Goal: Information Seeking & Learning: Learn about a topic

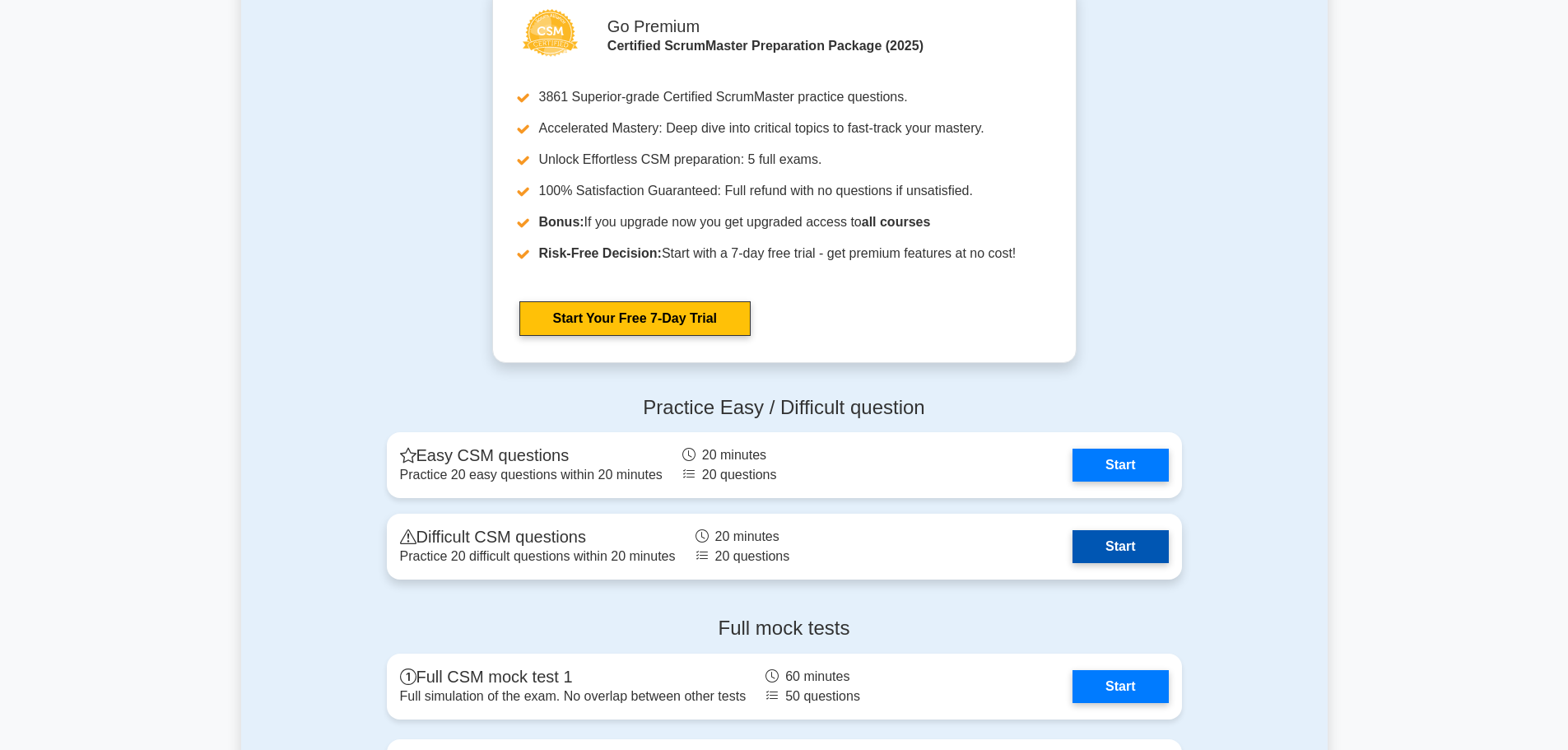
scroll to position [3374, 0]
click at [1112, 562] on link "Start" at bounding box center [1120, 546] width 95 height 33
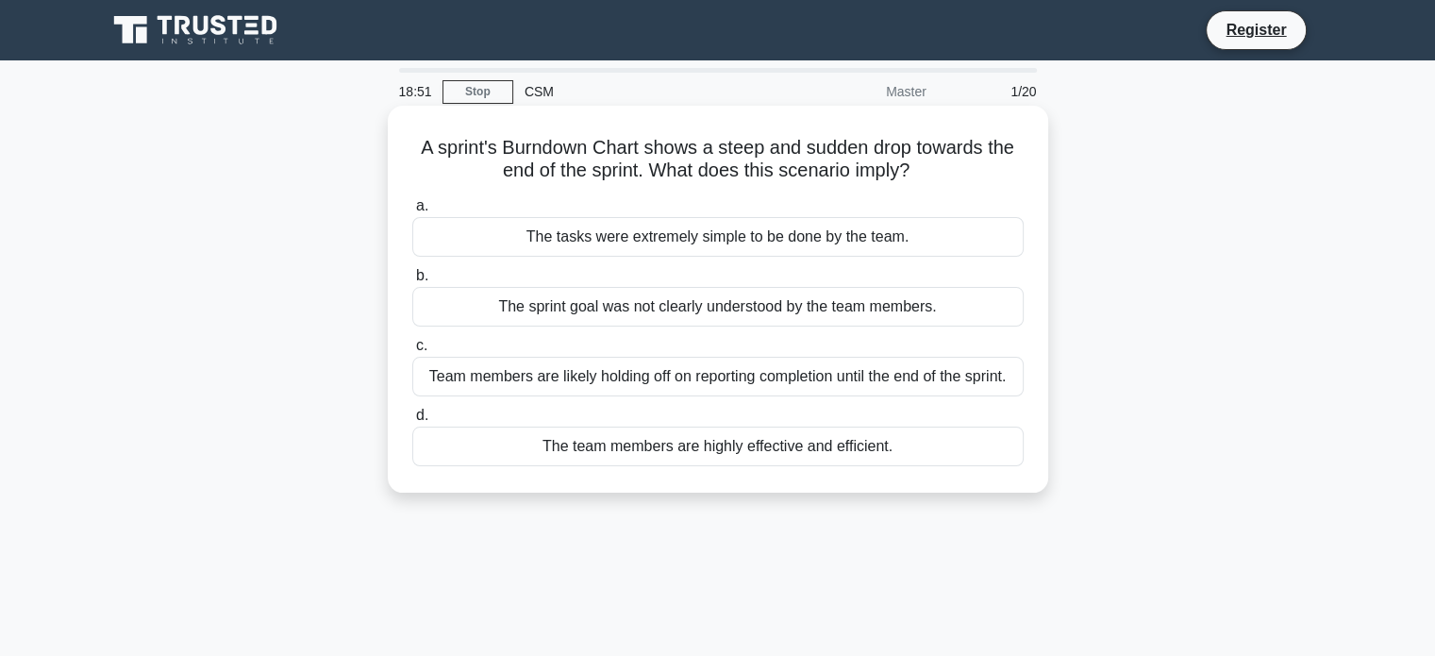
click at [713, 310] on div "The sprint goal was not clearly understood by the team members." at bounding box center [718, 307] width 612 height 40
click at [412, 282] on input "b. The sprint goal was not clearly understood by the team members." at bounding box center [412, 276] width 0 height 12
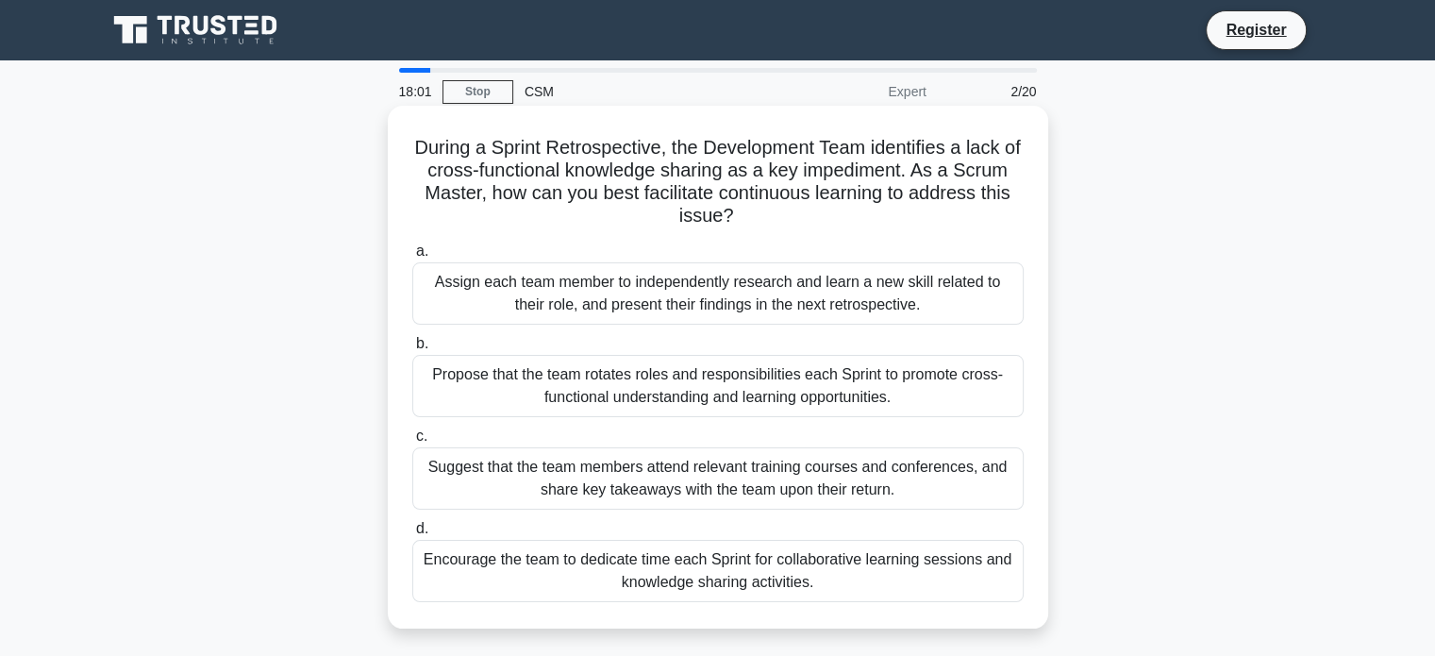
click at [649, 574] on div "Encourage the team to dedicate time each Sprint for collaborative learning sess…" at bounding box center [718, 571] width 612 height 62
click at [412, 535] on input "d. Encourage the team to dedicate time each Sprint for collaborative learning s…" at bounding box center [412, 529] width 0 height 12
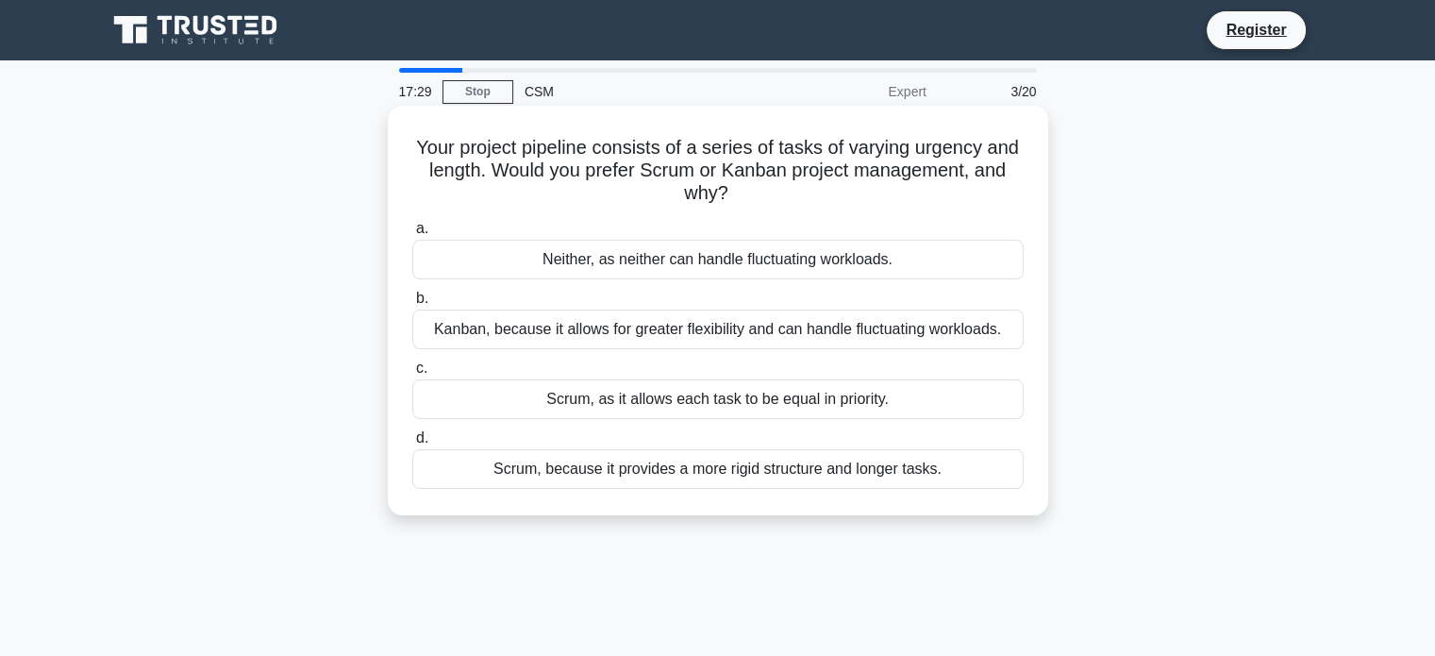
click at [739, 334] on div "Kanban, because it allows for greater flexibility and can handle fluctuating wo…" at bounding box center [718, 330] width 612 height 40
click at [412, 305] on input "b. Kanban, because it allows for greater flexibility and can handle fluctuating…" at bounding box center [412, 299] width 0 height 12
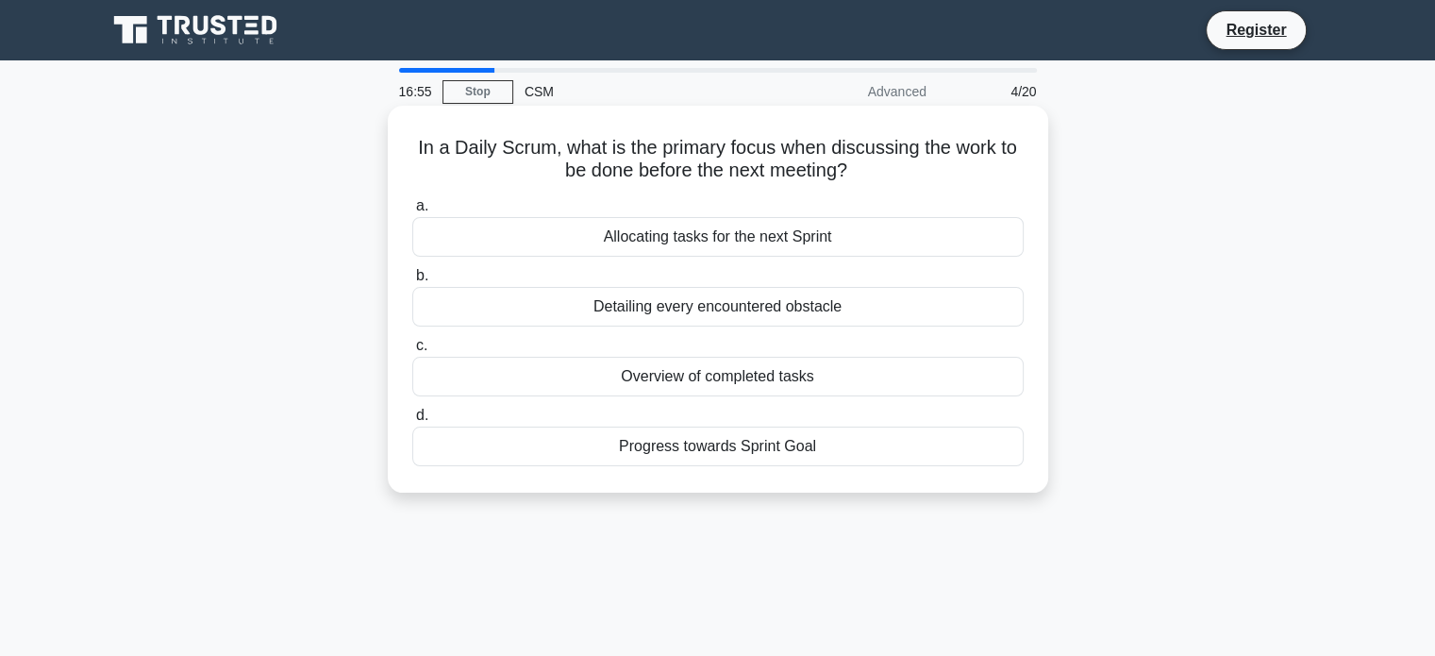
click at [737, 450] on div "Progress towards Sprint Goal" at bounding box center [718, 447] width 612 height 40
click at [412, 422] on input "d. Progress towards Sprint Goal" at bounding box center [412, 416] width 0 height 12
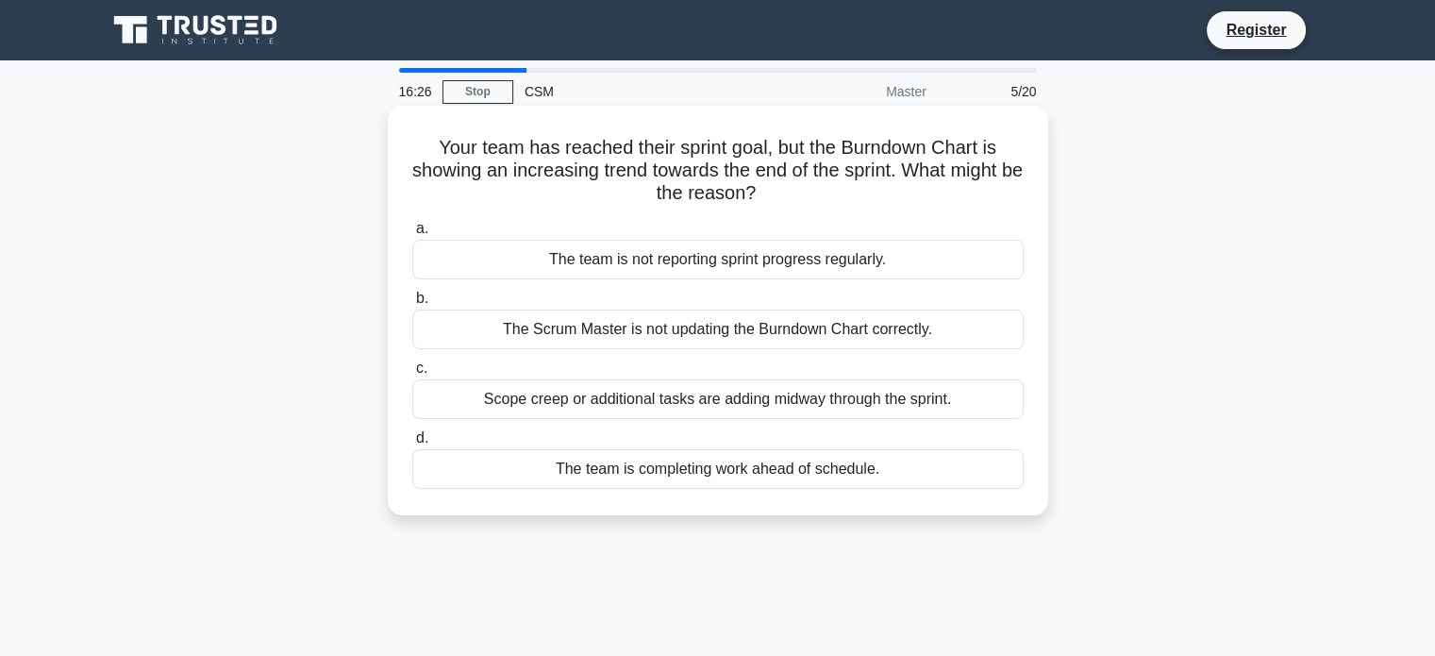
click at [783, 266] on div "The team is not reporting sprint progress regularly." at bounding box center [718, 260] width 612 height 40
click at [412, 235] on input "a. The team is not reporting sprint progress regularly." at bounding box center [412, 229] width 0 height 12
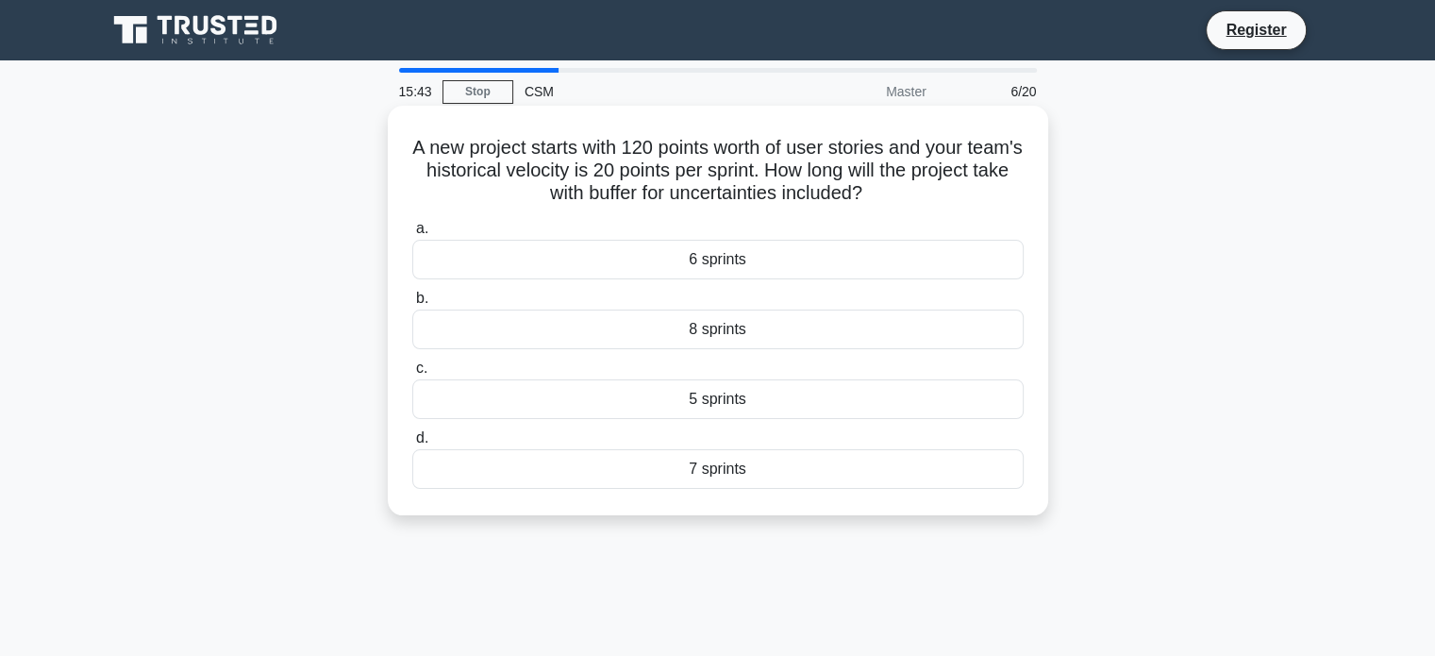
click at [829, 267] on div "6 sprints" at bounding box center [718, 260] width 612 height 40
click at [412, 235] on input "a. 6 sprints" at bounding box center [412, 229] width 0 height 12
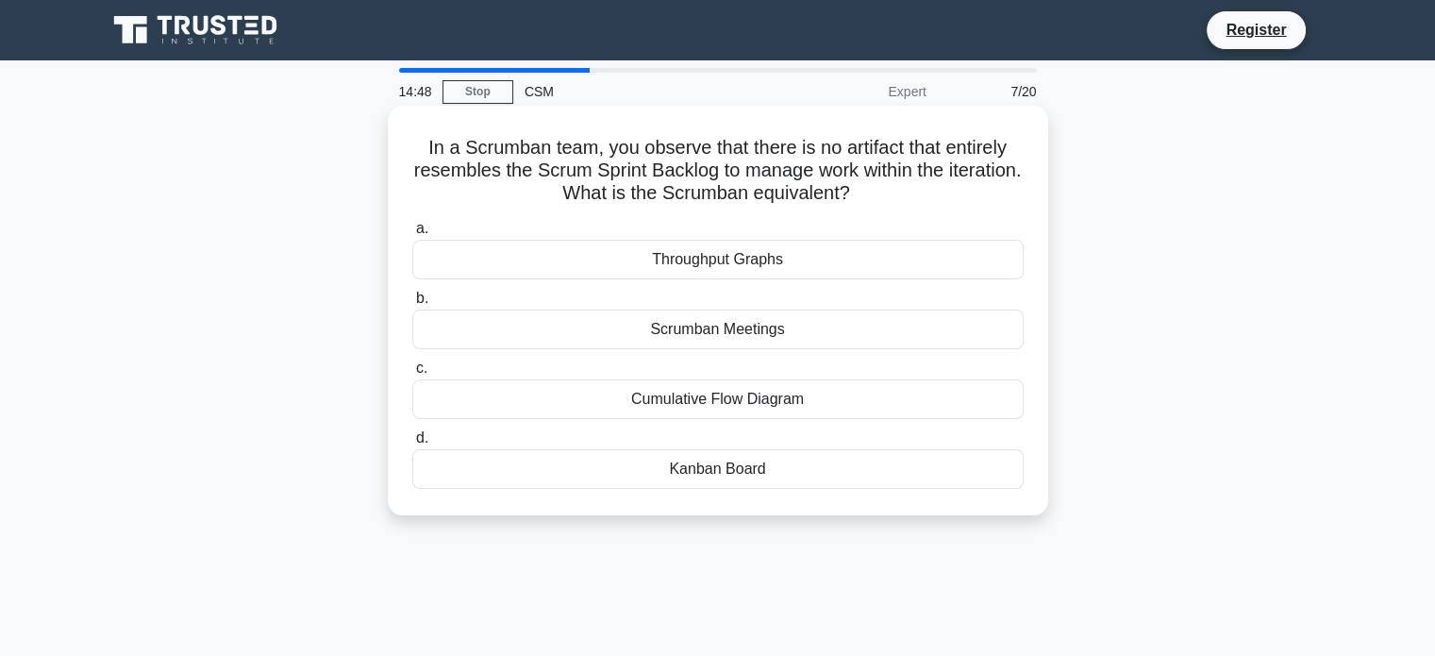
drag, startPoint x: 906, startPoint y: 198, endPoint x: 410, endPoint y: 154, distance: 498.4
click at [411, 154] on h5 "In a Scrumban team, you observe that there is no artifact that entirely resembl…" at bounding box center [718, 171] width 615 height 70
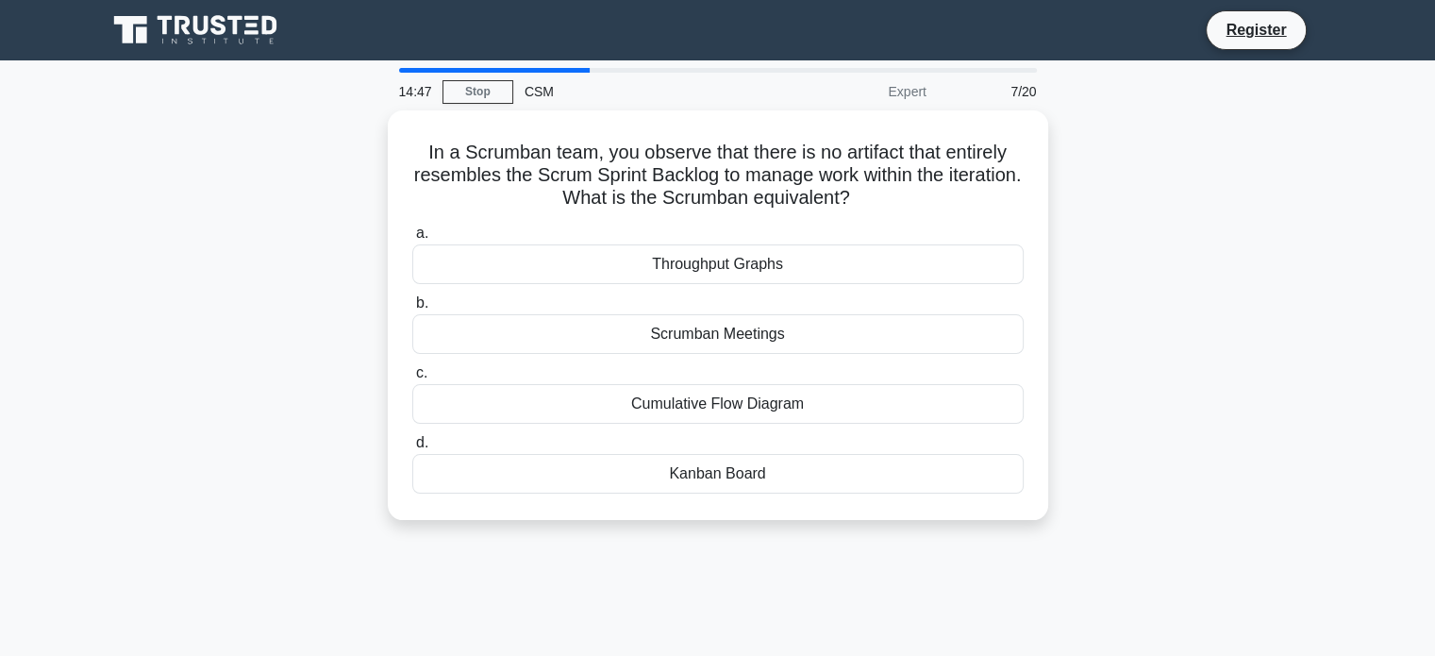
copy h5 "In a Scrumban team, you observe that there is no artifact that entirely resembl…"
click at [1174, 362] on div "In a Scrumban team, you observe that there is no artifact that entirely resembl…" at bounding box center [718, 326] width 1246 height 432
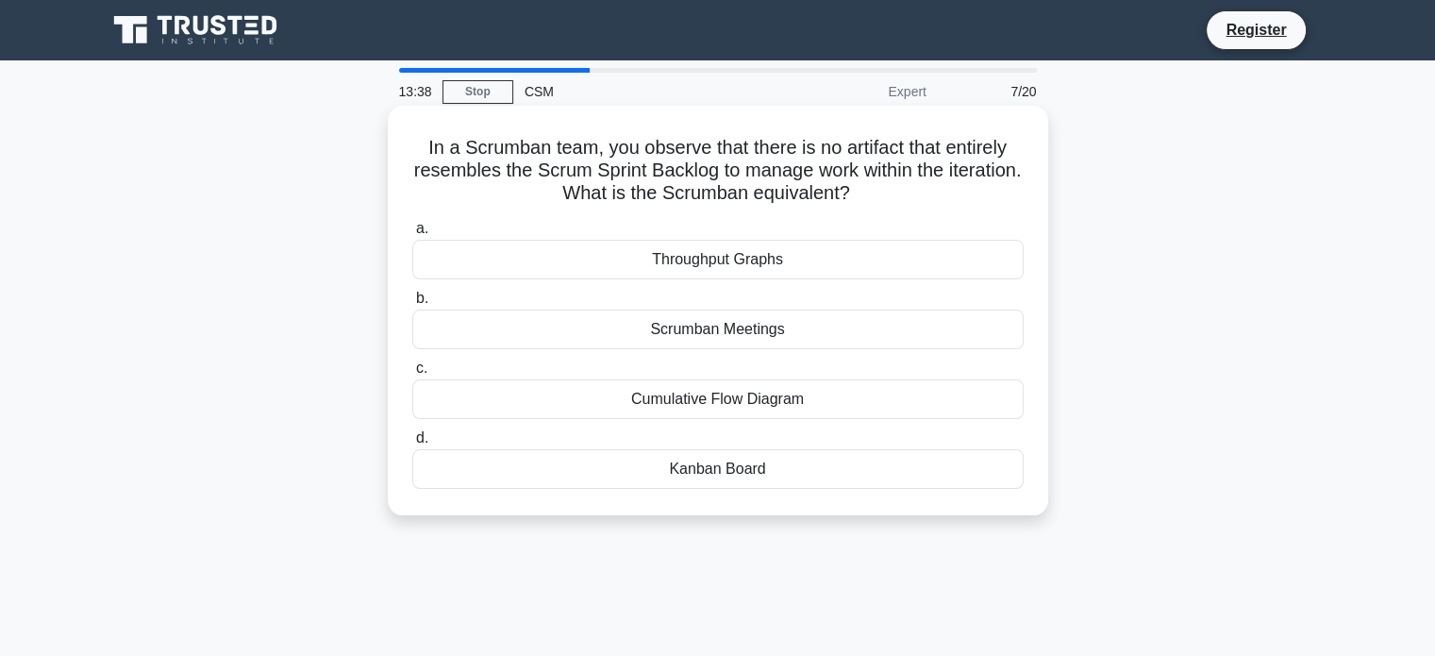
click at [773, 334] on div "Scrumban Meetings" at bounding box center [718, 330] width 612 height 40
click at [412, 305] on input "b. Scrumban Meetings" at bounding box center [412, 299] width 0 height 12
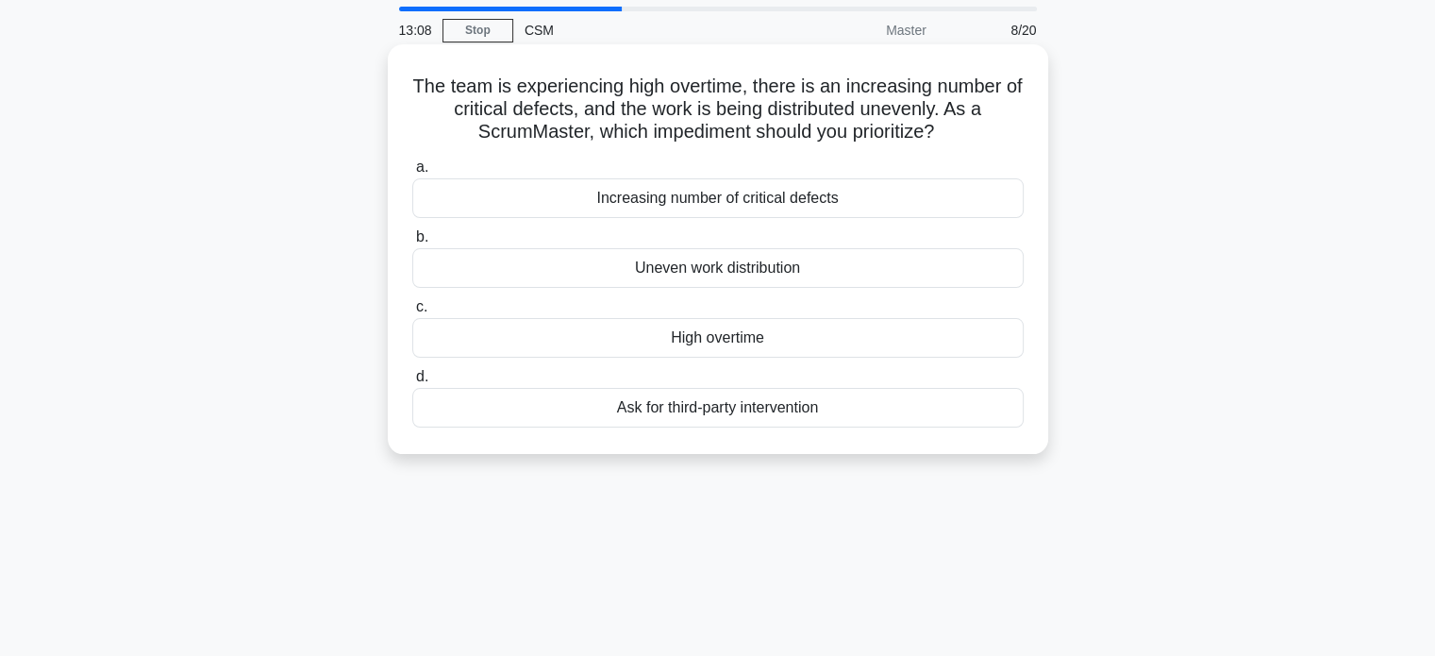
scroll to position [94, 0]
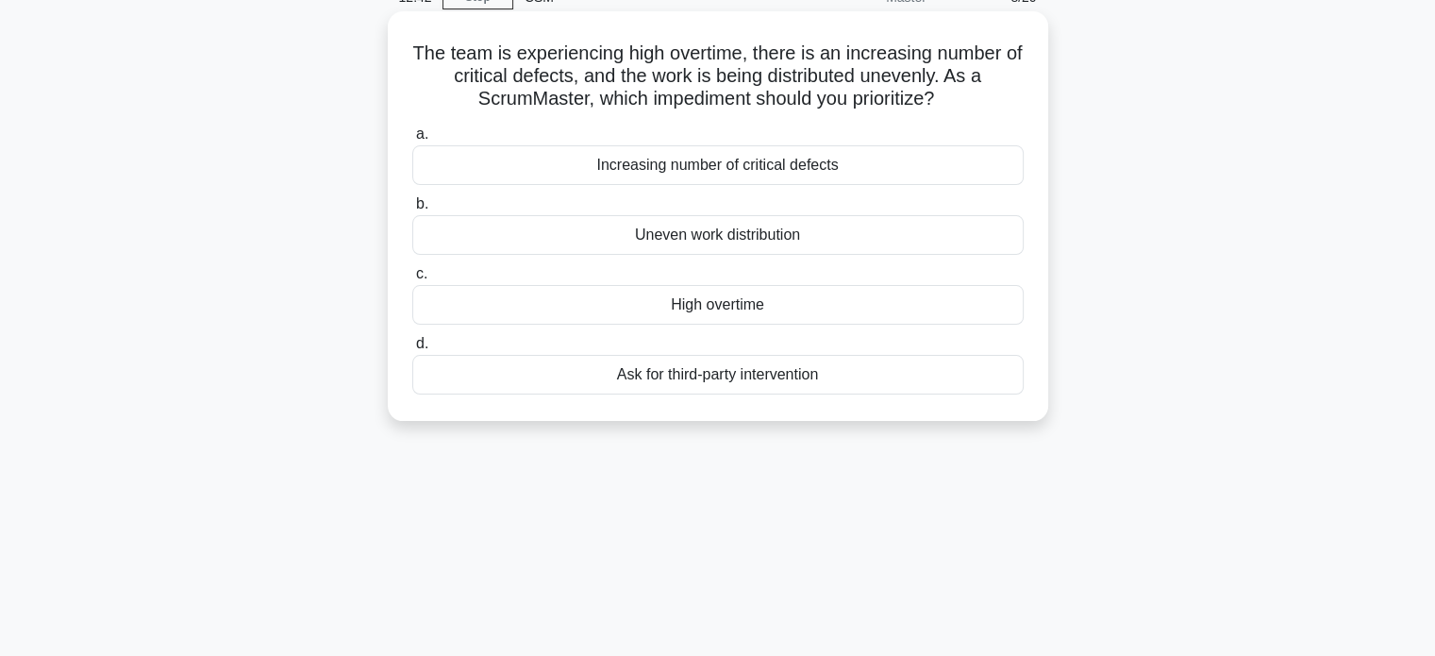
drag, startPoint x: 963, startPoint y: 101, endPoint x: 393, endPoint y: 50, distance: 572.3
click at [393, 50] on div "The team is experiencing high overtime, there is an increasing number of critic…" at bounding box center [718, 216] width 661 height 410
copy h5 "The team is experiencing high overtime, there is an increasing number of critic…"
click at [651, 238] on div "Uneven work distribution" at bounding box center [718, 235] width 612 height 40
click at [412, 210] on input "b. Uneven work distribution" at bounding box center [412, 204] width 0 height 12
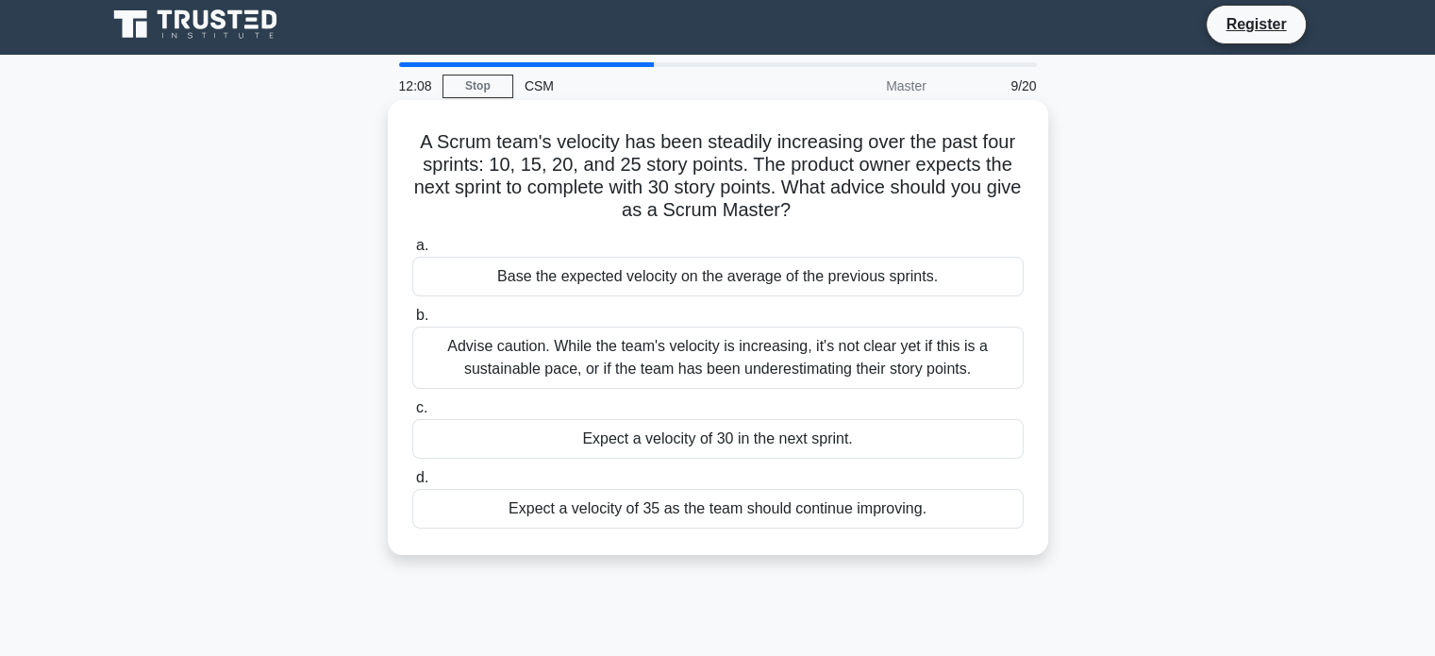
scroll to position [0, 0]
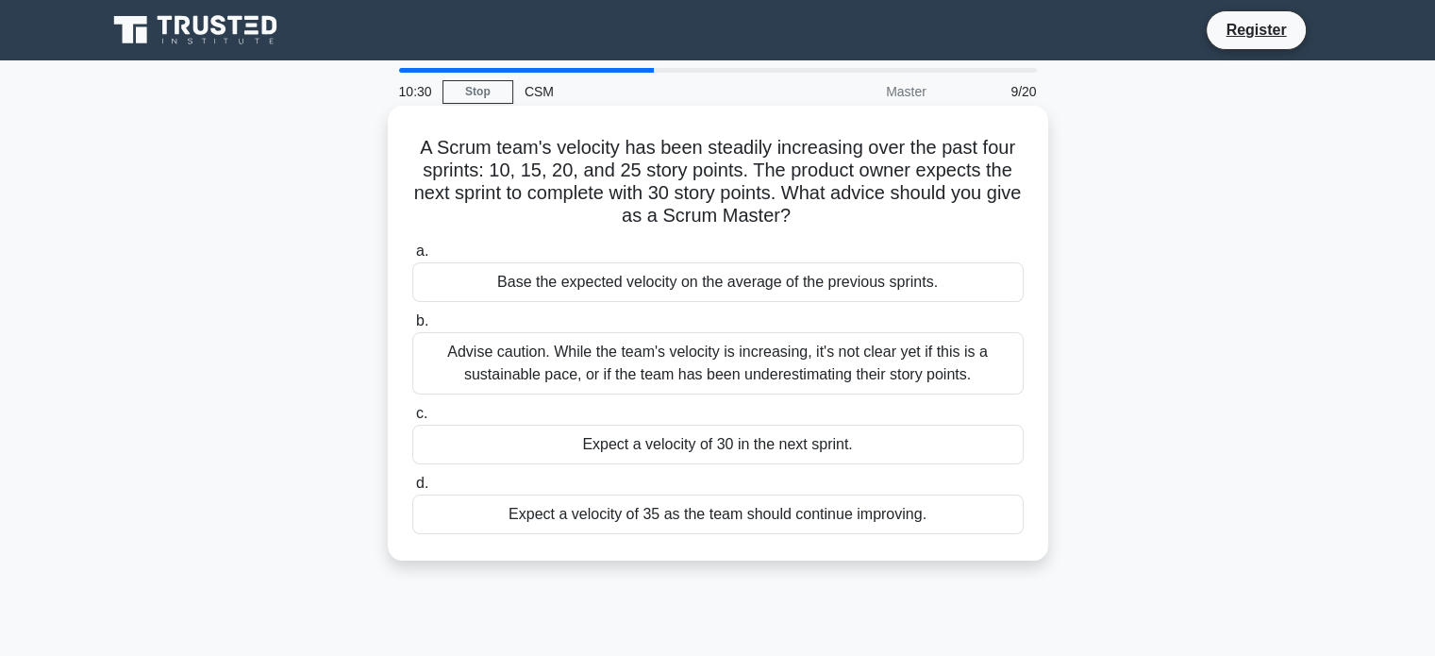
click at [804, 286] on div "Base the expected velocity on the average of the previous sprints." at bounding box center [718, 282] width 612 height 40
click at [412, 258] on input "a. Base the expected velocity on the average of the previous sprints." at bounding box center [412, 251] width 0 height 12
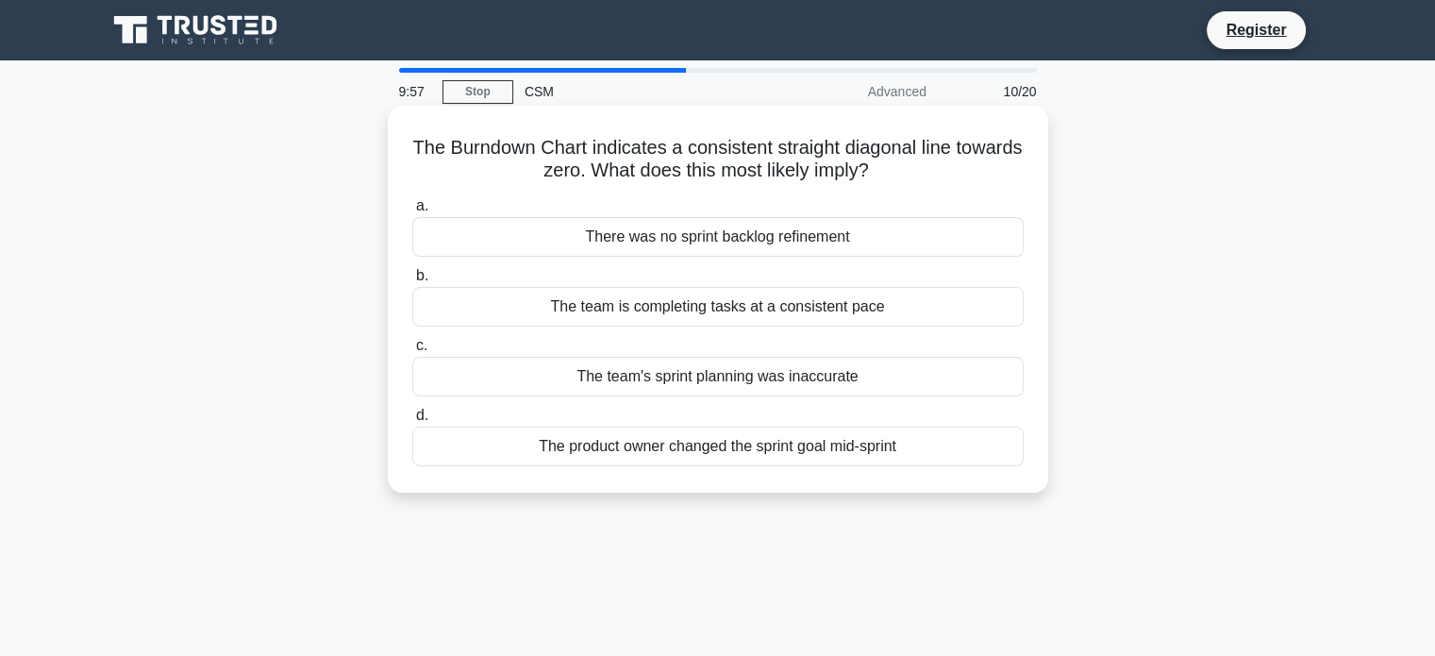
click at [847, 310] on div "The team is completing tasks at a consistent pace" at bounding box center [718, 307] width 612 height 40
click at [412, 282] on input "b. The team is completing tasks at a consistent pace" at bounding box center [412, 276] width 0 height 12
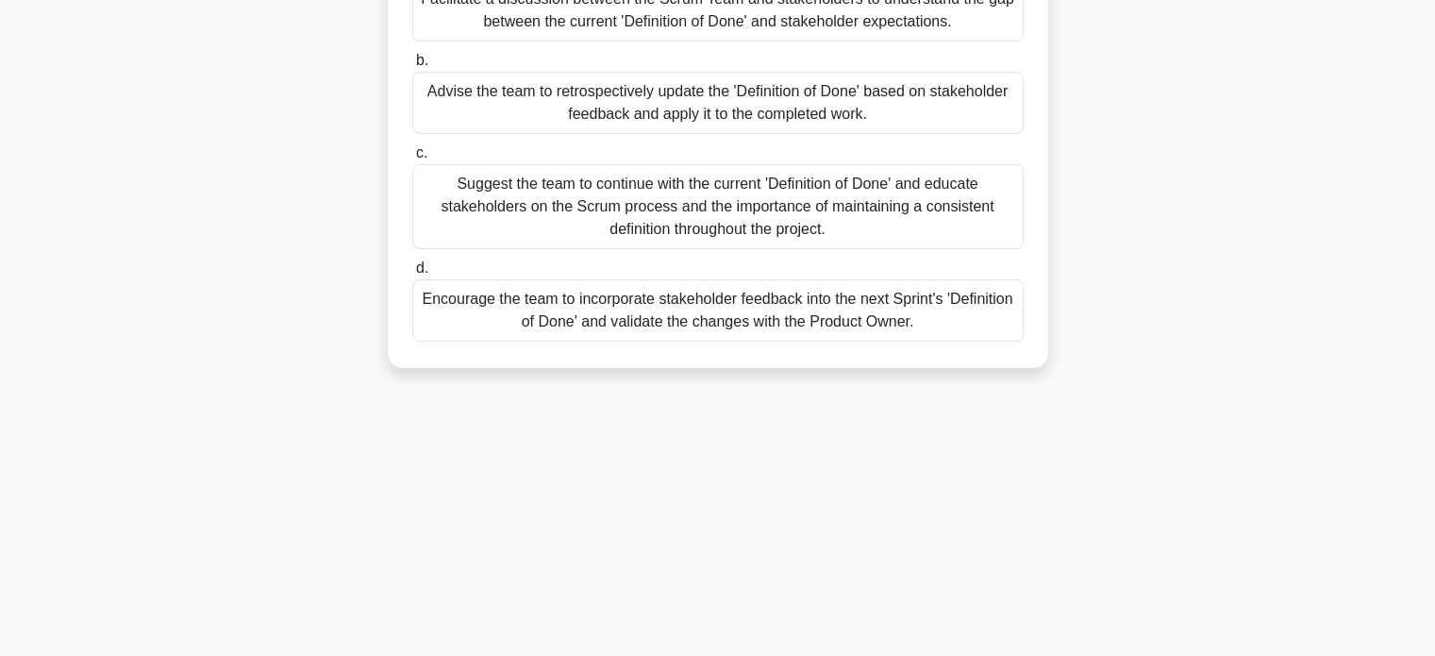
scroll to position [189, 0]
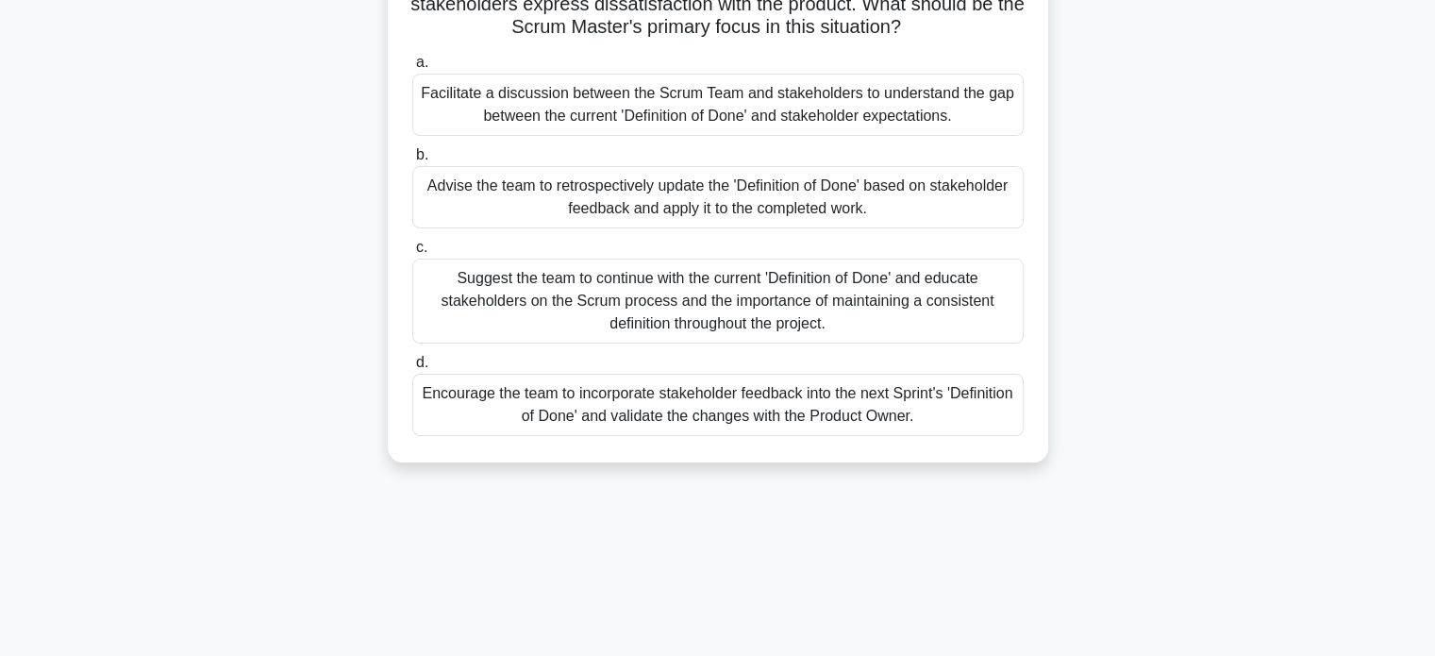
click at [576, 103] on div "Facilitate a discussion between the Scrum Team and stakeholders to understand t…" at bounding box center [718, 105] width 612 height 62
click at [412, 69] on input "a. Facilitate a discussion between the Scrum Team and stakeholders to understan…" at bounding box center [412, 63] width 0 height 12
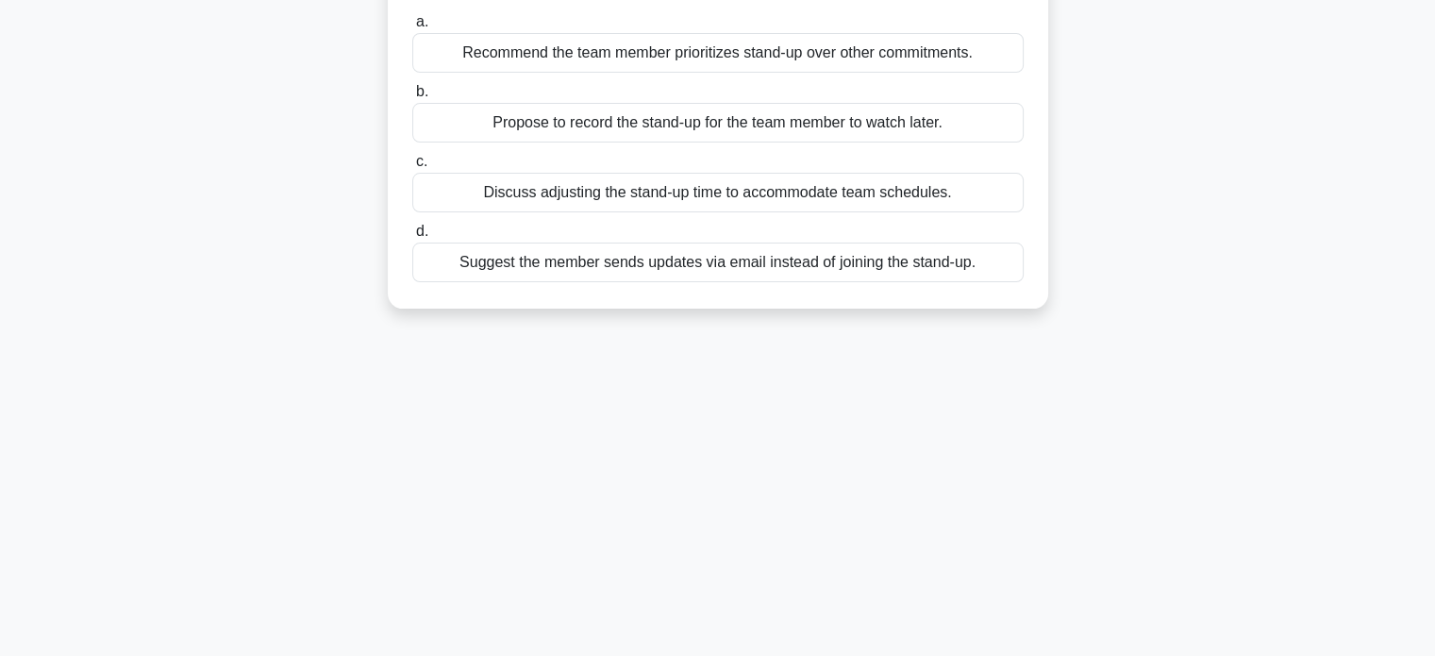
scroll to position [0, 0]
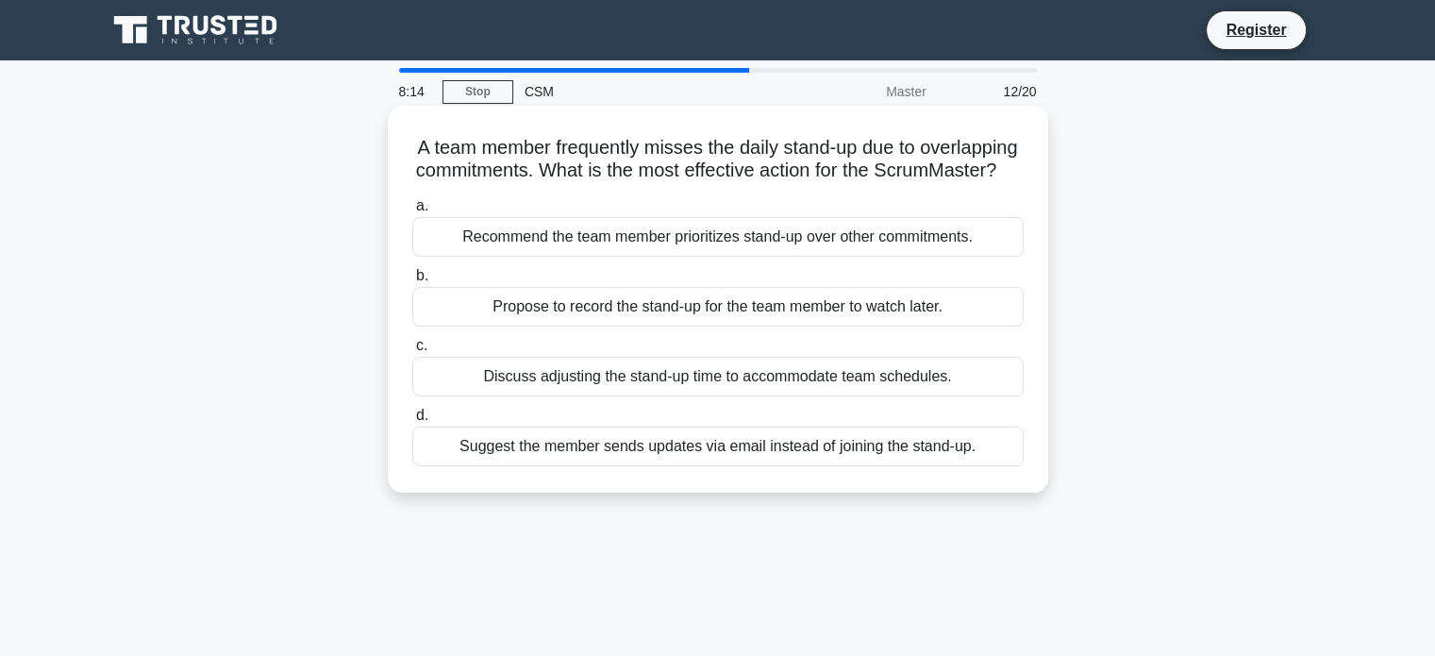
click at [723, 256] on div "Recommend the team member prioritizes stand-up over other commitments." at bounding box center [718, 237] width 612 height 40
click at [412, 212] on input "a. Recommend the team member prioritizes stand-up over other commitments." at bounding box center [412, 206] width 0 height 12
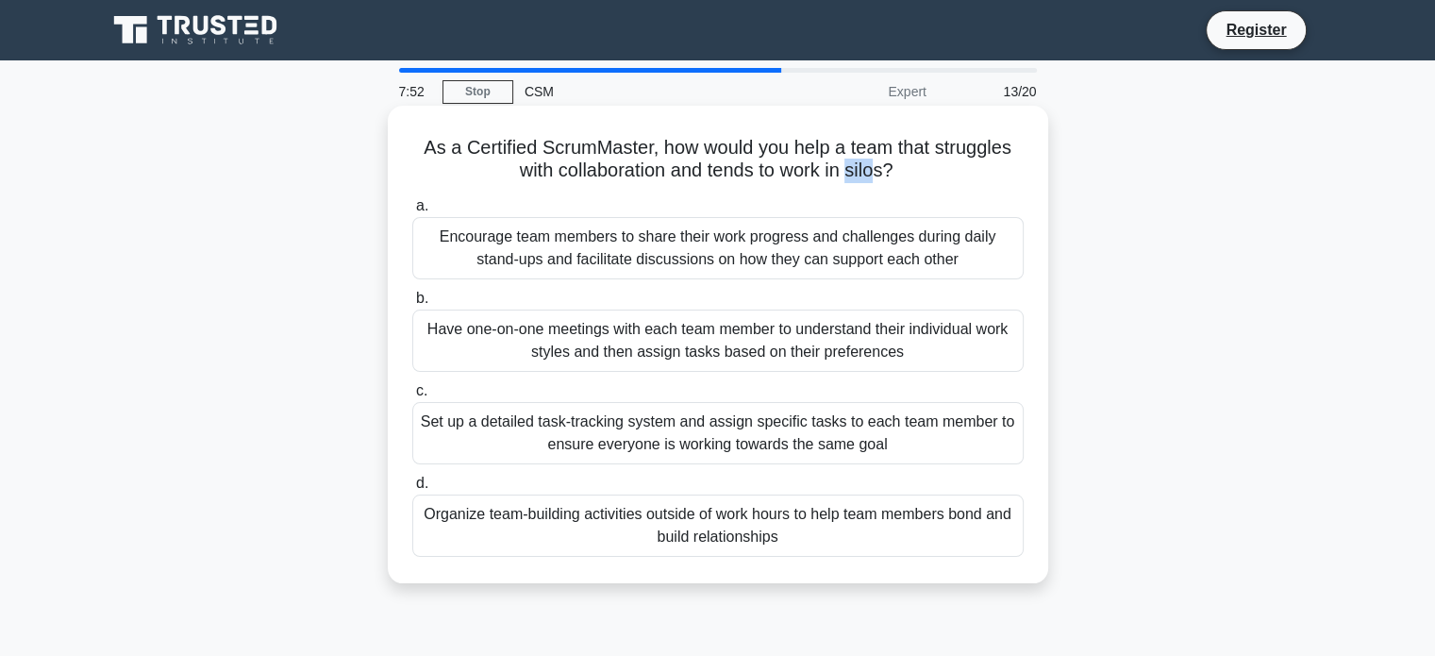
drag, startPoint x: 850, startPoint y: 173, endPoint x: 883, endPoint y: 180, distance: 33.9
click at [883, 180] on h5 "As a Certified ScrumMaster, how would you help a team that struggles with colla…" at bounding box center [718, 159] width 615 height 47
click at [806, 250] on div "Encourage team members to share their work progress and challenges during daily…" at bounding box center [718, 248] width 612 height 62
click at [412, 212] on input "a. Encourage team members to share their work progress and challenges during da…" at bounding box center [412, 206] width 0 height 12
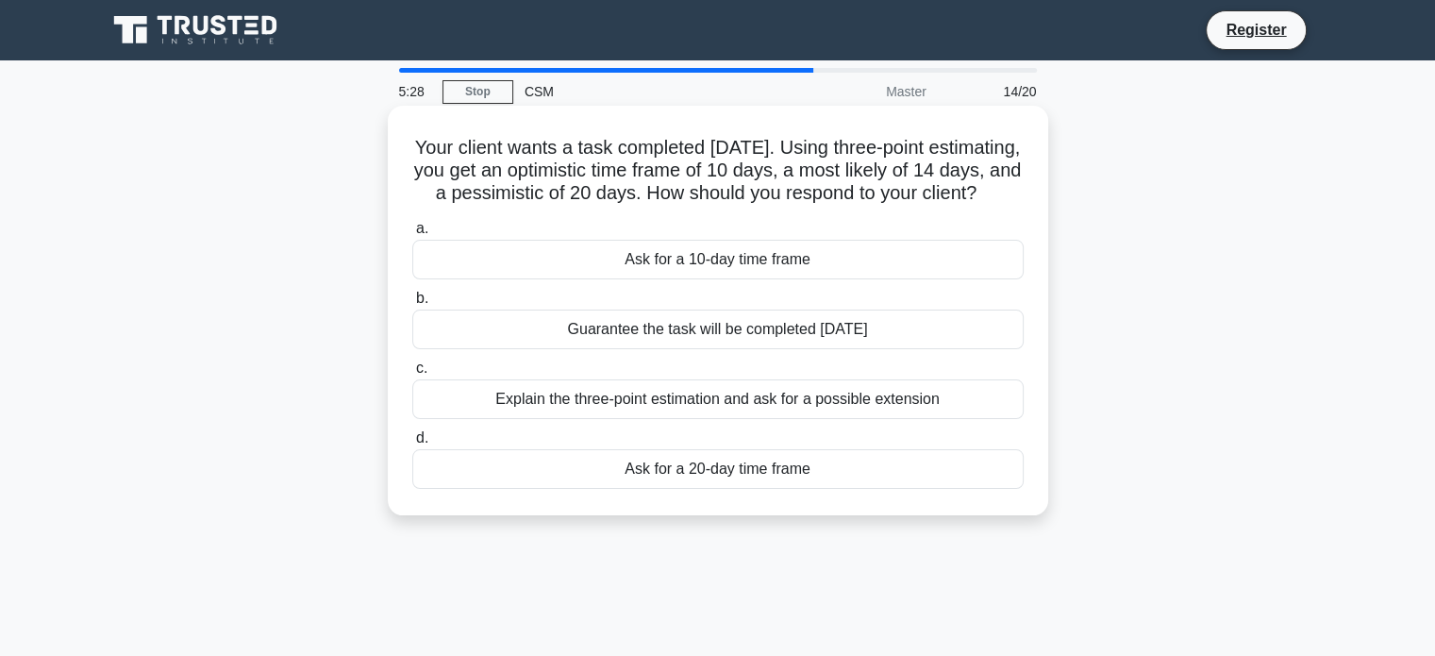
click at [769, 485] on div "Ask for a 20-day time frame" at bounding box center [718, 469] width 612 height 40
click at [412, 444] on input "d. Ask for a 20-day time frame" at bounding box center [412, 438] width 0 height 12
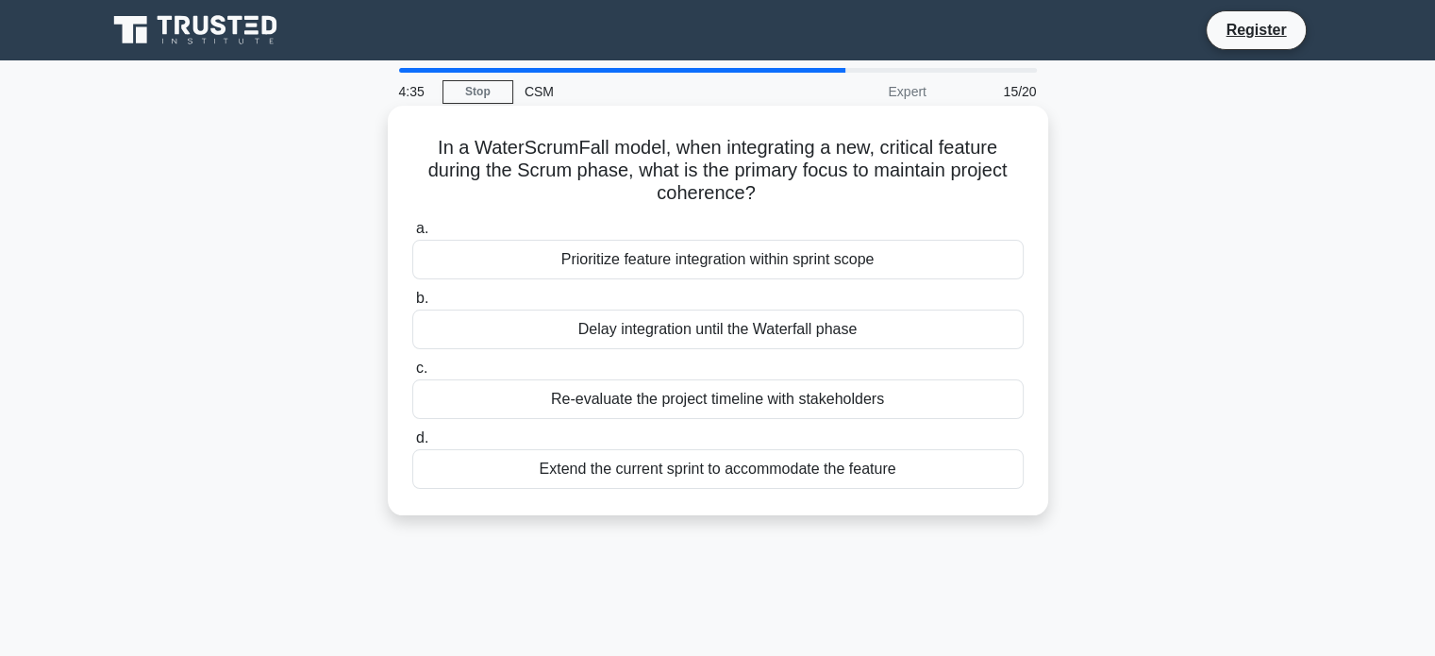
click at [865, 259] on div "Prioritize feature integration within sprint scope" at bounding box center [718, 260] width 612 height 40
click at [412, 235] on input "a. Prioritize feature integration within sprint scope" at bounding box center [412, 229] width 0 height 12
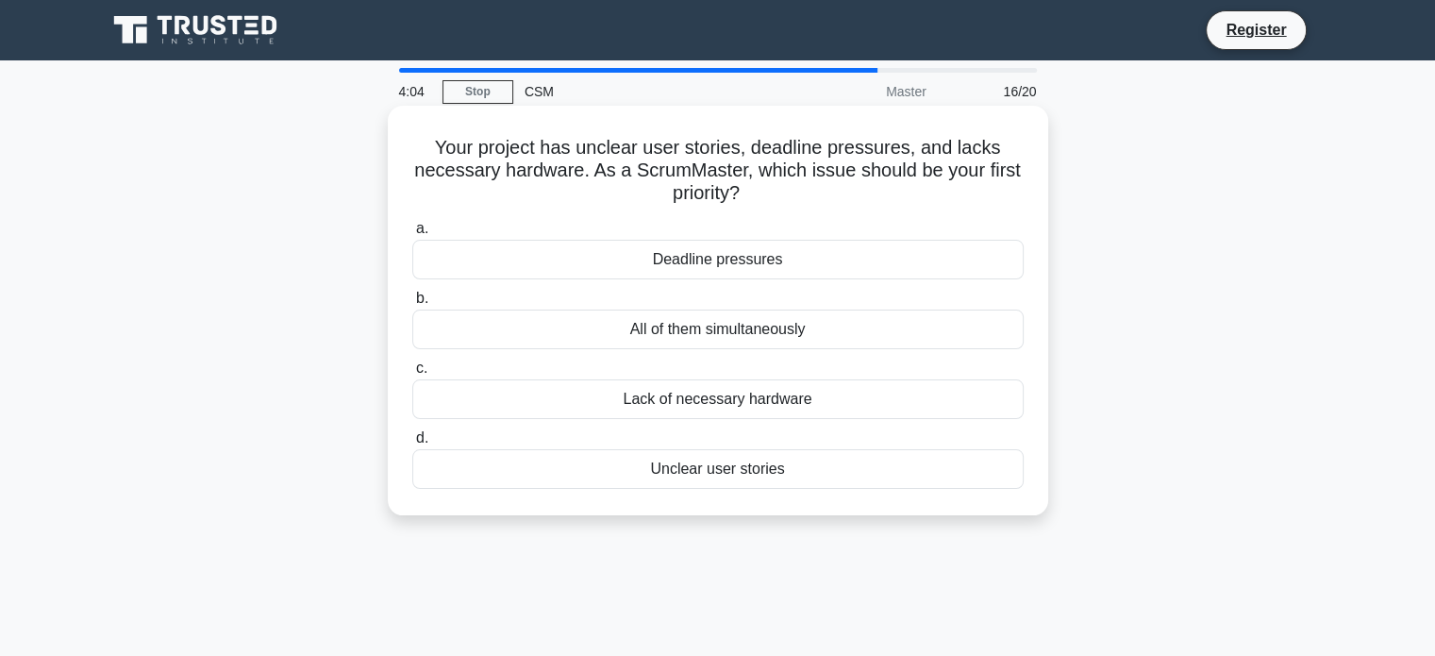
click at [769, 467] on div "Unclear user stories" at bounding box center [718, 469] width 612 height 40
click at [412, 444] on input "d. Unclear user stories" at bounding box center [412, 438] width 0 height 12
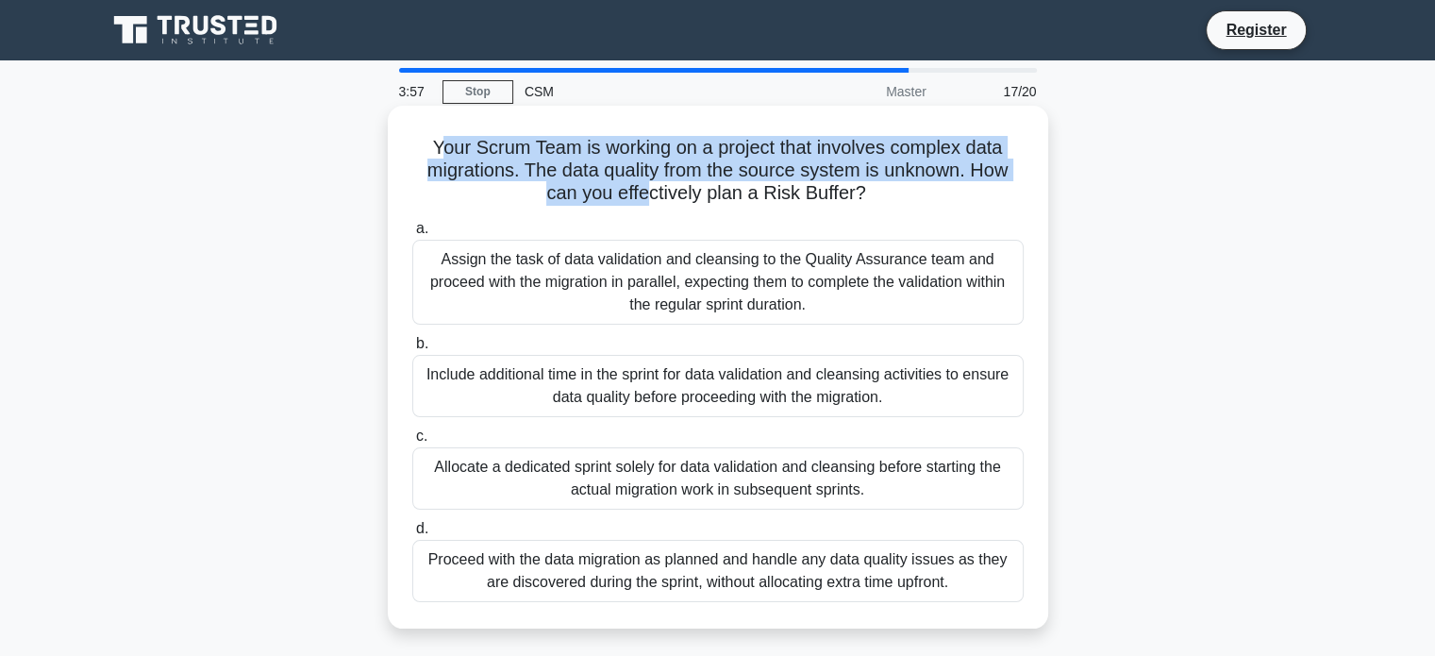
drag, startPoint x: 435, startPoint y: 141, endPoint x: 648, endPoint y: 197, distance: 220.7
click at [648, 197] on h5 "Your Scrum Team is working on a project that involves complex data migrations. …" at bounding box center [718, 171] width 615 height 70
click at [620, 169] on h5 "Your Scrum Team is working on a project that involves complex data migrations. …" at bounding box center [718, 171] width 615 height 70
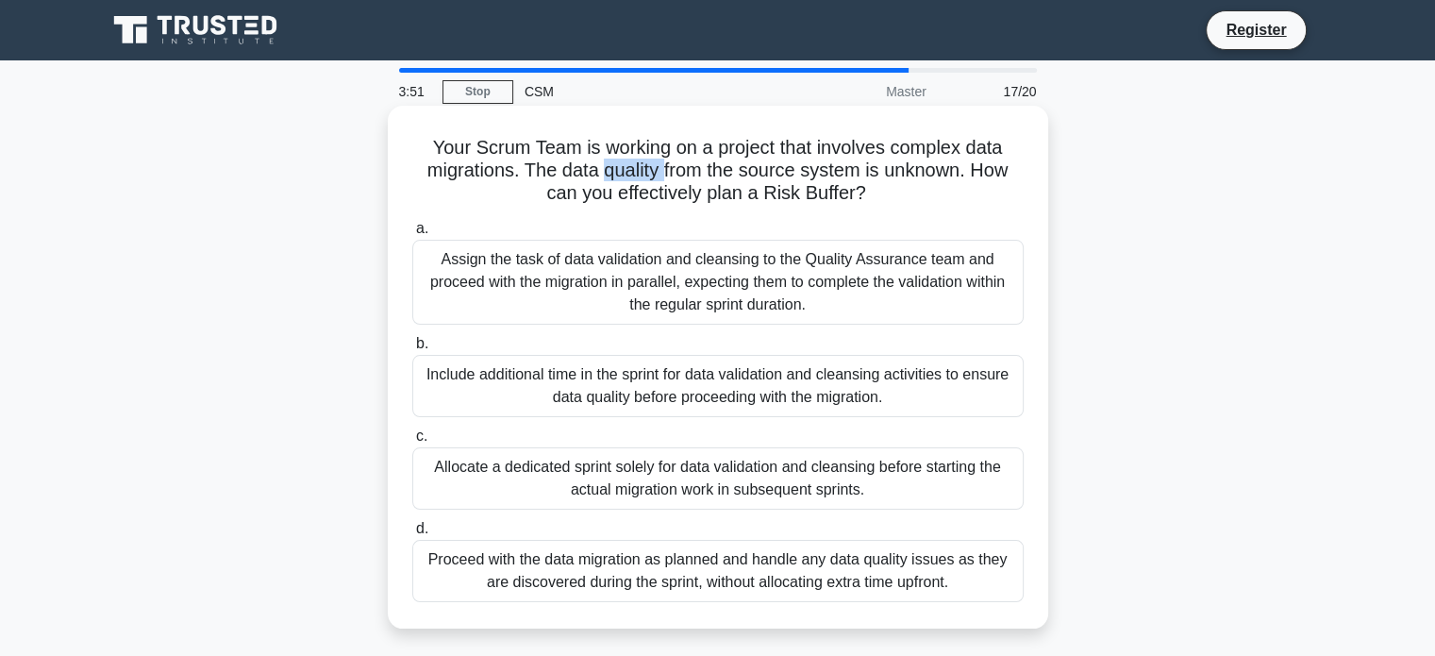
click at [620, 169] on h5 "Your Scrum Team is working on a project that involves complex data migrations. …" at bounding box center [718, 171] width 615 height 70
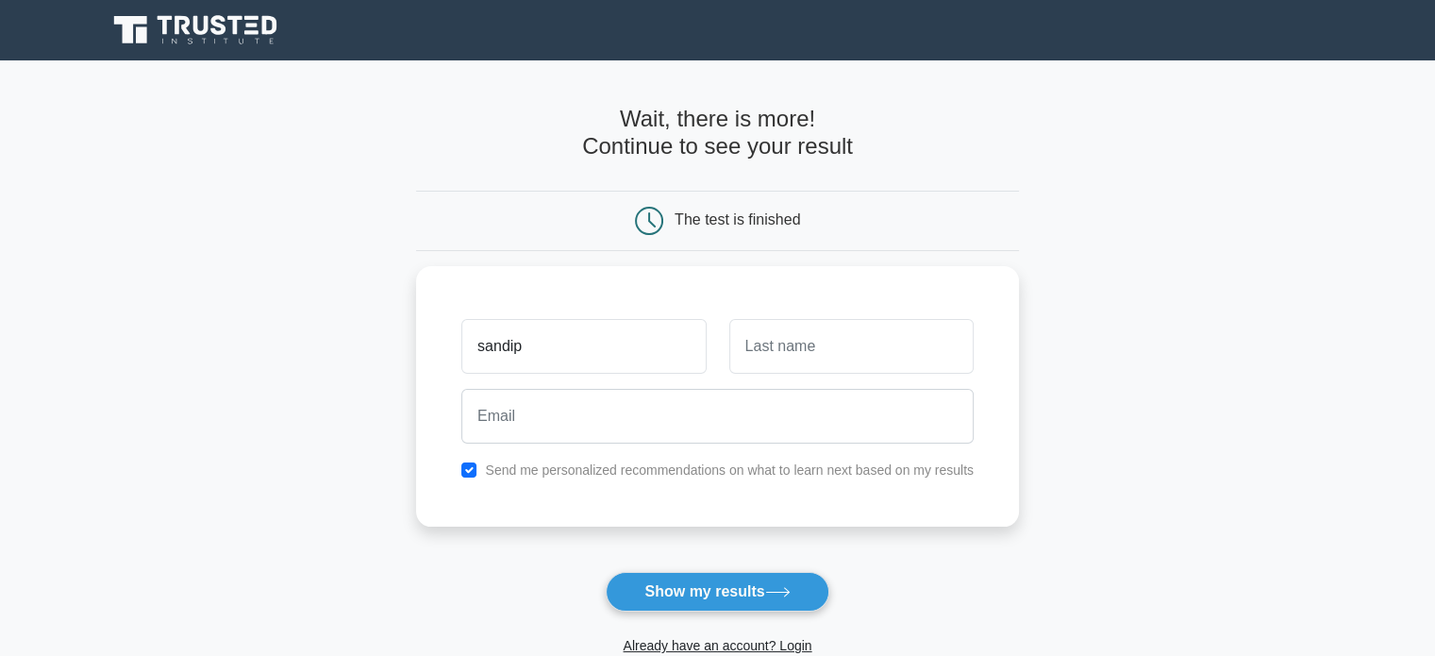
type input "sandip"
type input "patil"
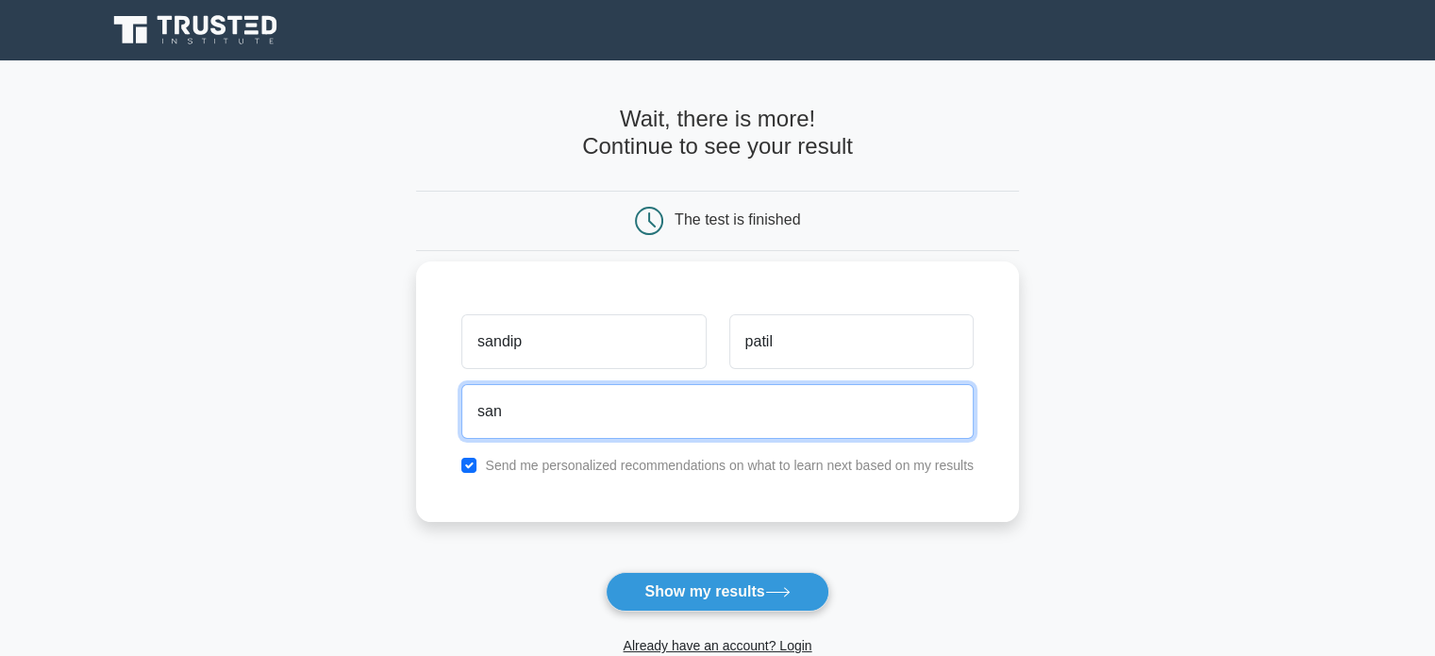
type input "sandy651@gmail.com"
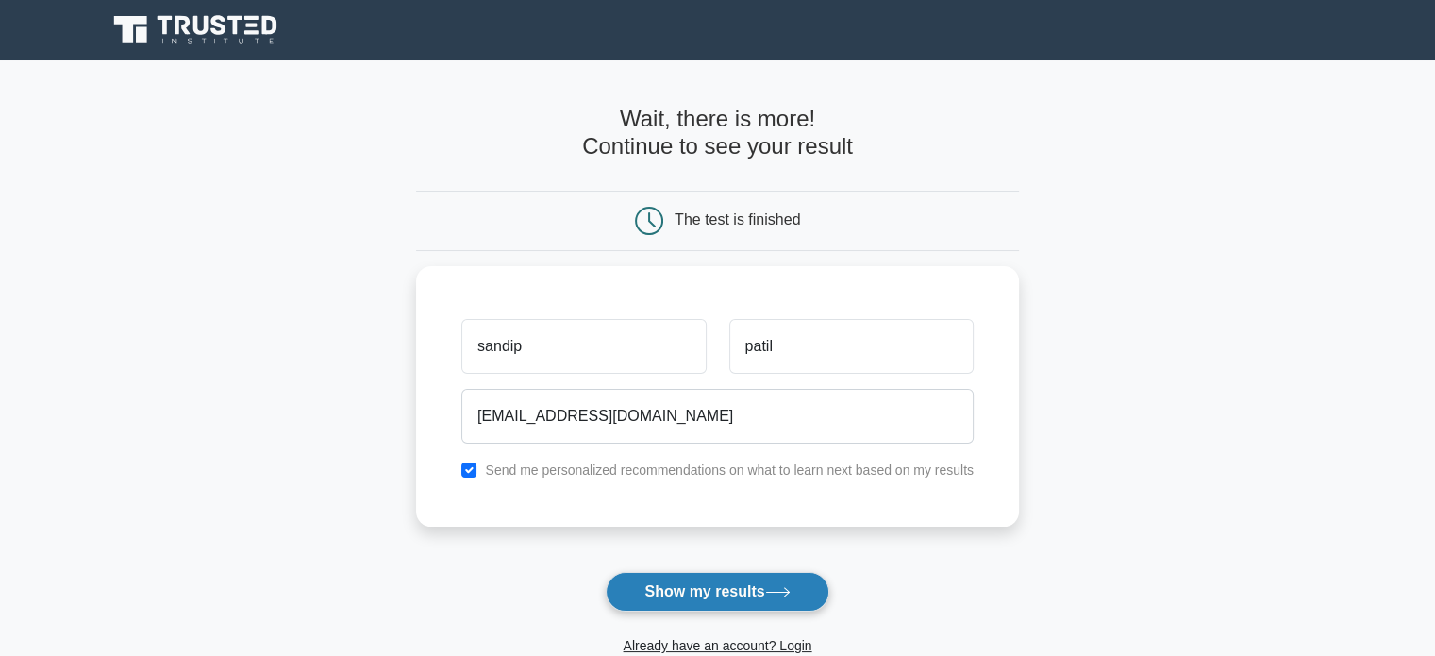
click at [673, 593] on button "Show my results" at bounding box center [717, 592] width 223 height 40
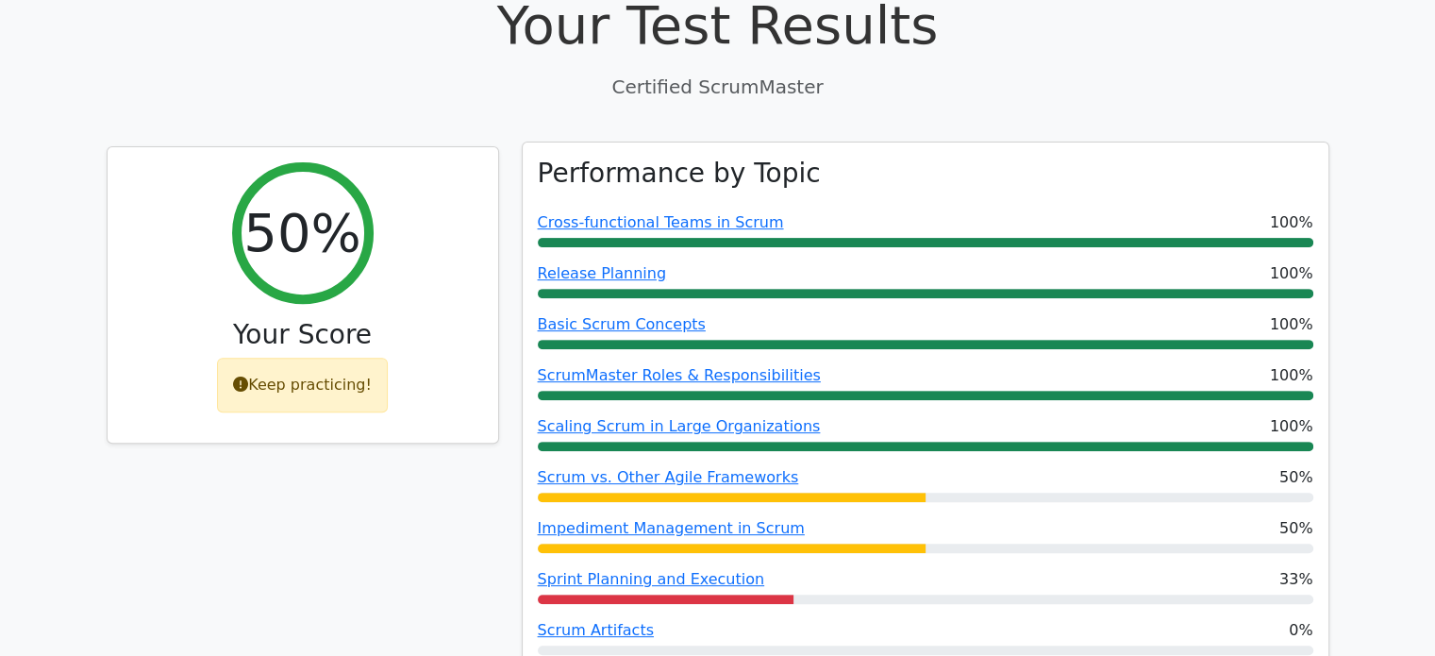
scroll to position [755, 0]
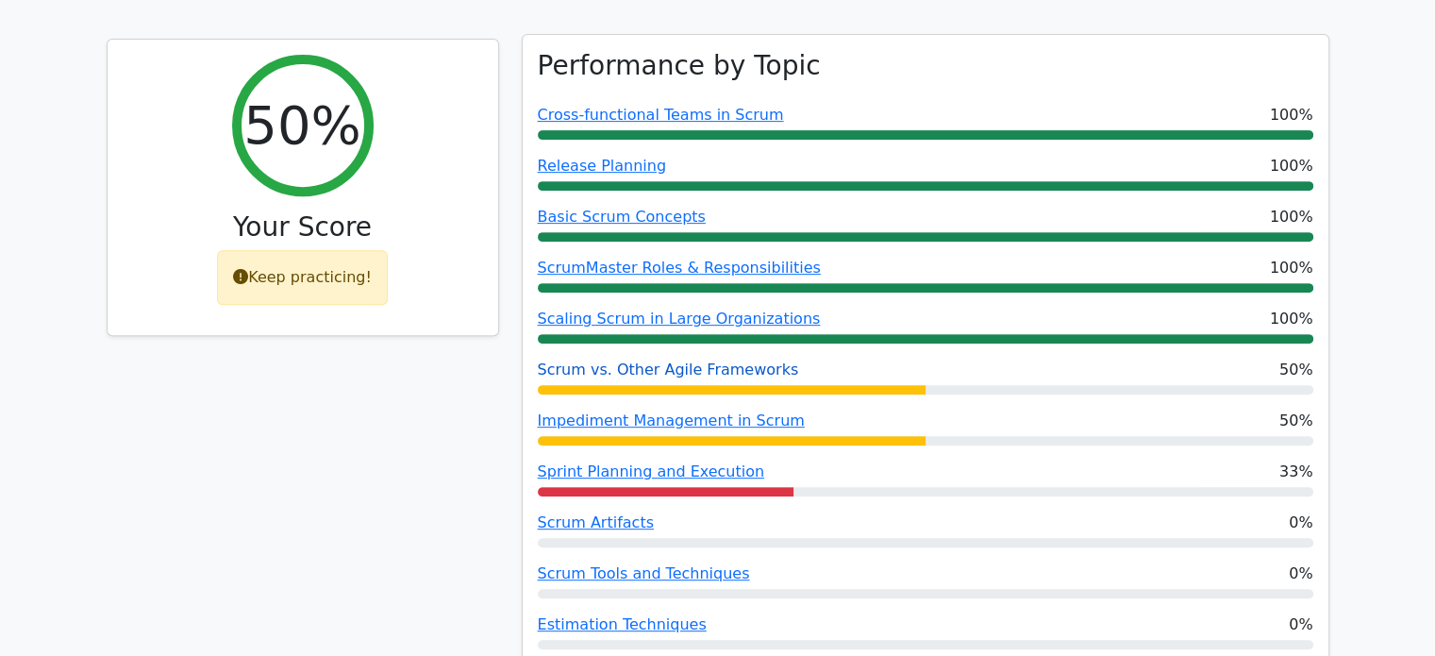
click at [656, 361] on link "Scrum vs. Other Agile Frameworks" at bounding box center [668, 370] width 261 height 18
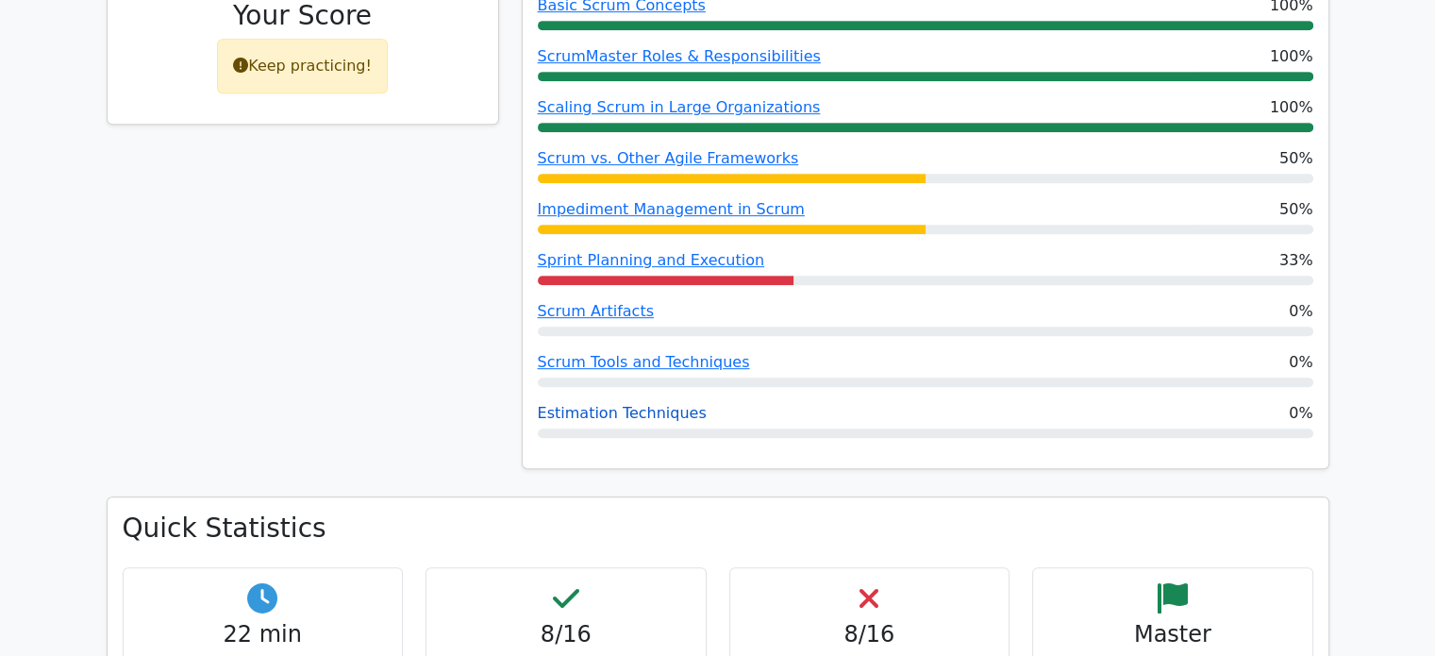
scroll to position [1227, 0]
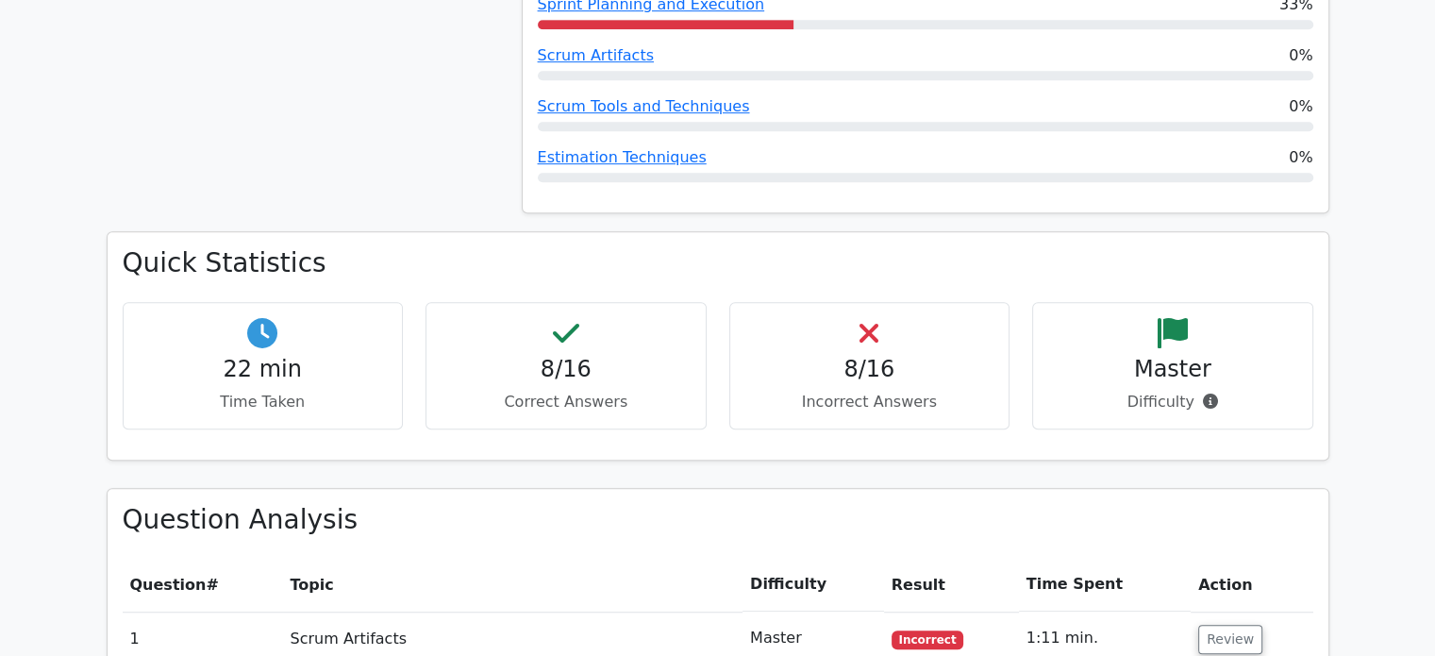
click at [822, 356] on h4 "8/16" at bounding box center [870, 369] width 249 height 27
click at [857, 356] on h4 "8/16" at bounding box center [870, 369] width 249 height 27
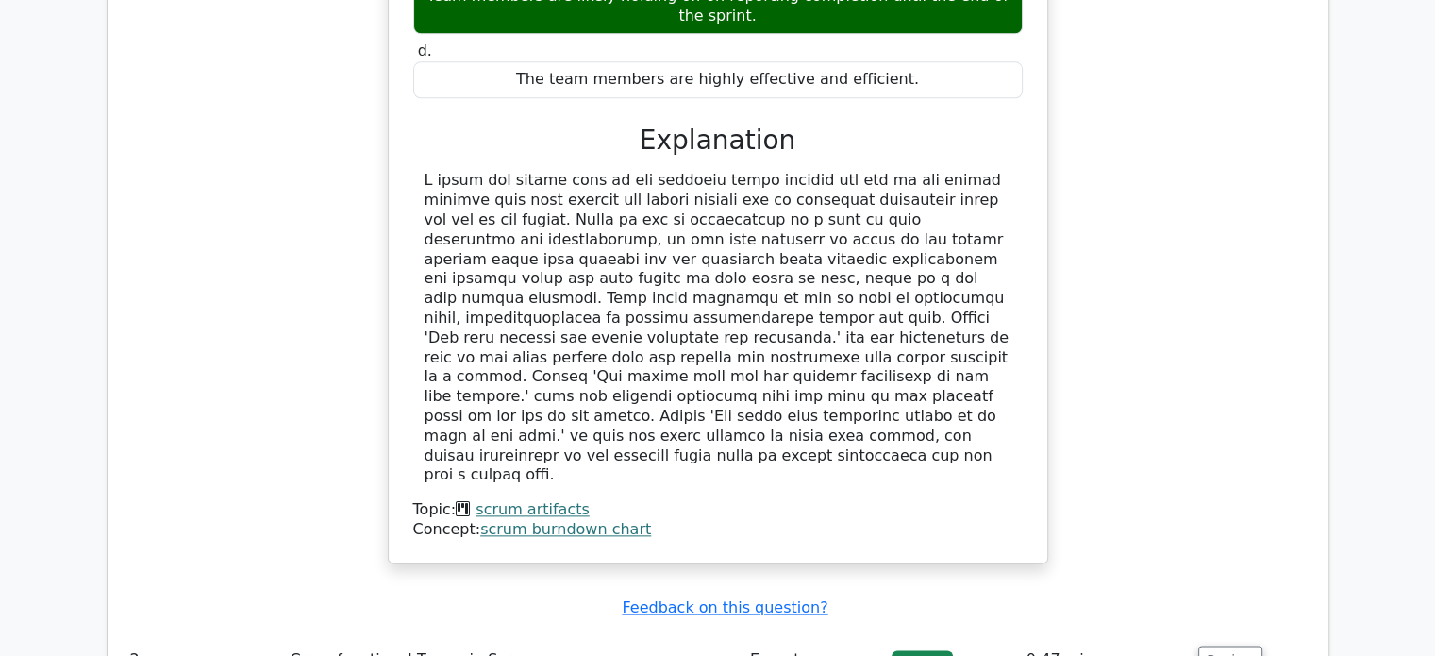
scroll to position [2171, 0]
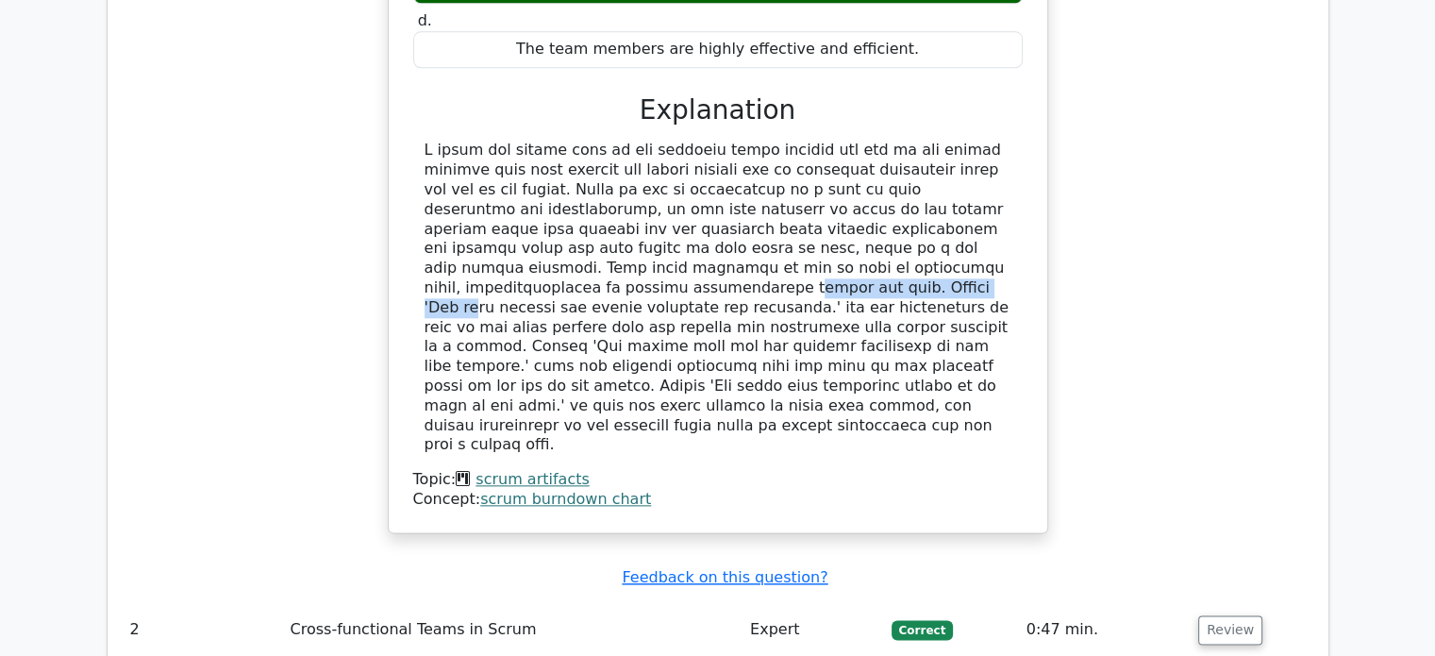
drag, startPoint x: 608, startPoint y: 188, endPoint x: 822, endPoint y: 193, distance: 214.3
click at [822, 193] on div at bounding box center [718, 298] width 587 height 314
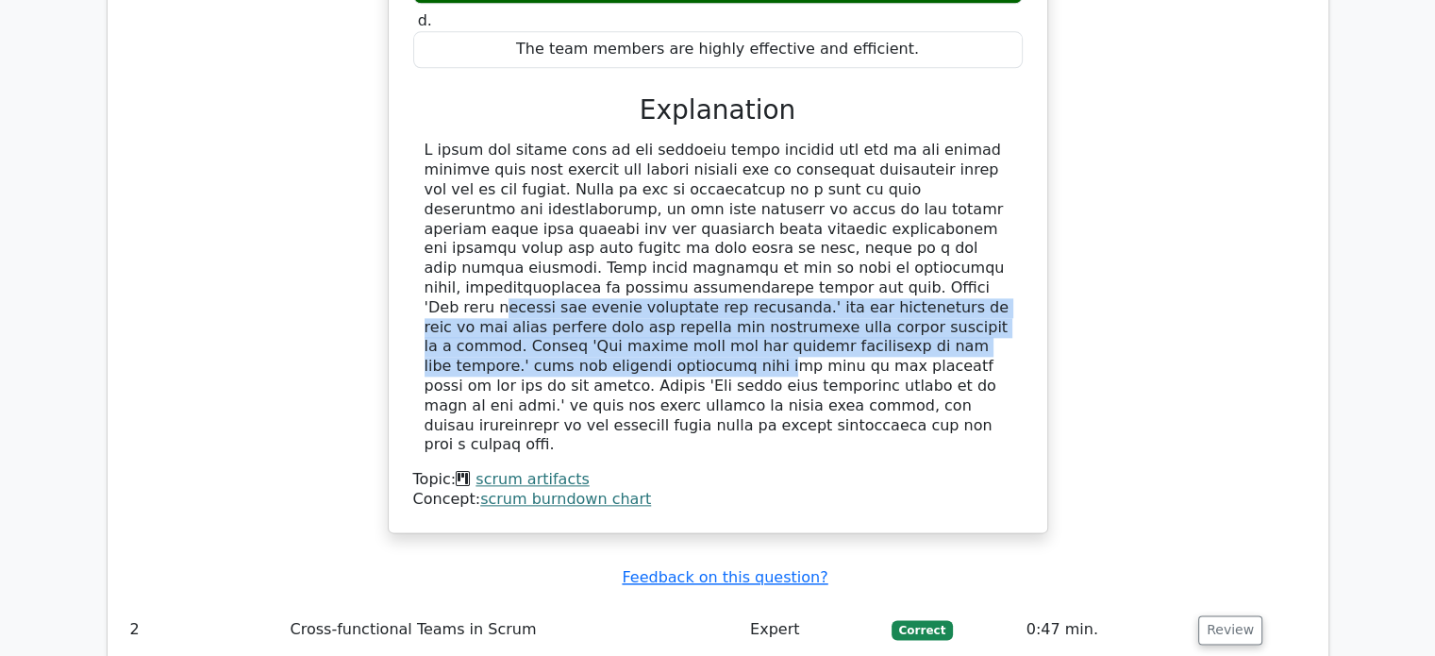
drag, startPoint x: 853, startPoint y: 193, endPoint x: 1003, endPoint y: 252, distance: 161.1
click at [1003, 255] on div at bounding box center [718, 298] width 587 height 314
click at [966, 260] on div at bounding box center [718, 298] width 587 height 314
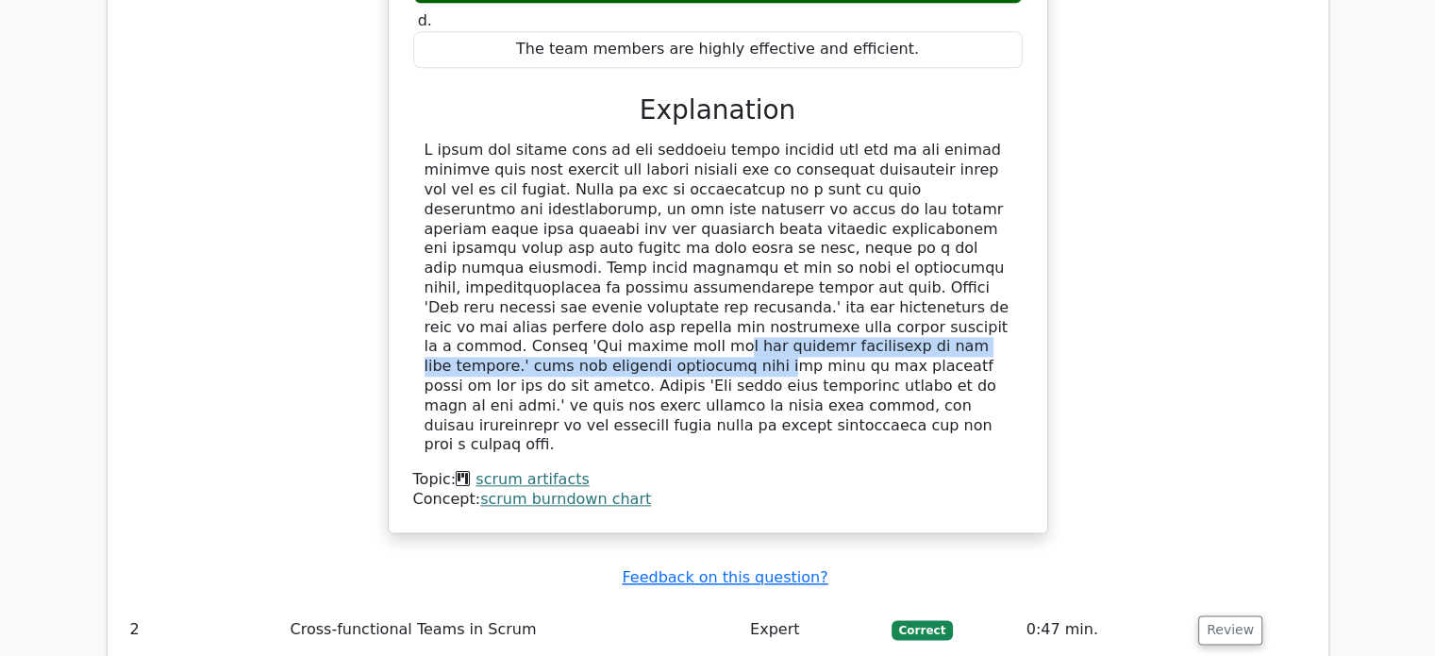
drag, startPoint x: 963, startPoint y: 232, endPoint x: 967, endPoint y: 255, distance: 23.1
click at [967, 255] on div at bounding box center [718, 298] width 587 height 314
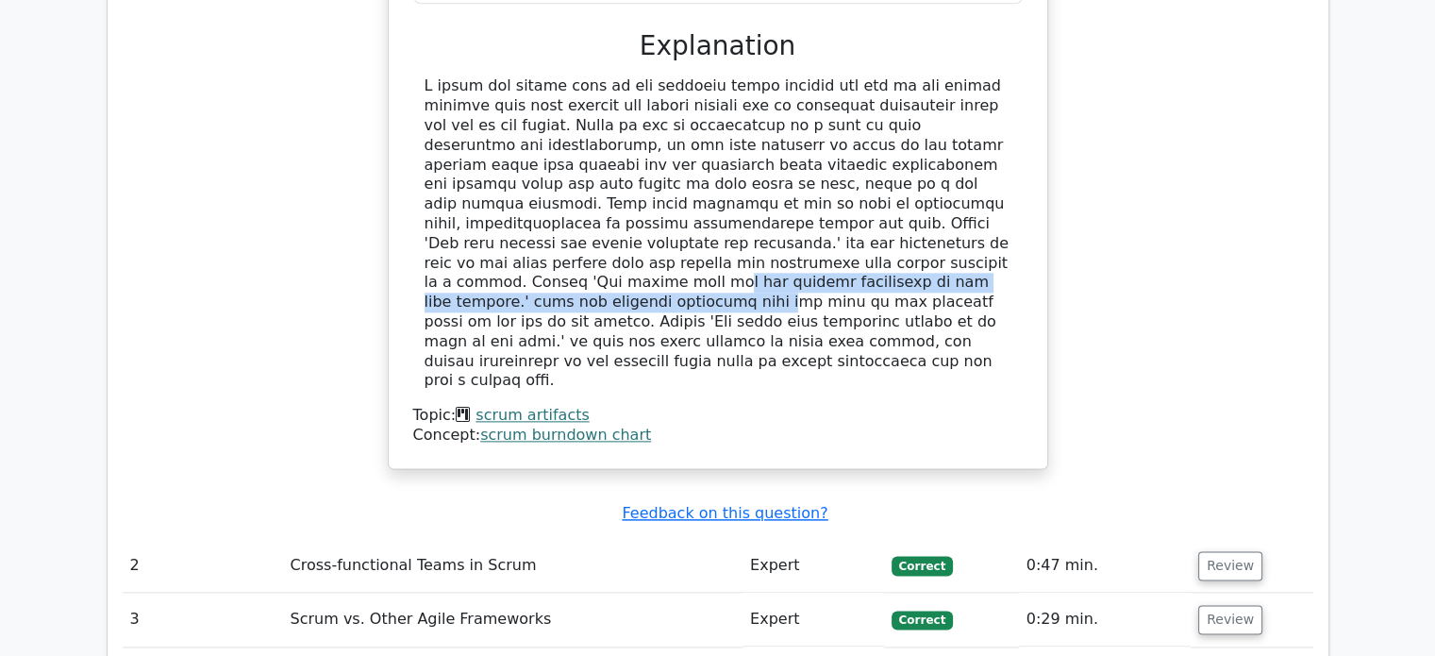
scroll to position [2265, 0]
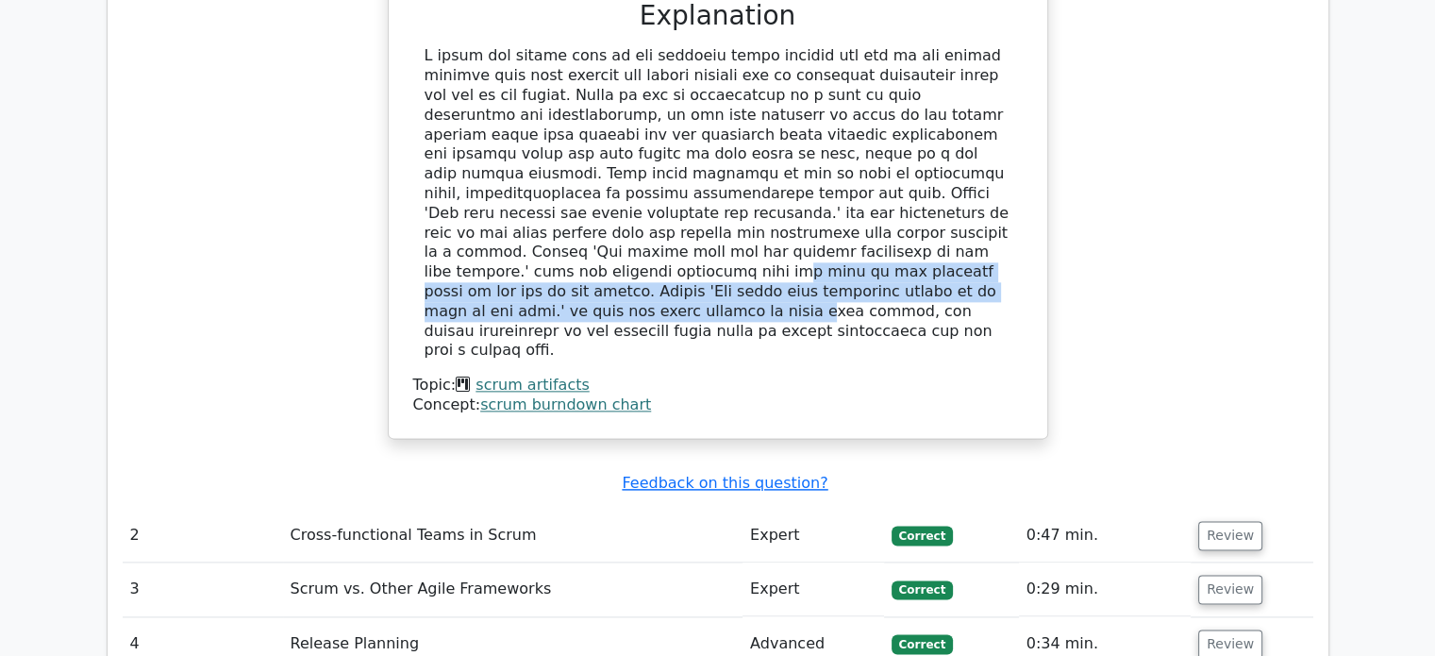
drag, startPoint x: 415, startPoint y: 184, endPoint x: 897, endPoint y: 194, distance: 482.4
click at [897, 194] on div at bounding box center [718, 203] width 610 height 314
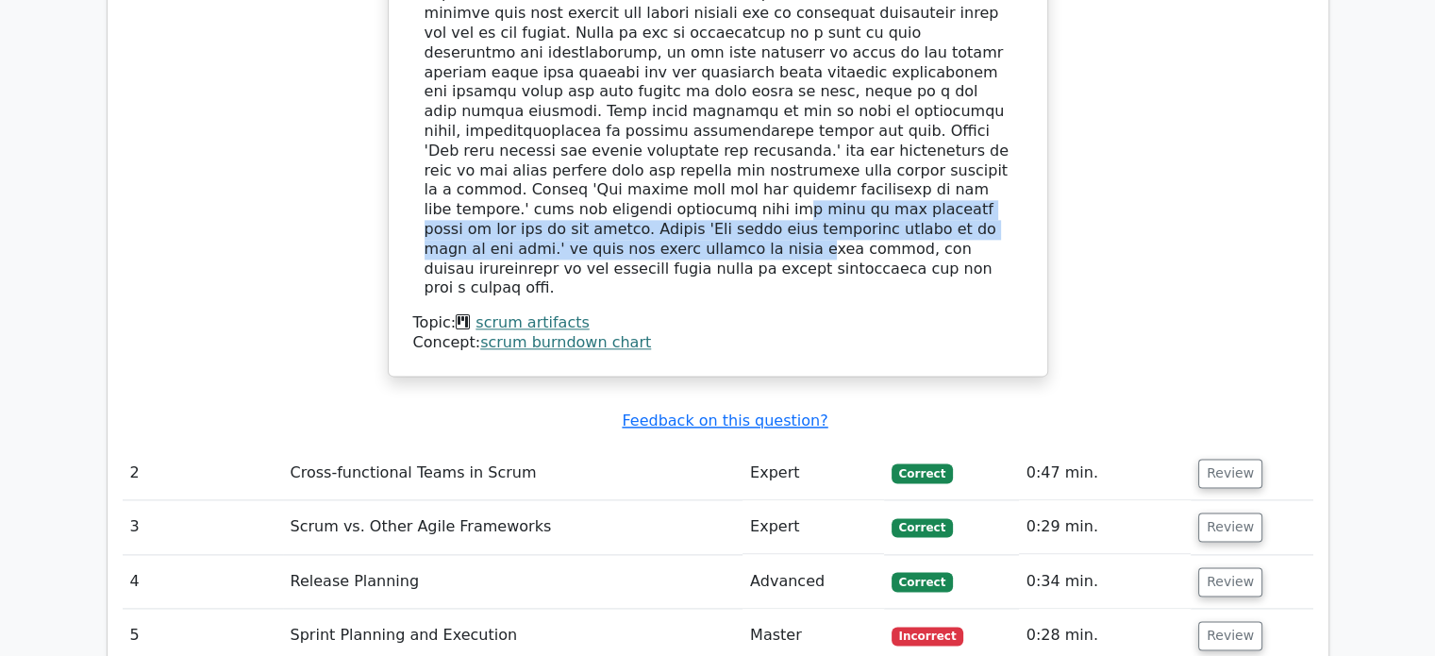
scroll to position [2359, 0]
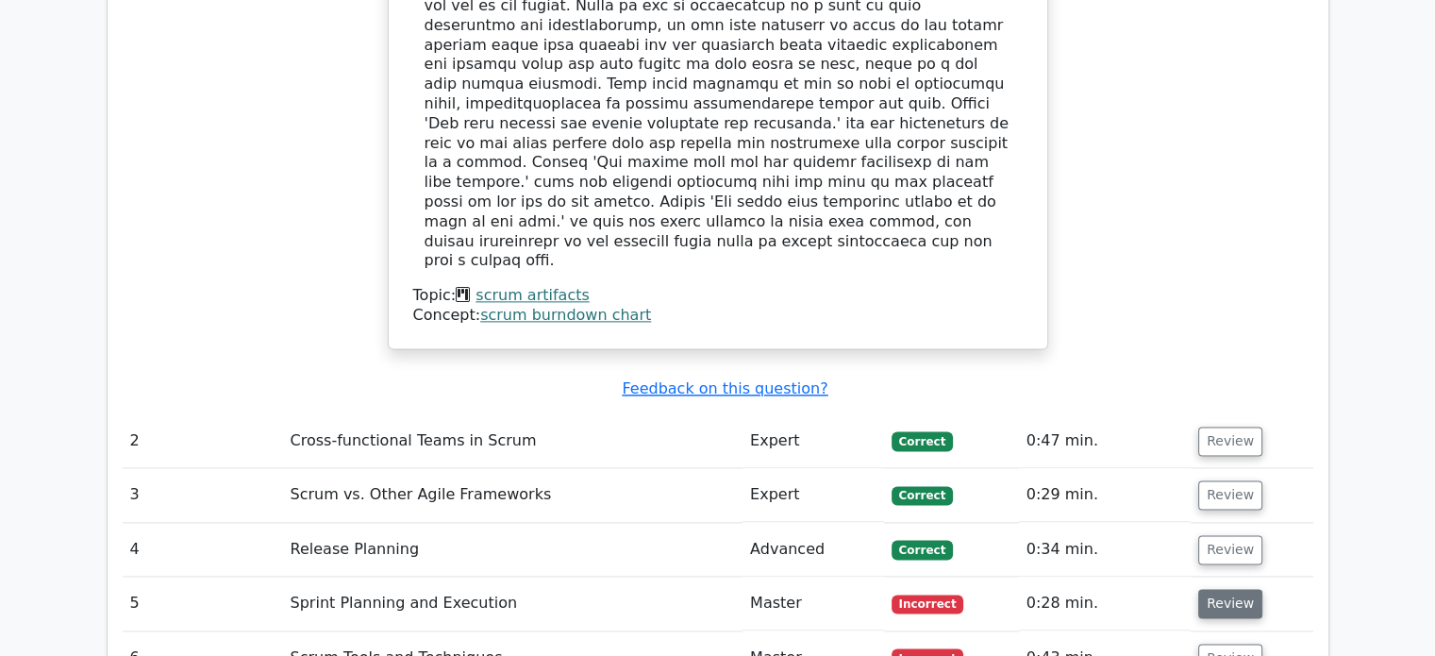
click at [1227, 589] on button "Review" at bounding box center [1231, 603] width 64 height 29
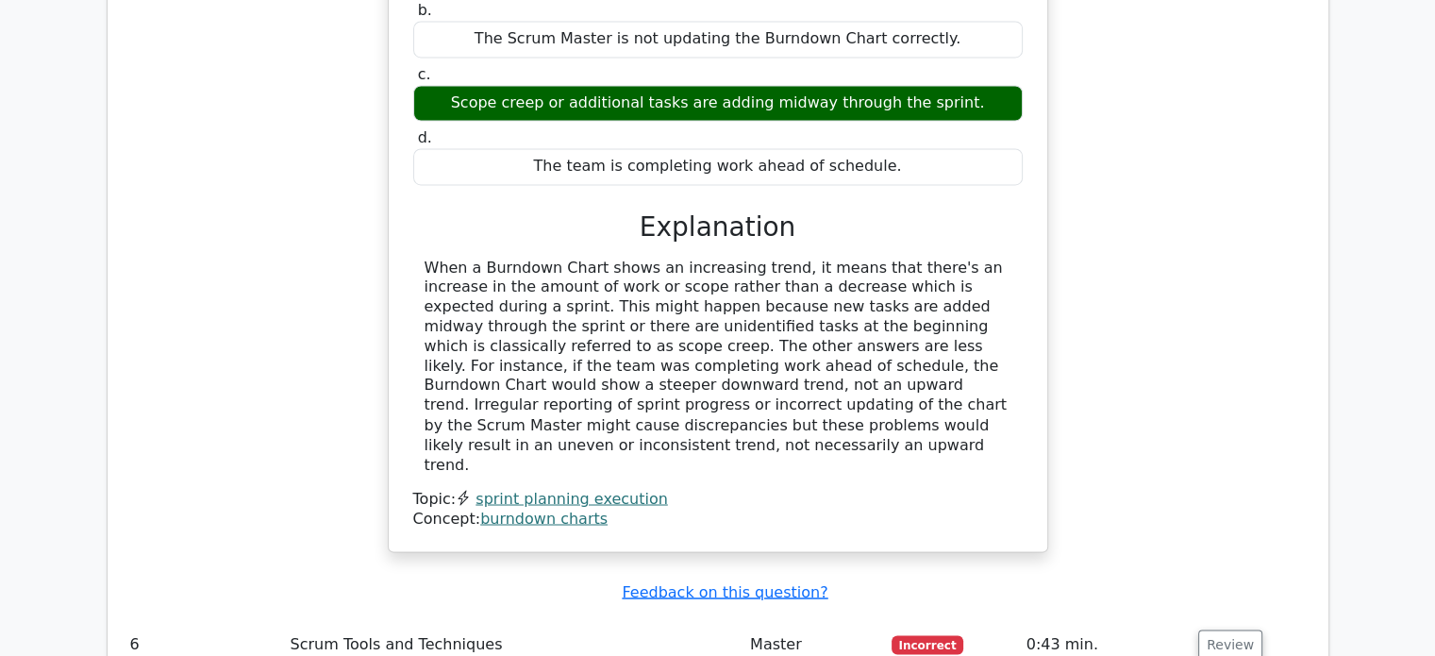
scroll to position [3175, 0]
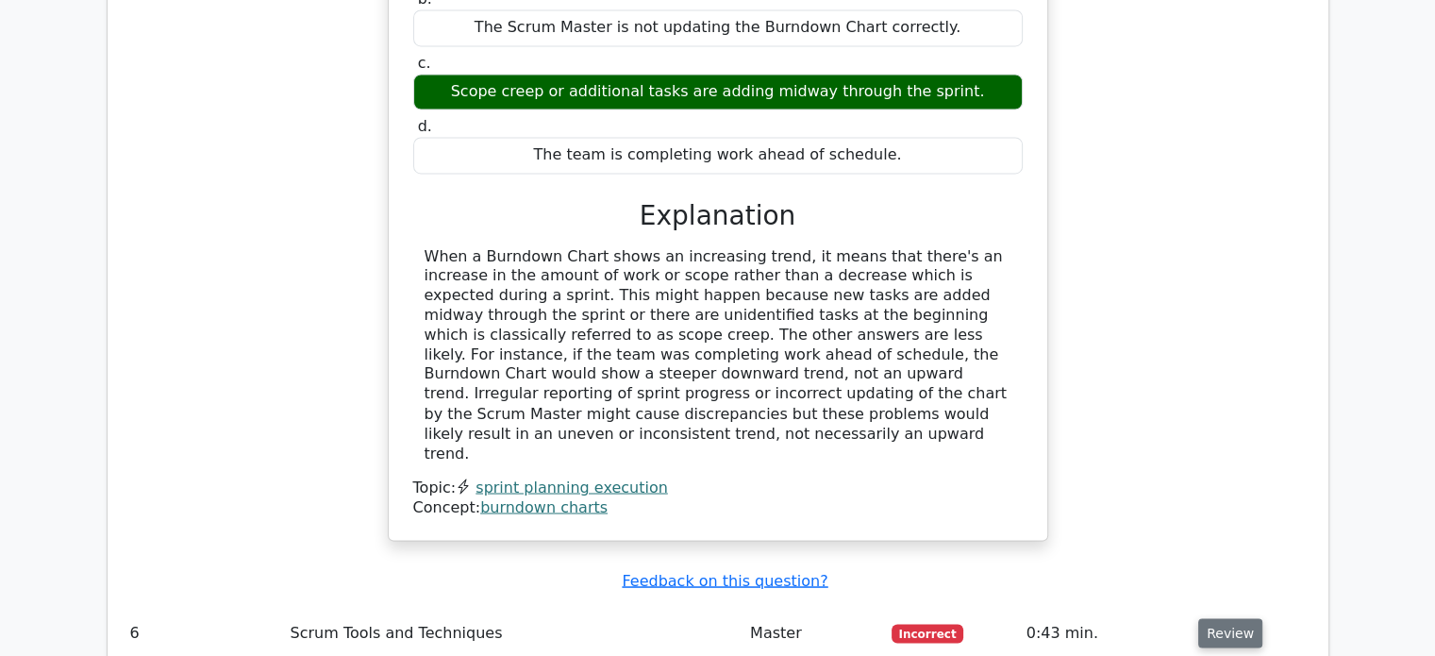
click at [1233, 618] on button "Review" at bounding box center [1231, 632] width 64 height 29
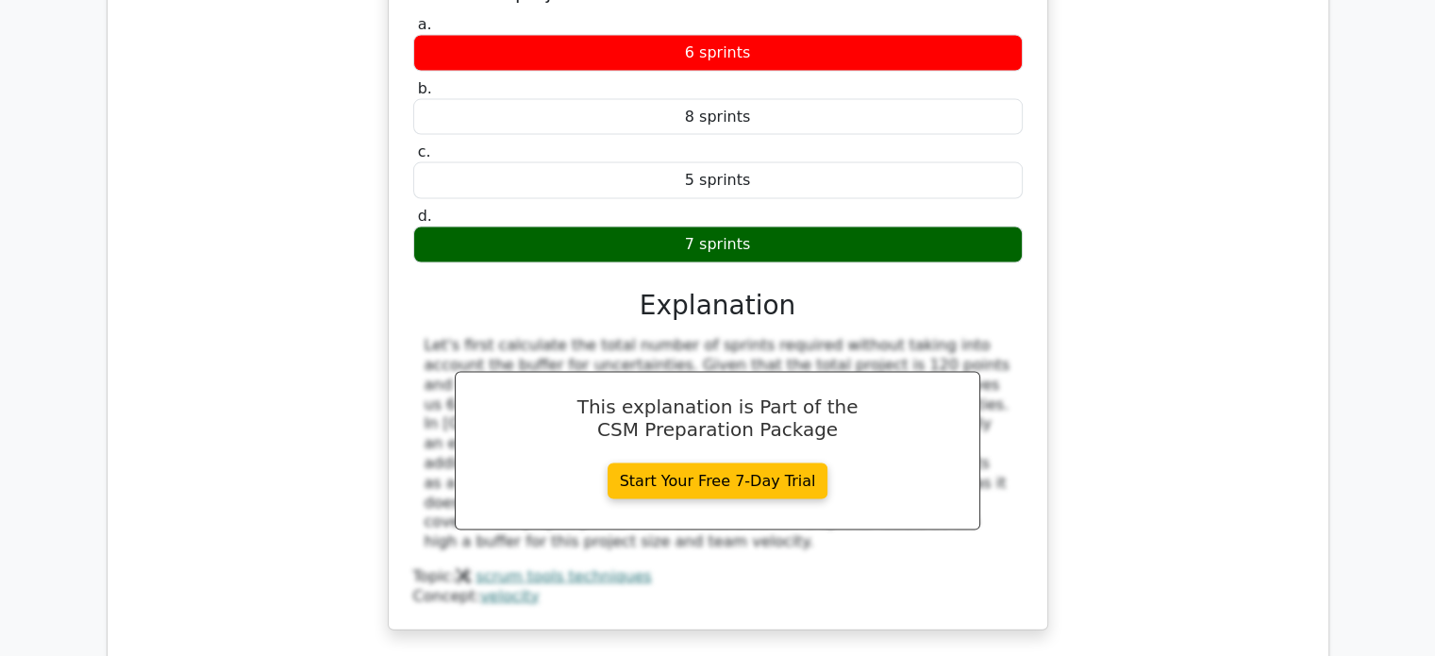
scroll to position [4024, 0]
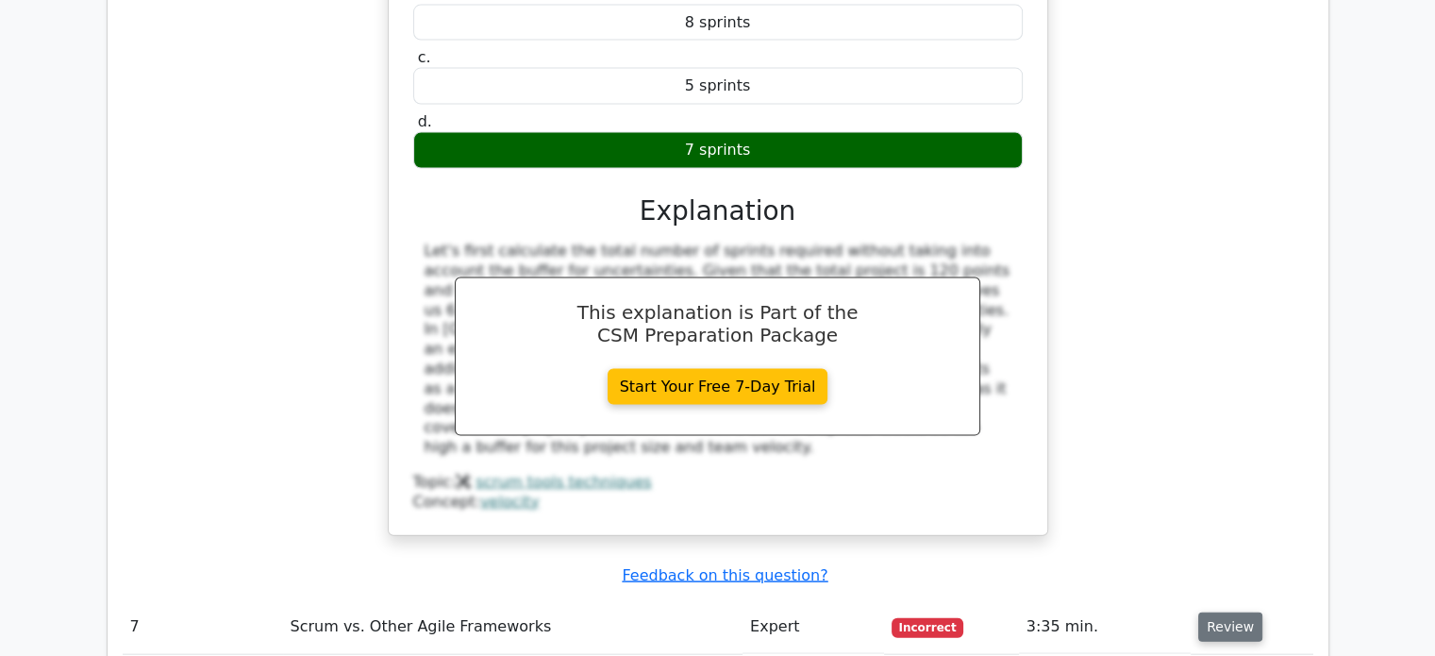
click at [1230, 612] on button "Review" at bounding box center [1231, 626] width 64 height 29
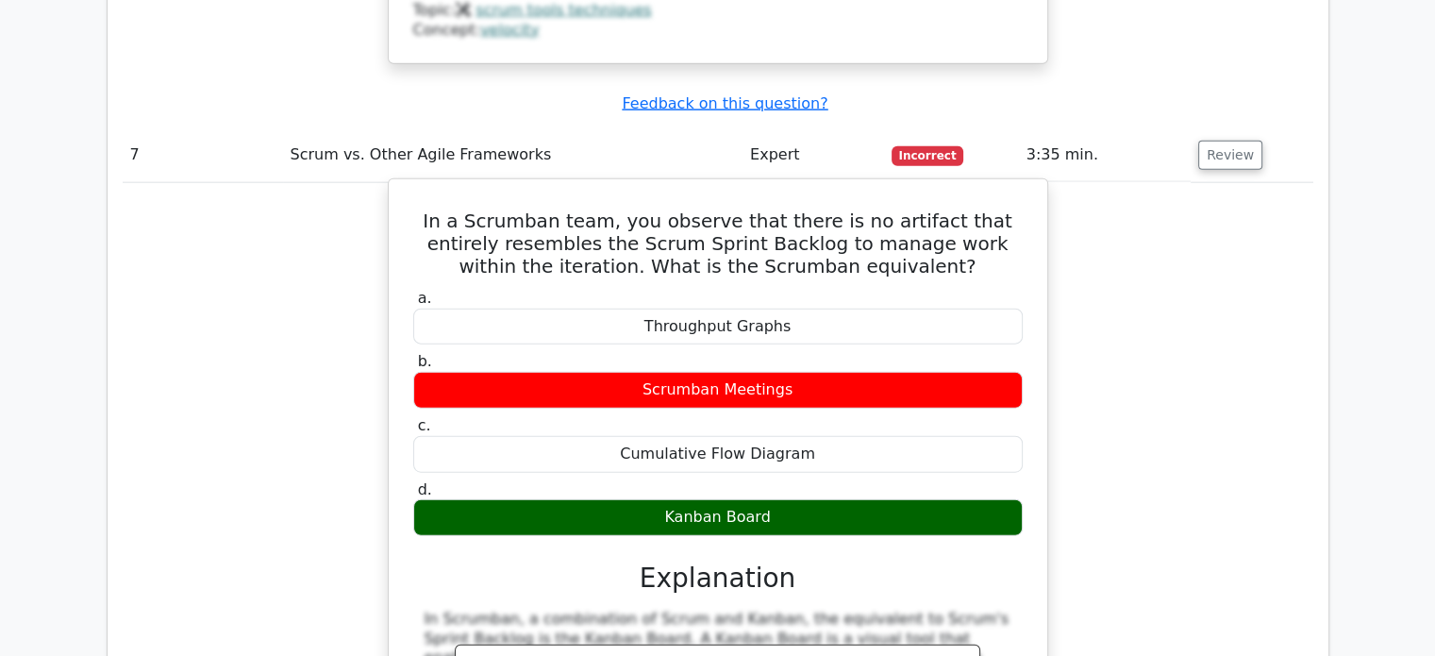
scroll to position [5062, 0]
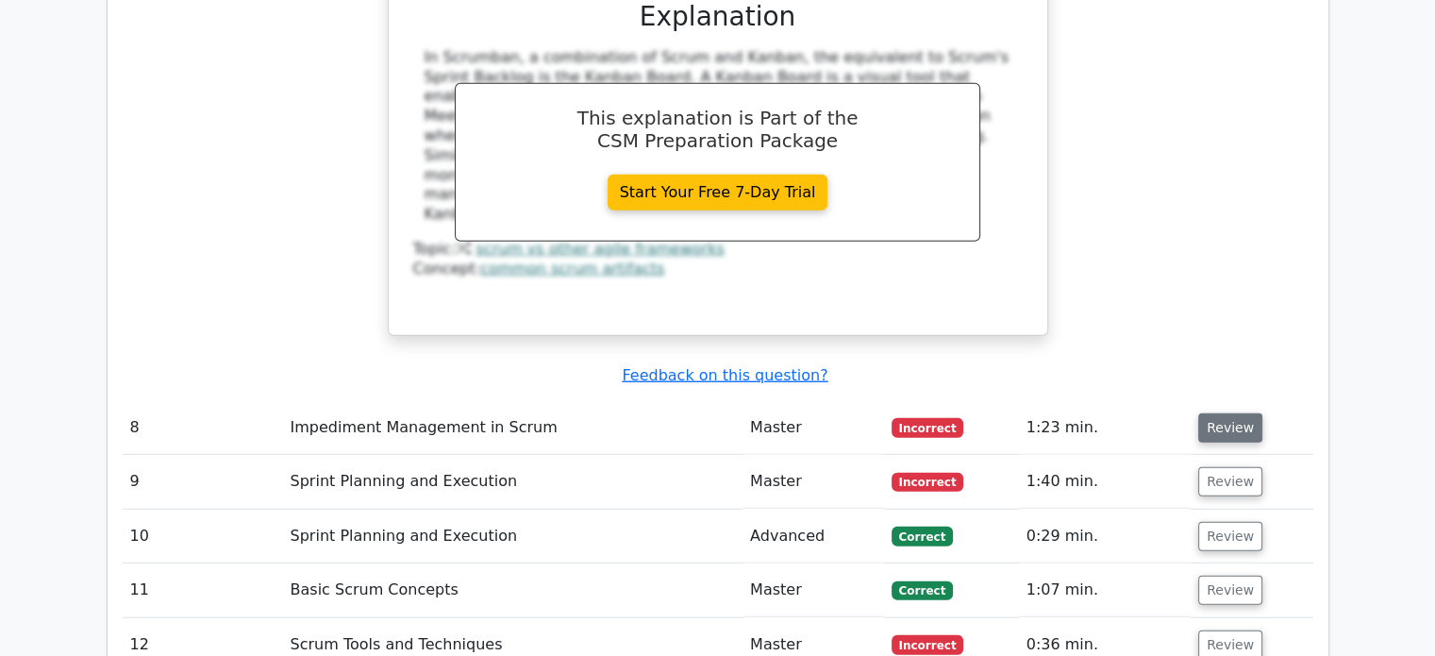
click at [1218, 413] on button "Review" at bounding box center [1231, 427] width 64 height 29
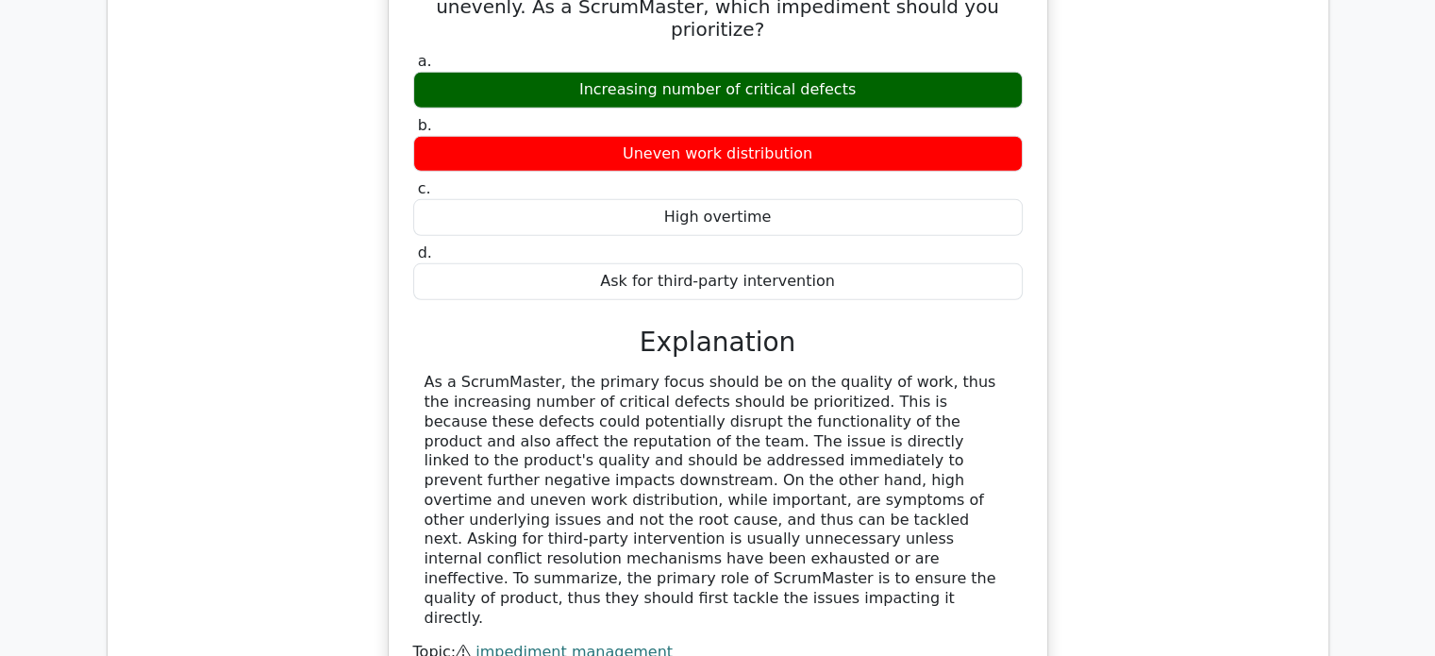
scroll to position [5723, 0]
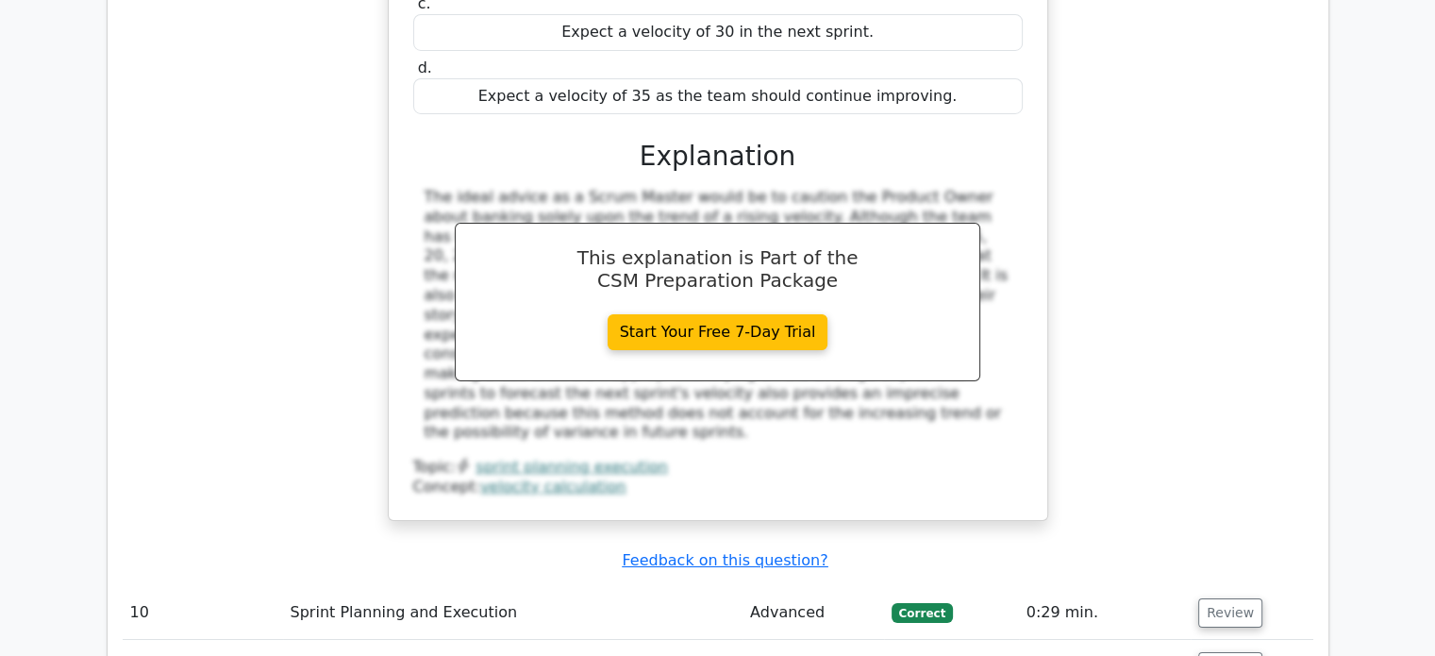
scroll to position [6761, 0]
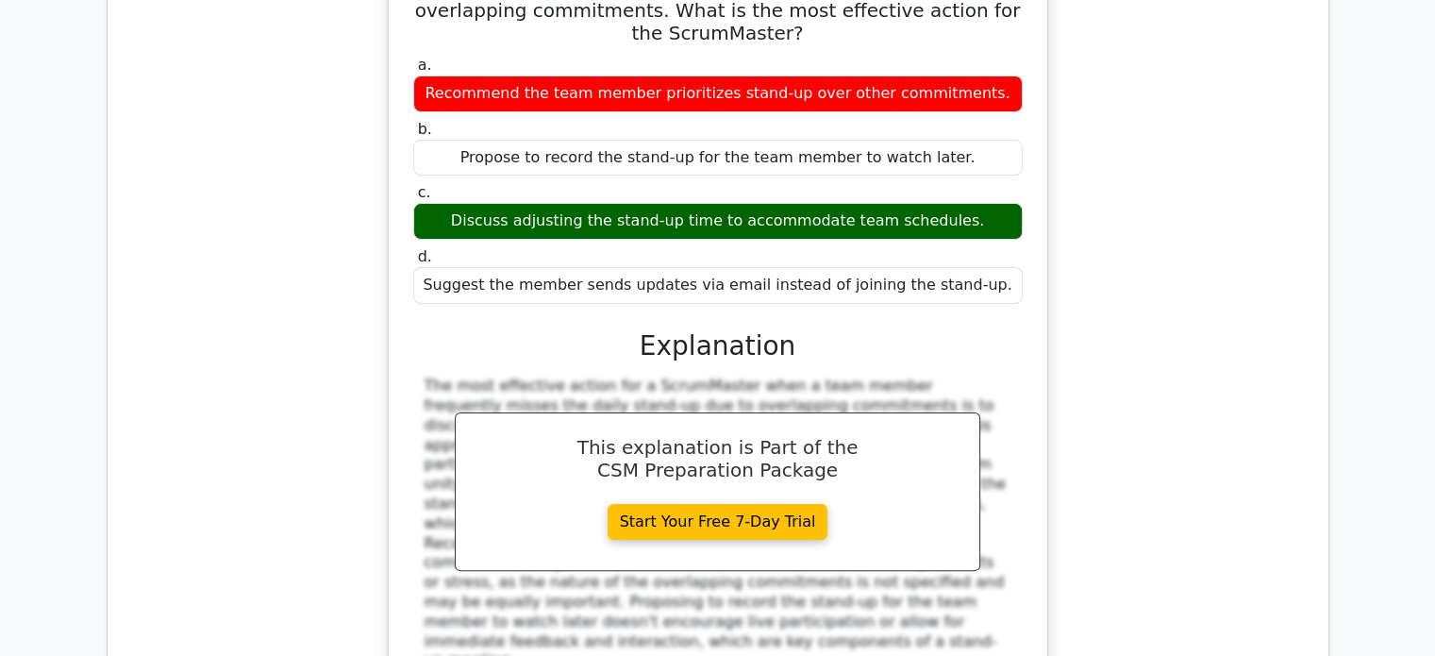
scroll to position [7705, 0]
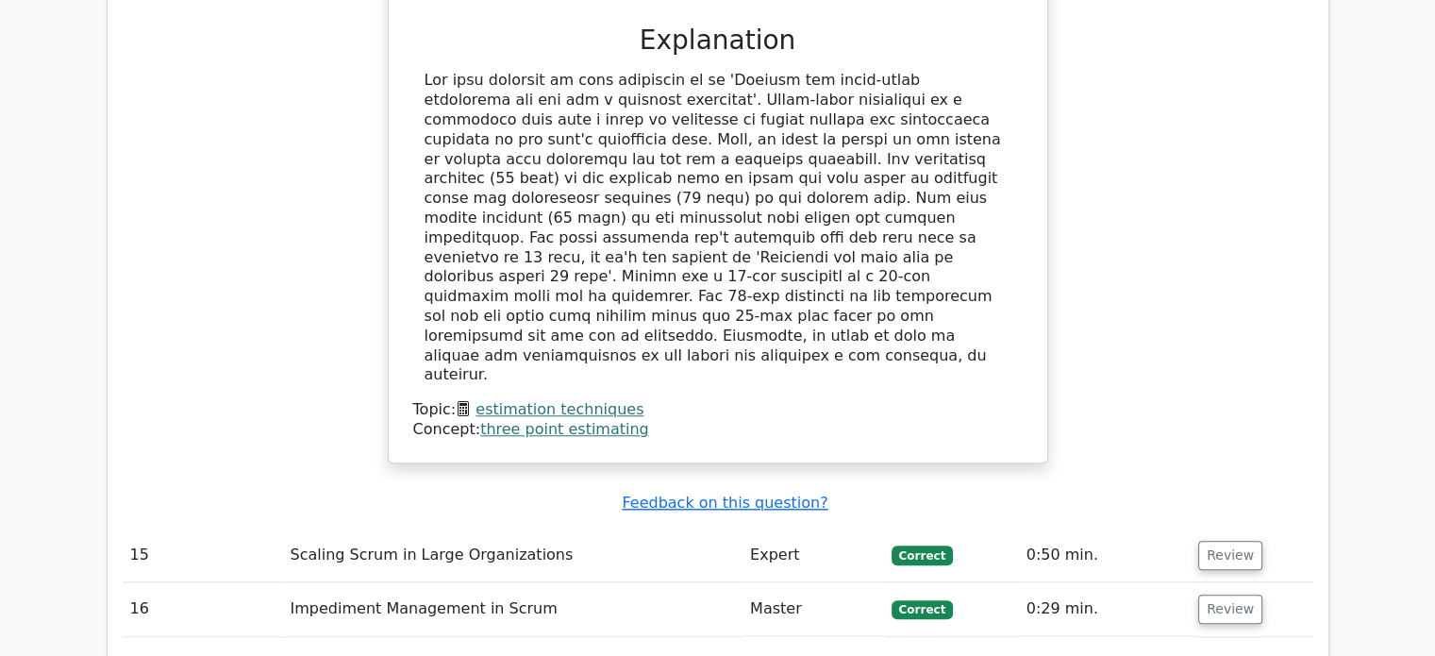
scroll to position [9026, 0]
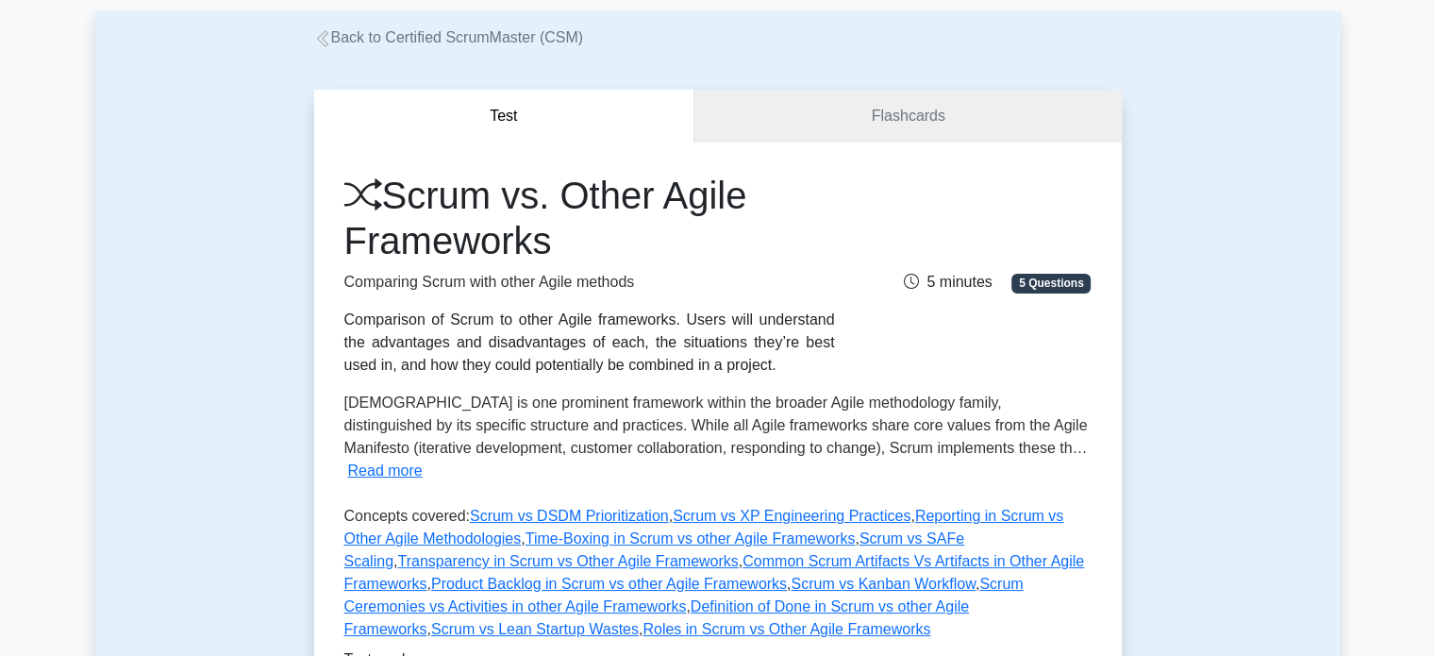
scroll to position [189, 0]
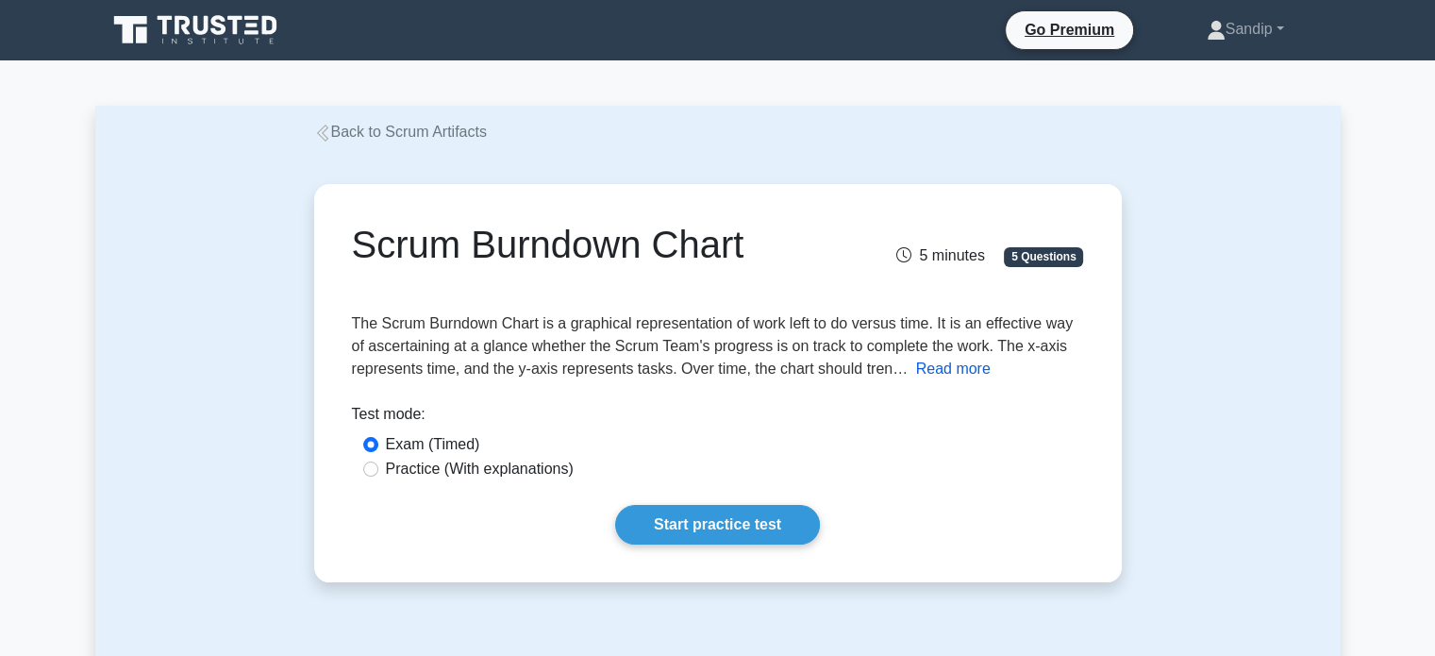
click at [935, 371] on button "Read more" at bounding box center [953, 369] width 75 height 23
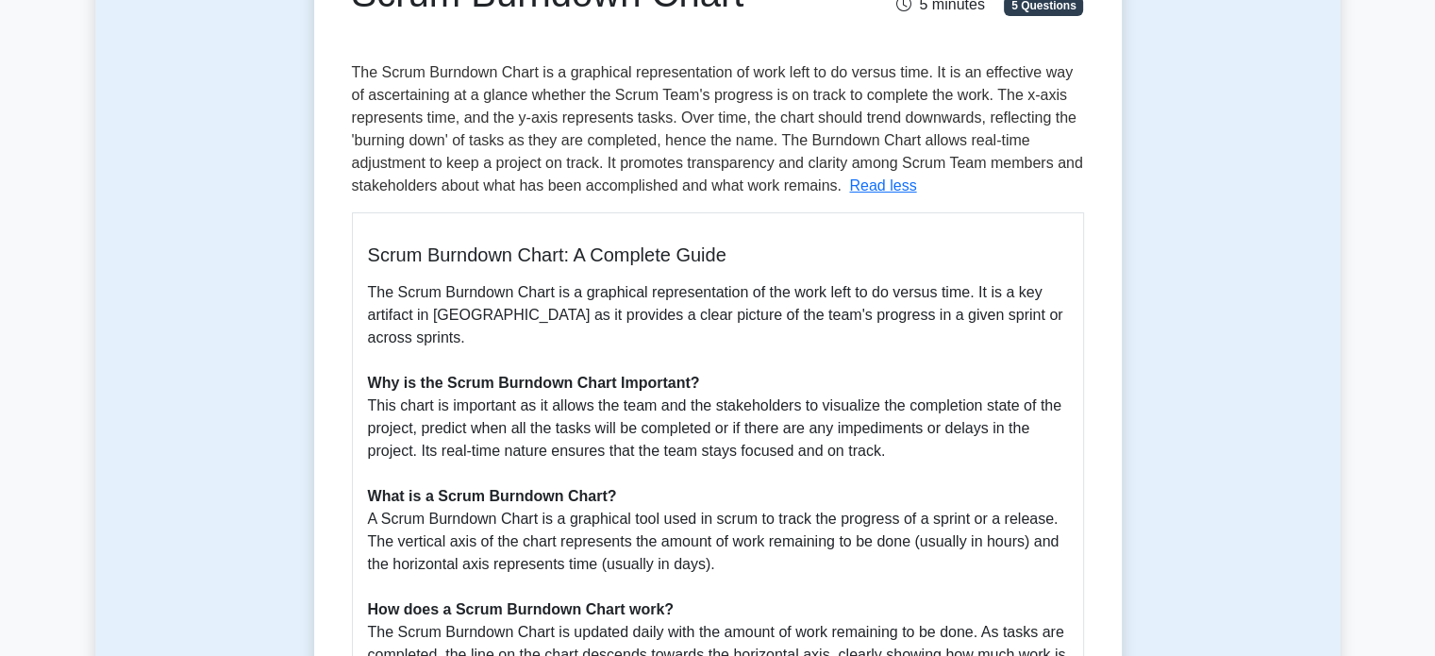
scroll to position [283, 0]
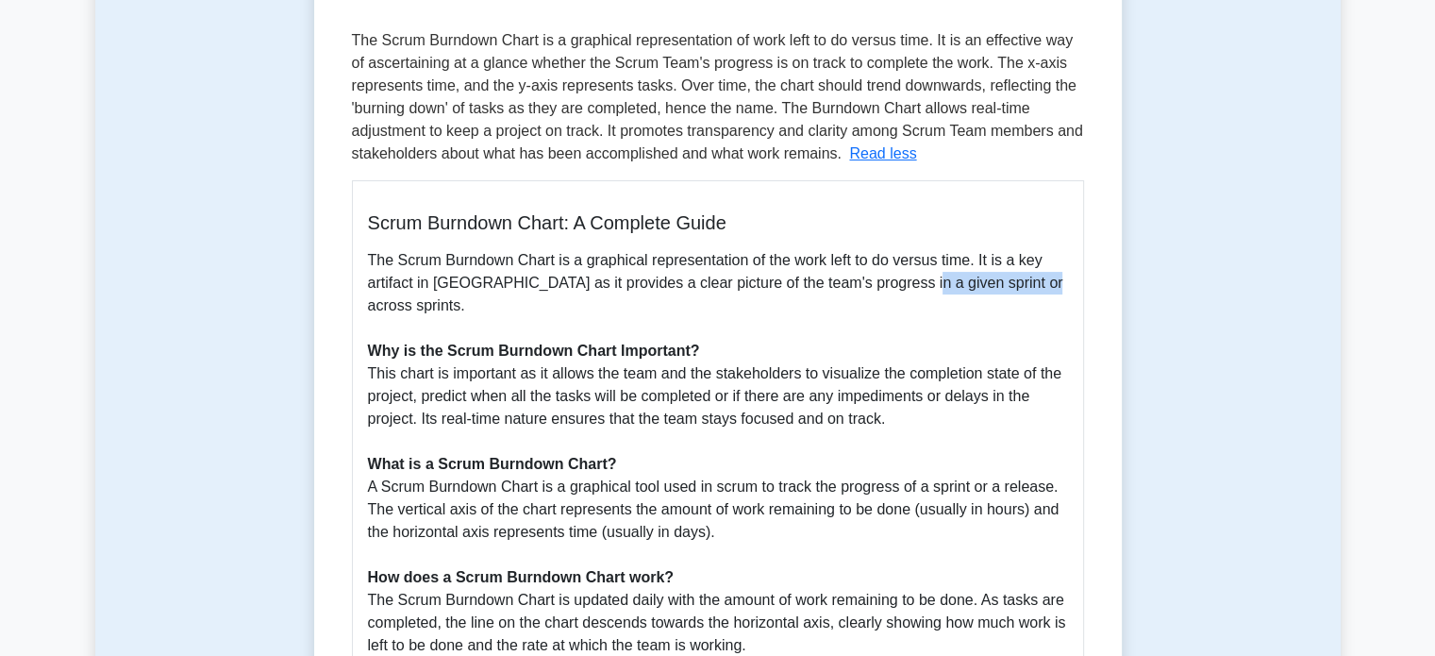
drag, startPoint x: 907, startPoint y: 286, endPoint x: 1024, endPoint y: 284, distance: 117.0
click at [1024, 284] on p "The Scrum Burndown Chart is a graphical representation of the work left to do v…" at bounding box center [718, 611] width 700 height 725
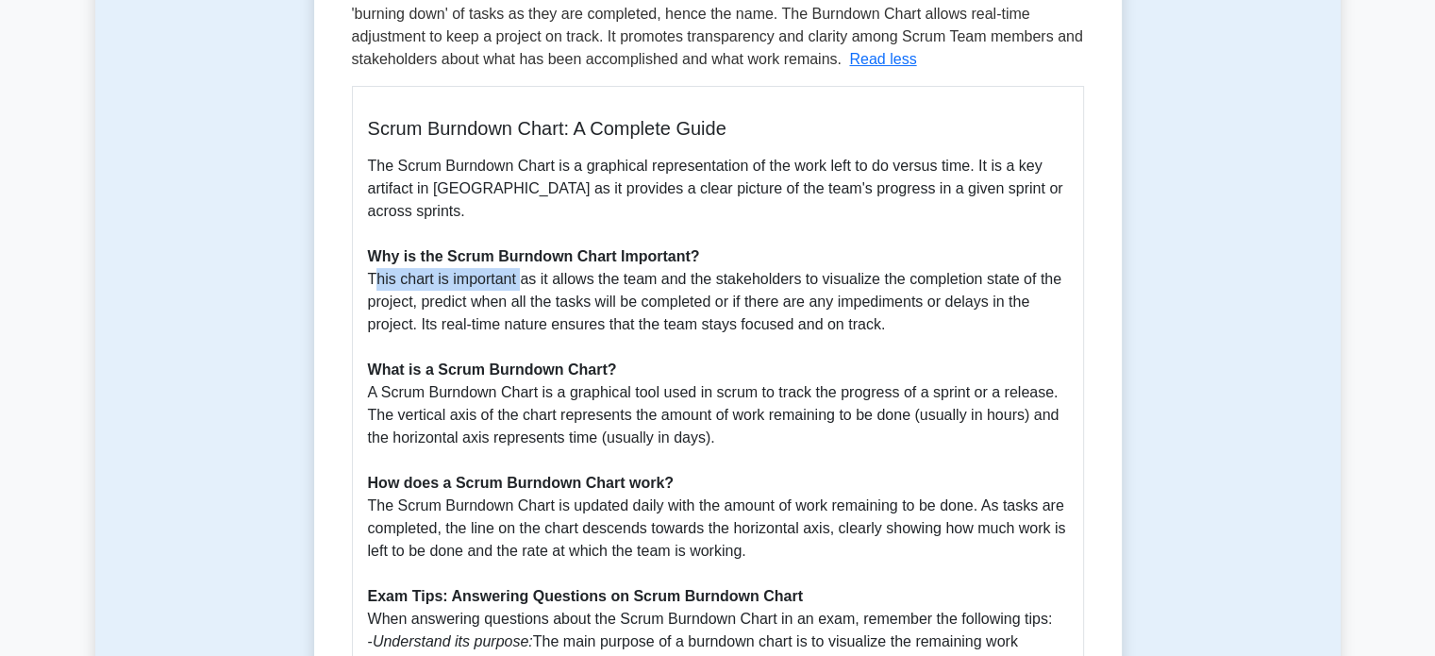
drag, startPoint x: 377, startPoint y: 248, endPoint x: 522, endPoint y: 247, distance: 145.3
click at [522, 247] on p "The Scrum Burndown Chart is a graphical representation of the work left to do v…" at bounding box center [718, 517] width 700 height 725
drag, startPoint x: 423, startPoint y: 237, endPoint x: 712, endPoint y: 241, distance: 288.8
click at [712, 241] on p "The Scrum Burndown Chart is a graphical representation of the work left to do v…" at bounding box center [718, 517] width 700 height 725
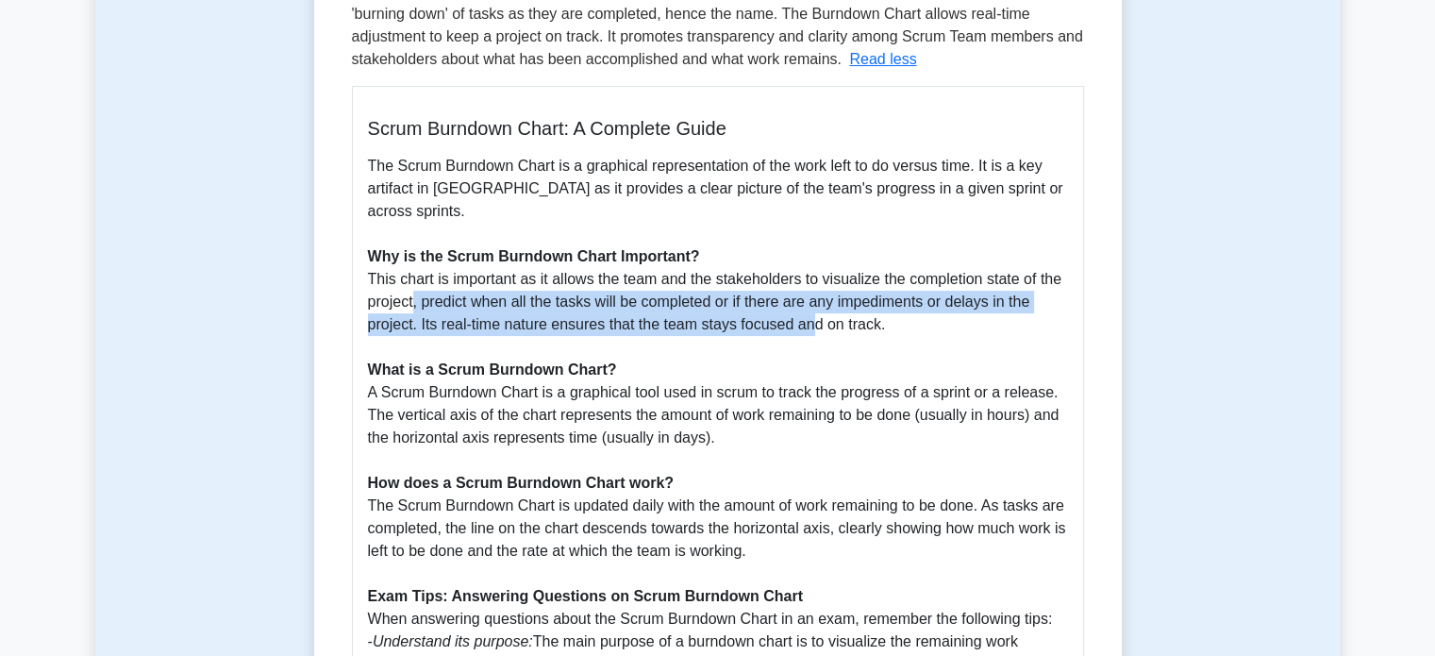
drag, startPoint x: 415, startPoint y: 269, endPoint x: 808, endPoint y: 312, distance: 395.0
click at [808, 312] on p "The Scrum Burndown Chart is a graphical representation of the work left to do v…" at bounding box center [718, 517] width 700 height 725
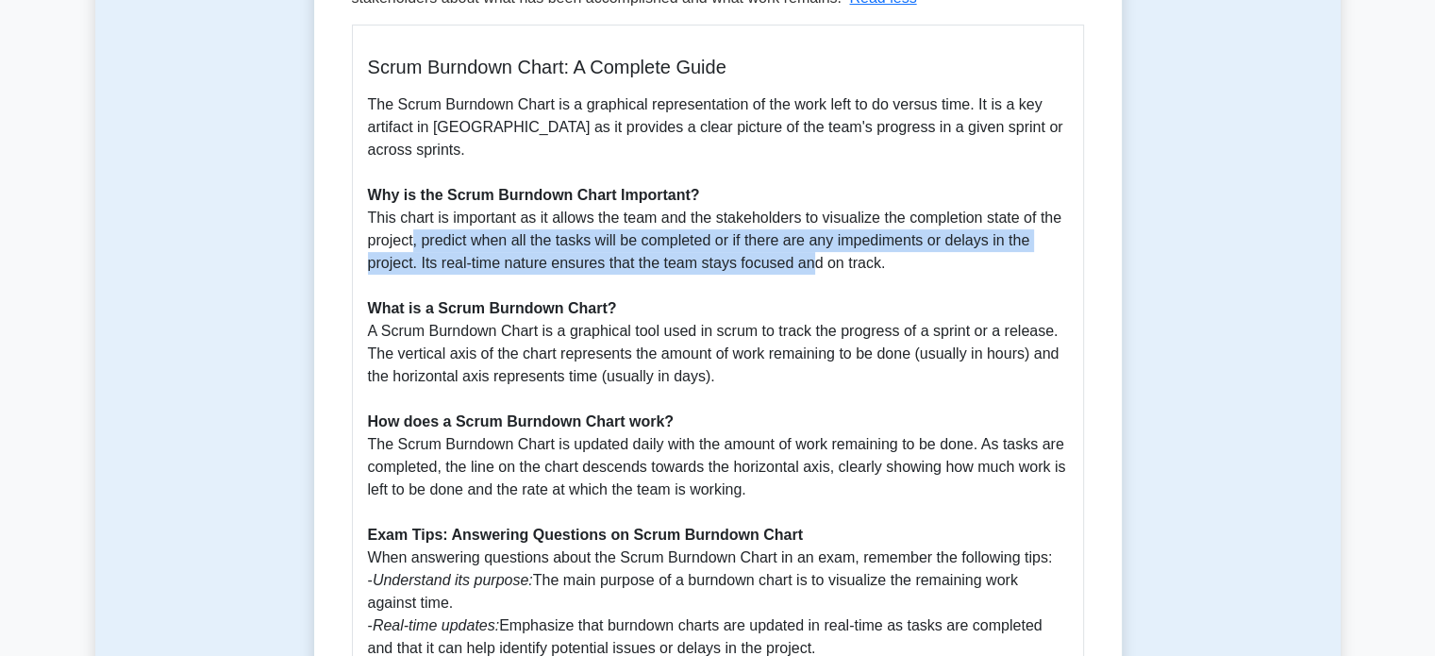
scroll to position [472, 0]
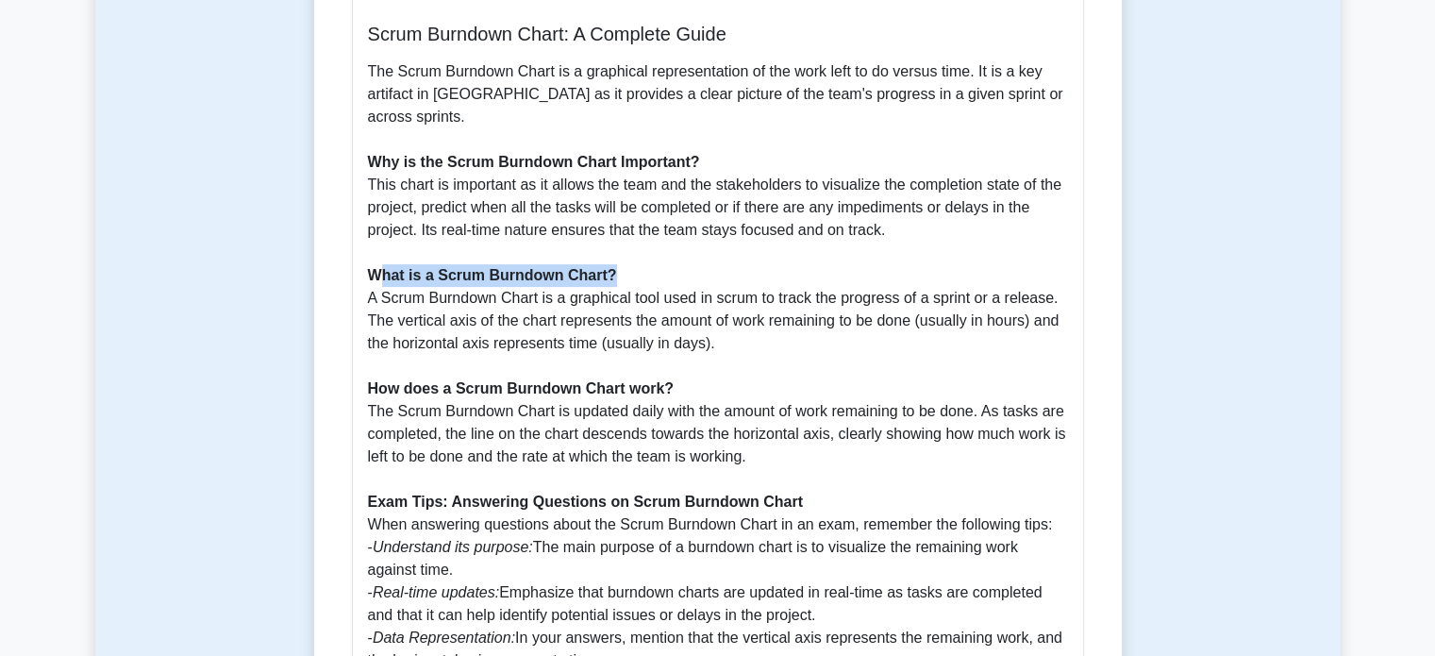
drag, startPoint x: 377, startPoint y: 256, endPoint x: 625, endPoint y: 254, distance: 248.2
click at [625, 254] on p "The Scrum Burndown Chart is a graphical representation of the work left to do v…" at bounding box center [718, 422] width 700 height 725
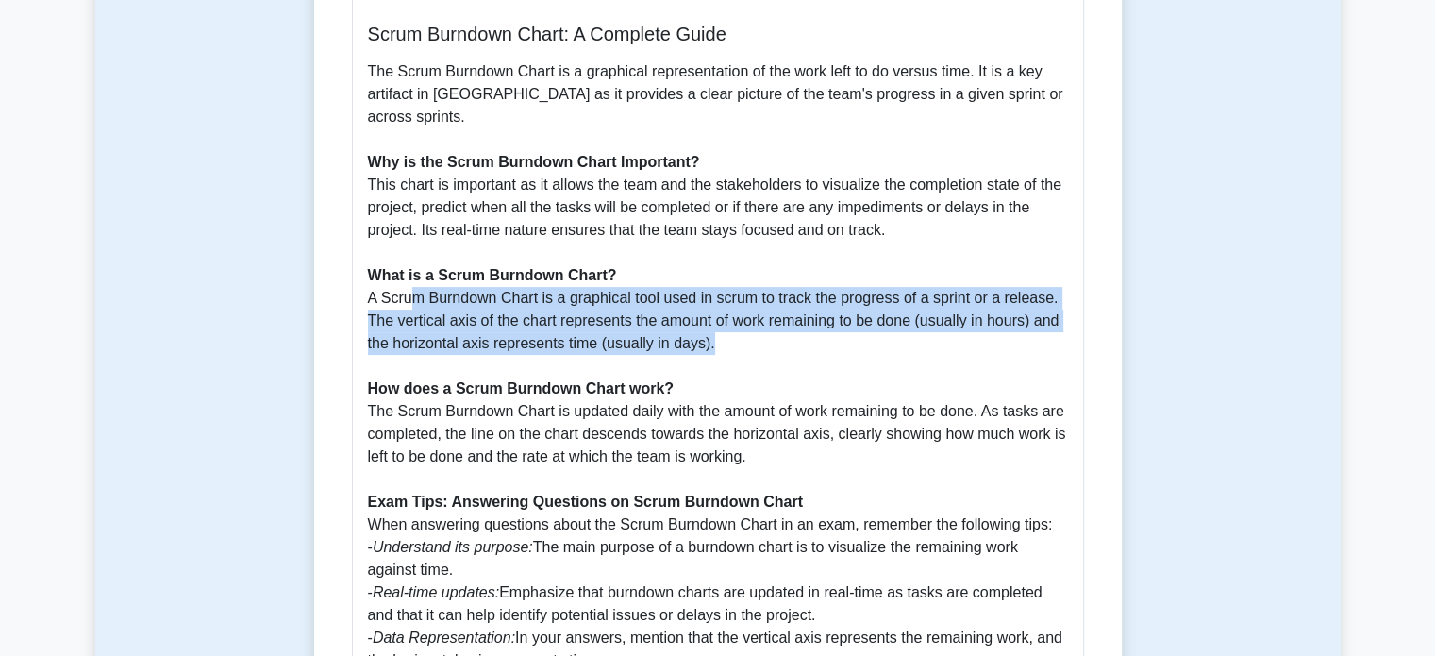
drag, startPoint x: 412, startPoint y: 286, endPoint x: 979, endPoint y: 315, distance: 567.0
click at [979, 315] on p "The Scrum Burndown Chart is a graphical representation of the work left to do v…" at bounding box center [718, 422] width 700 height 725
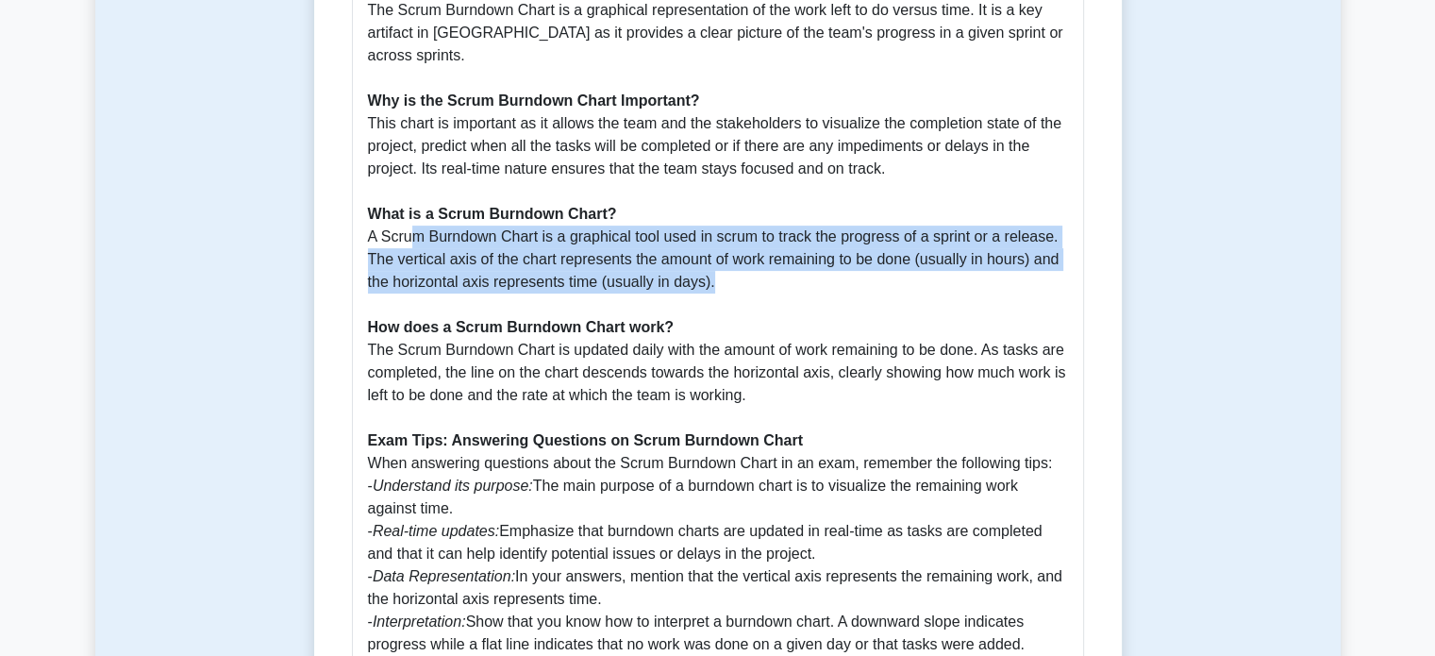
scroll to position [566, 0]
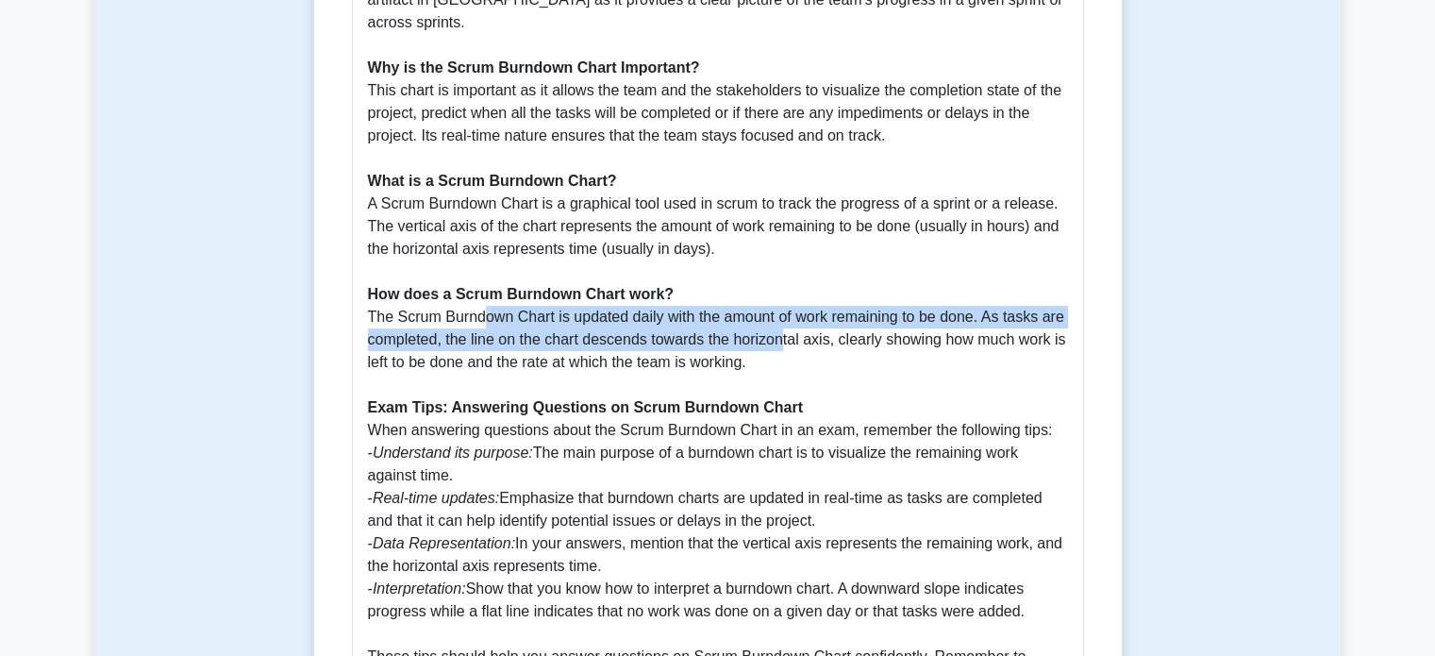
drag, startPoint x: 485, startPoint y: 293, endPoint x: 781, endPoint y: 312, distance: 297.0
click at [781, 312] on p "The Scrum Burndown Chart is a graphical representation of the work left to do v…" at bounding box center [718, 328] width 700 height 725
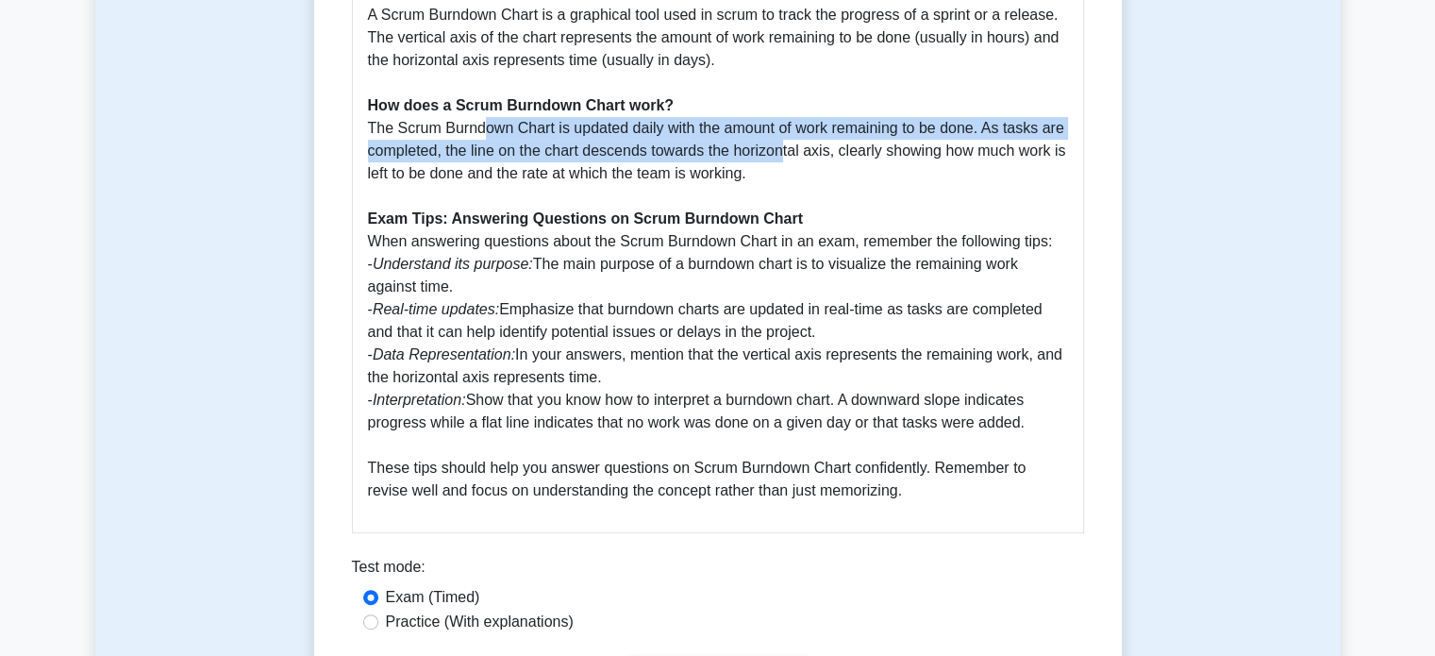
scroll to position [849, 0]
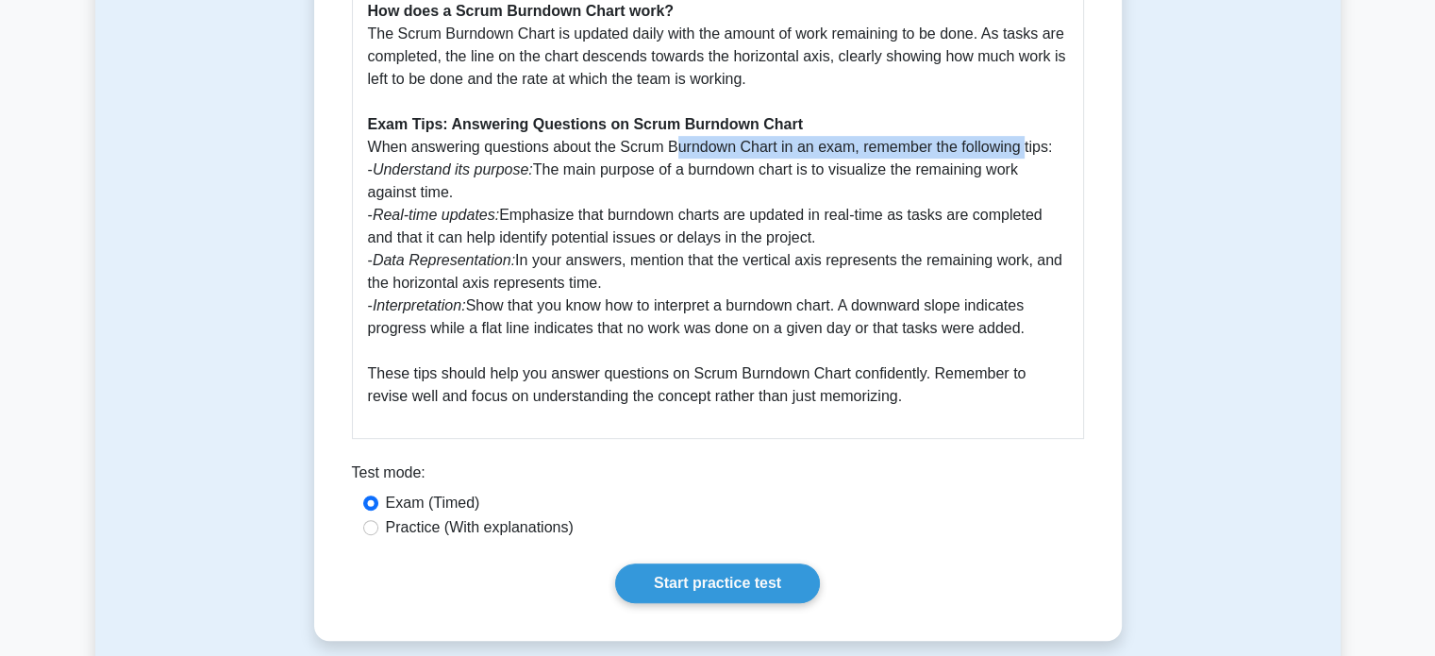
drag, startPoint x: 678, startPoint y: 124, endPoint x: 1020, endPoint y: 135, distance: 342.8
click at [1020, 135] on p "The Scrum Burndown Chart is a graphical representation of the work left to do v…" at bounding box center [718, 45] width 700 height 725
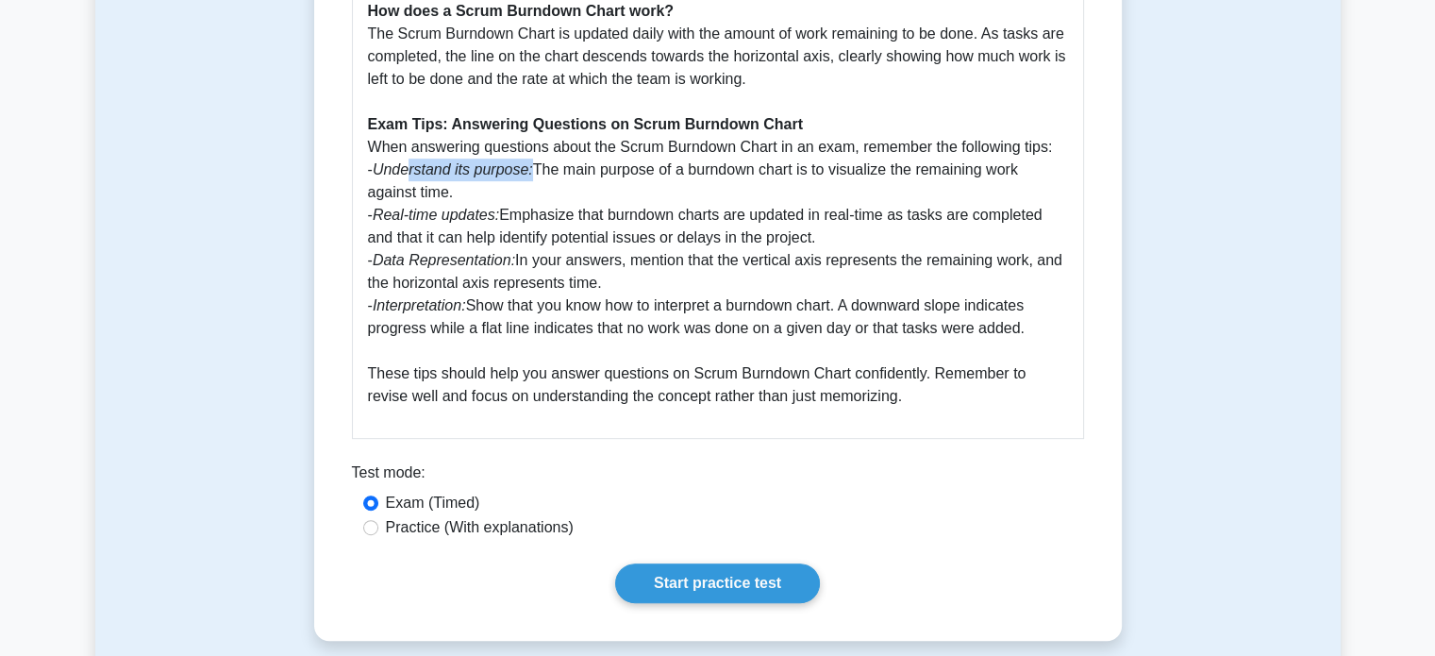
drag, startPoint x: 411, startPoint y: 155, endPoint x: 529, endPoint y: 152, distance: 118.9
click at [529, 161] on icon "Understand its purpose:" at bounding box center [453, 169] width 160 height 16
drag, startPoint x: 628, startPoint y: 152, endPoint x: 922, endPoint y: 171, distance: 295.0
click at [922, 171] on p "The Scrum Burndown Chart is a graphical representation of the work left to do v…" at bounding box center [718, 45] width 700 height 725
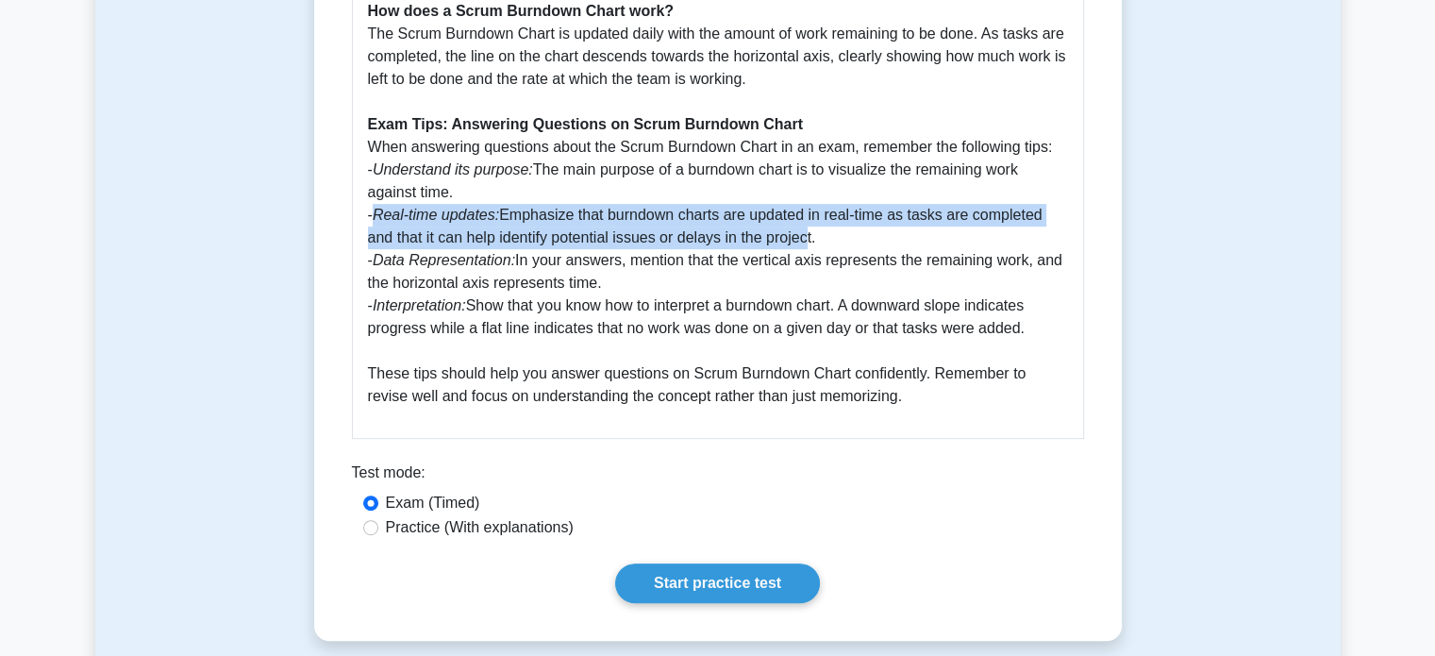
drag, startPoint x: 377, startPoint y: 193, endPoint x: 802, endPoint y: 209, distance: 425.0
click at [802, 209] on p "The Scrum Burndown Chart is a graphical representation of the work left to do v…" at bounding box center [718, 45] width 700 height 725
drag, startPoint x: 548, startPoint y: 240, endPoint x: 695, endPoint y: 254, distance: 147.0
click at [695, 254] on p "The Scrum Burndown Chart is a graphical representation of the work left to do v…" at bounding box center [718, 45] width 700 height 725
drag, startPoint x: 438, startPoint y: 286, endPoint x: 1064, endPoint y: 306, distance: 626.0
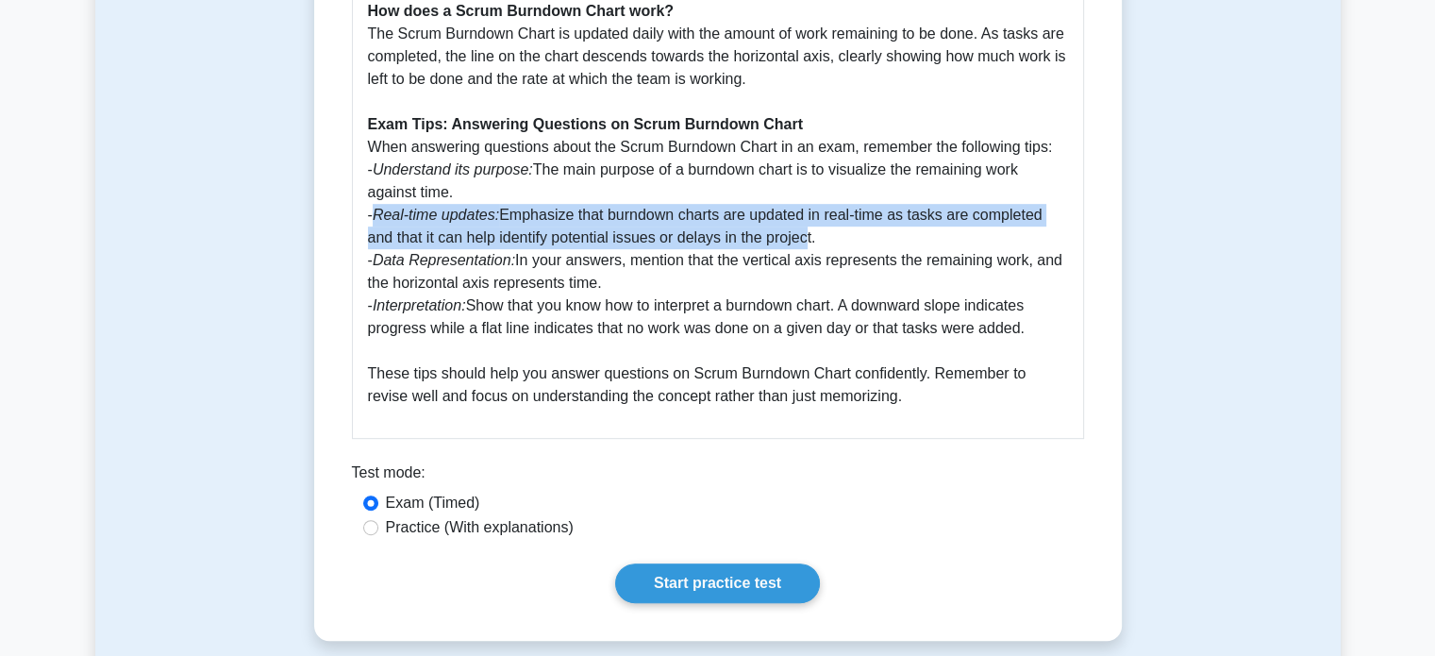
click at [1064, 306] on p "The Scrum Burndown Chart is a graphical representation of the work left to do v…" at bounding box center [718, 45] width 700 height 725
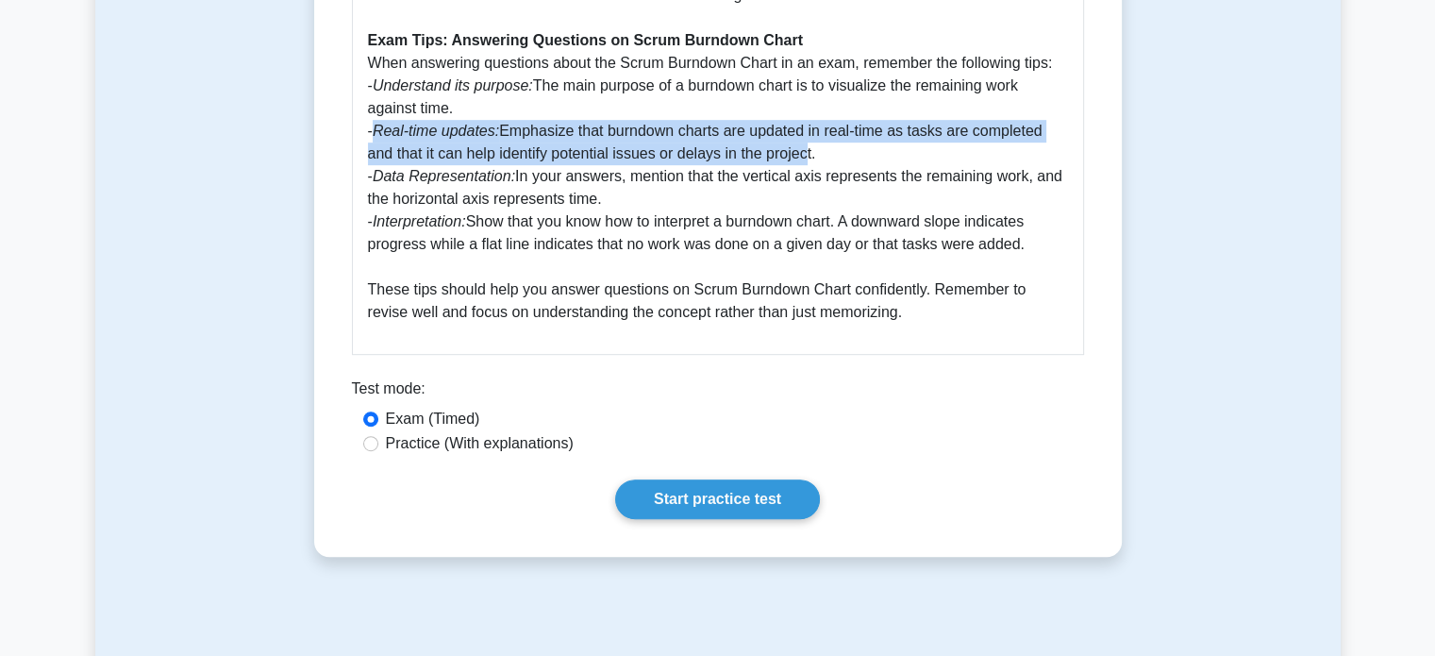
scroll to position [944, 0]
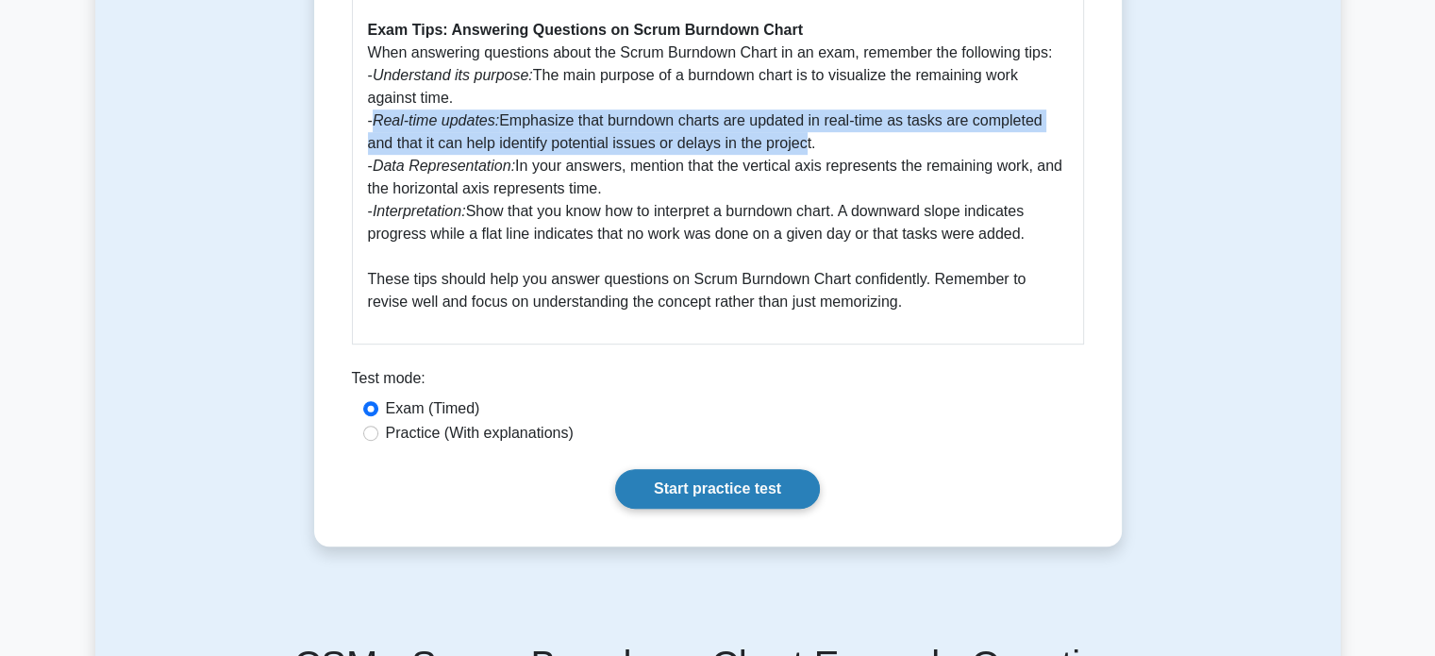
click at [686, 469] on link "Start practice test" at bounding box center [717, 489] width 205 height 40
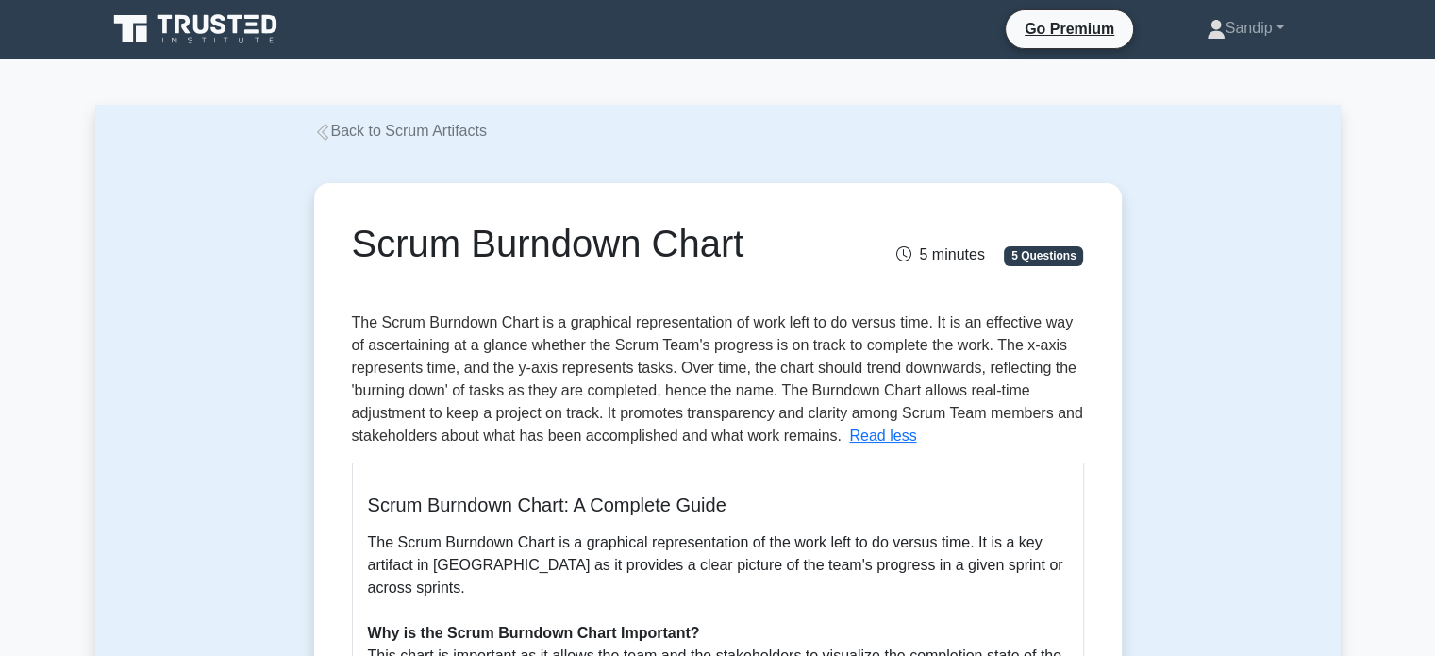
scroll to position [0, 0]
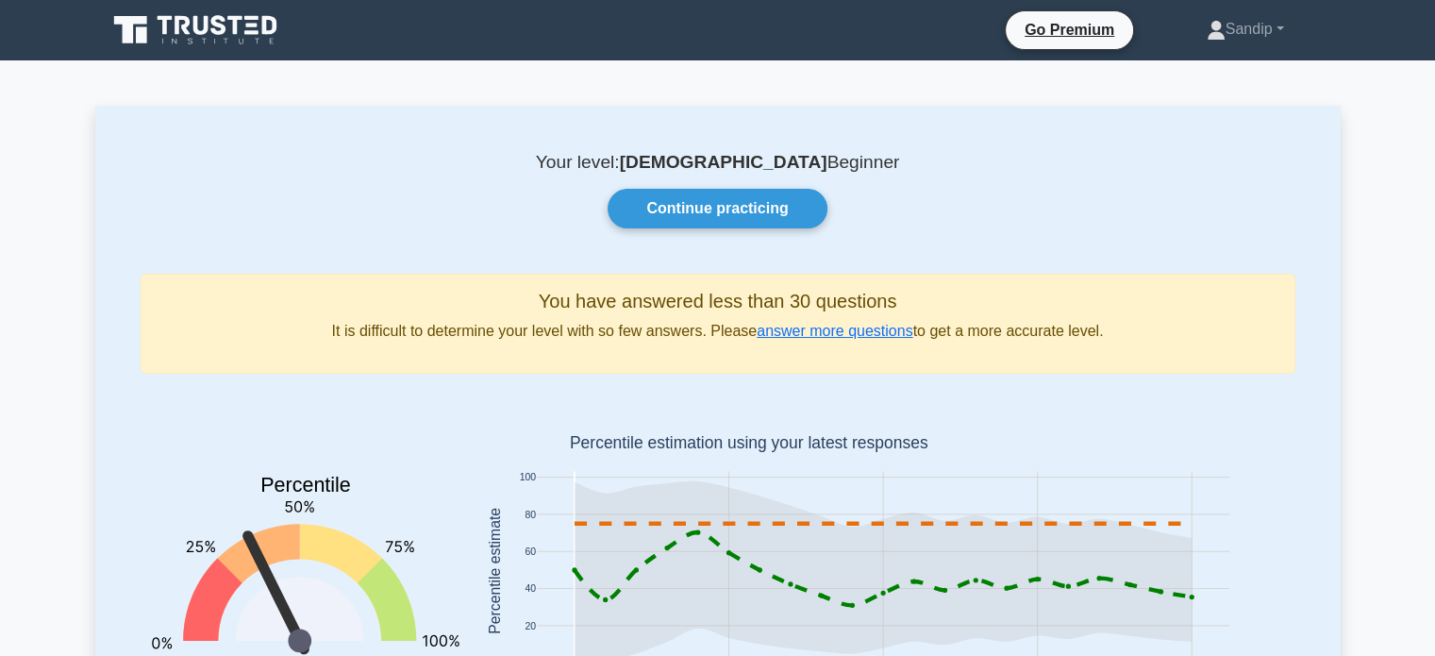
click at [222, 33] on icon at bounding box center [218, 25] width 15 height 20
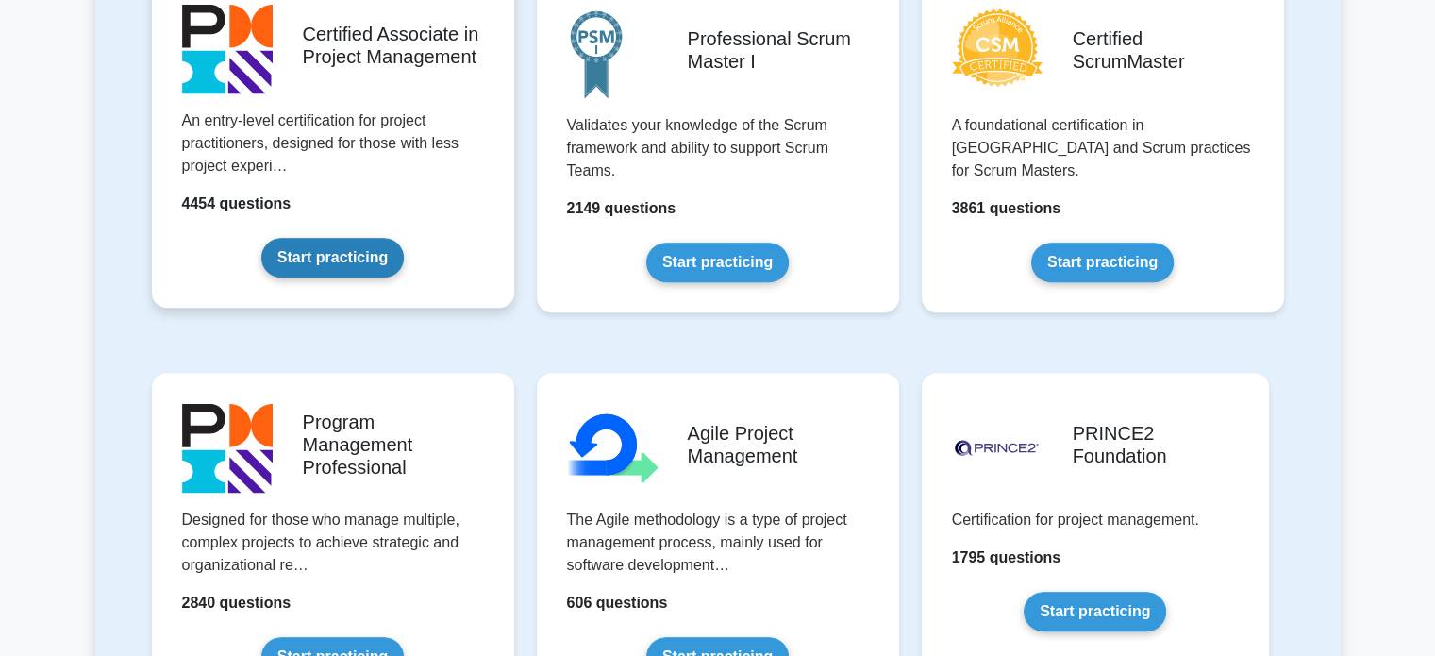
scroll to position [944, 0]
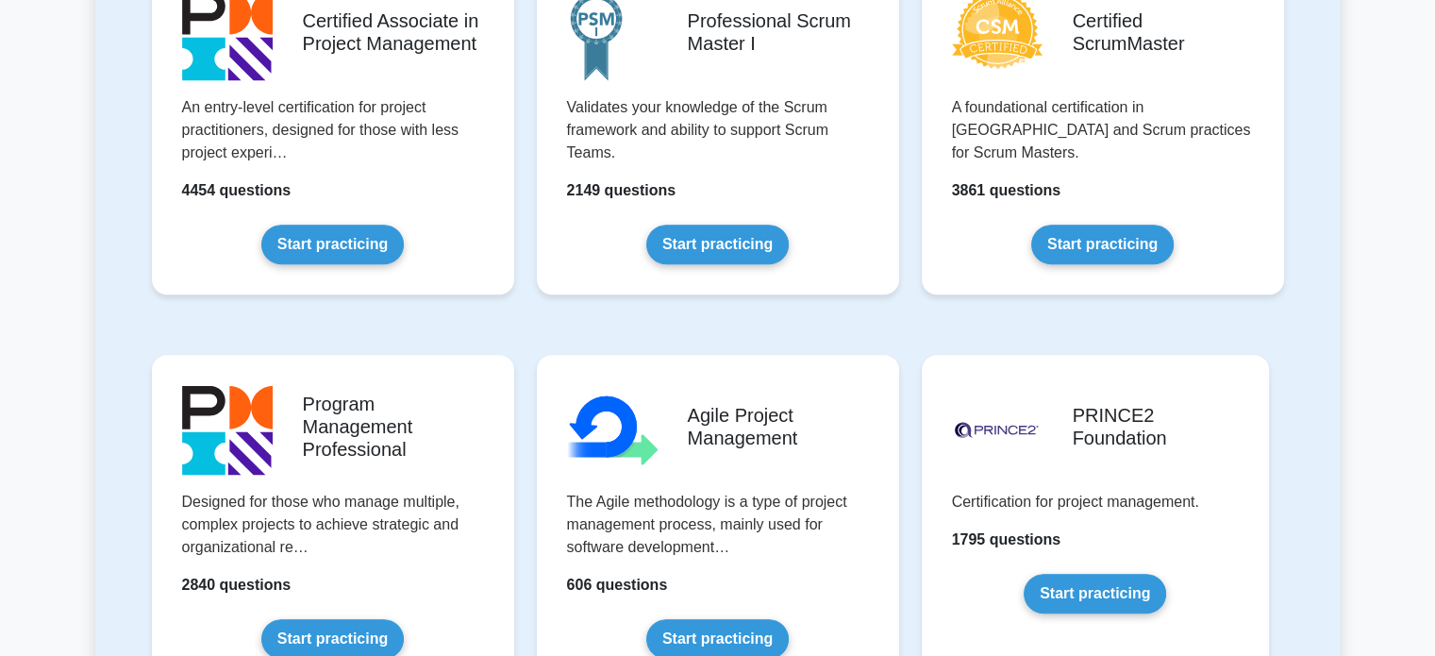
drag, startPoint x: 1398, startPoint y: 93, endPoint x: 1320, endPoint y: 9, distance: 114.2
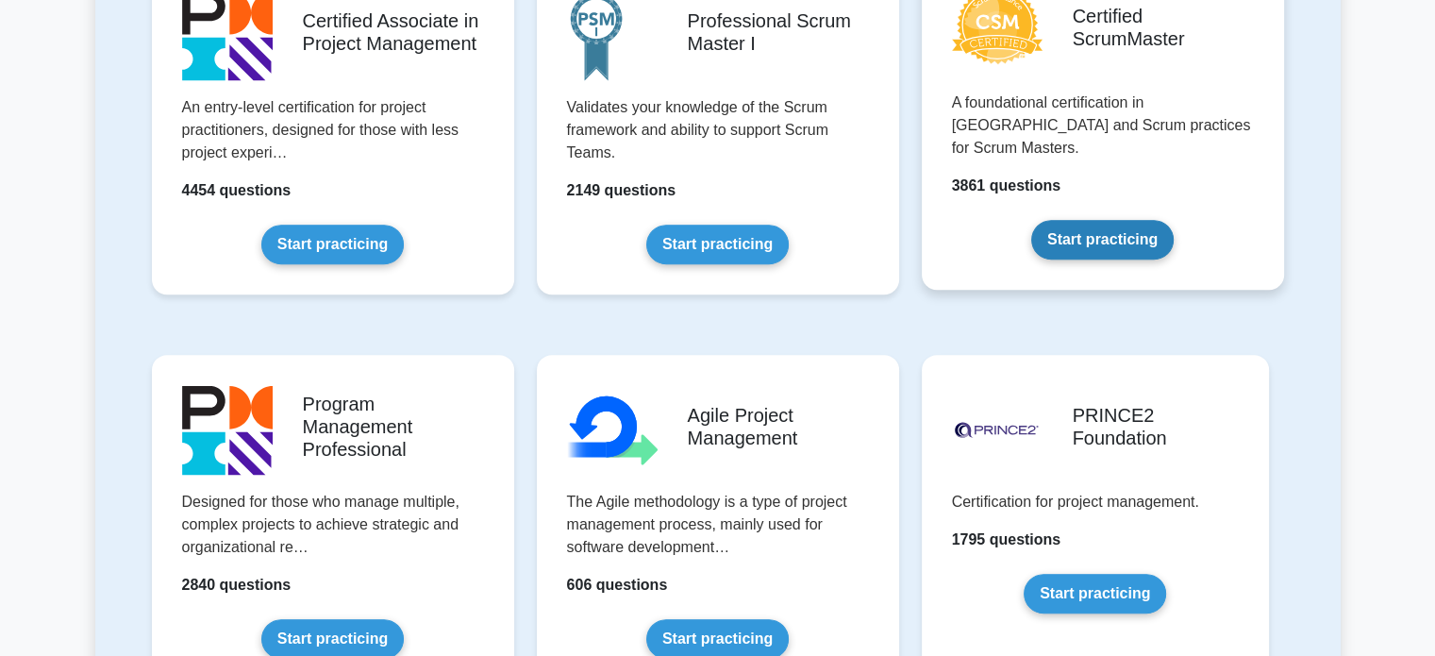
click at [1132, 220] on link "Start practicing" at bounding box center [1102, 240] width 143 height 40
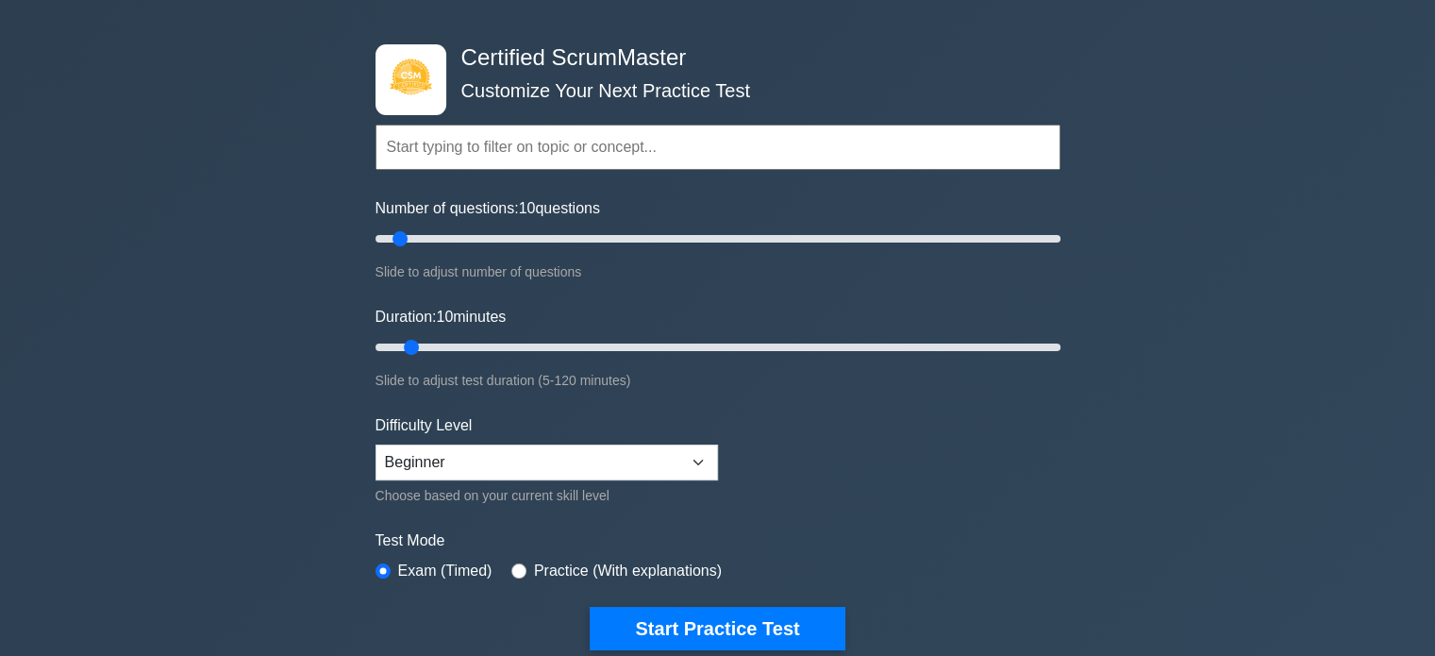
scroll to position [189, 0]
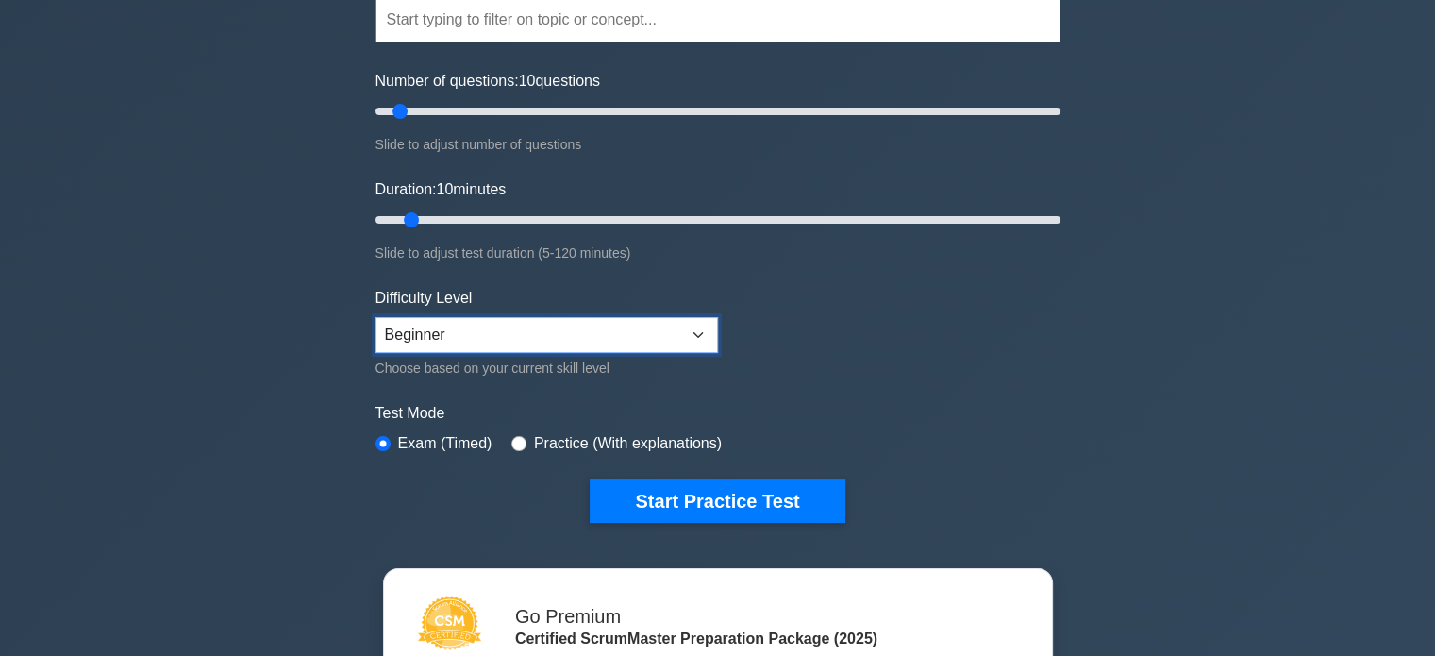
click at [671, 326] on select "Beginner Intermediate Expert" at bounding box center [547, 335] width 343 height 36
click at [678, 325] on select "Beginner Intermediate Expert" at bounding box center [547, 335] width 343 height 36
click at [610, 332] on select "Beginner Intermediate Expert" at bounding box center [547, 335] width 343 height 36
click at [376, 317] on select "Beginner Intermediate Expert" at bounding box center [547, 335] width 343 height 36
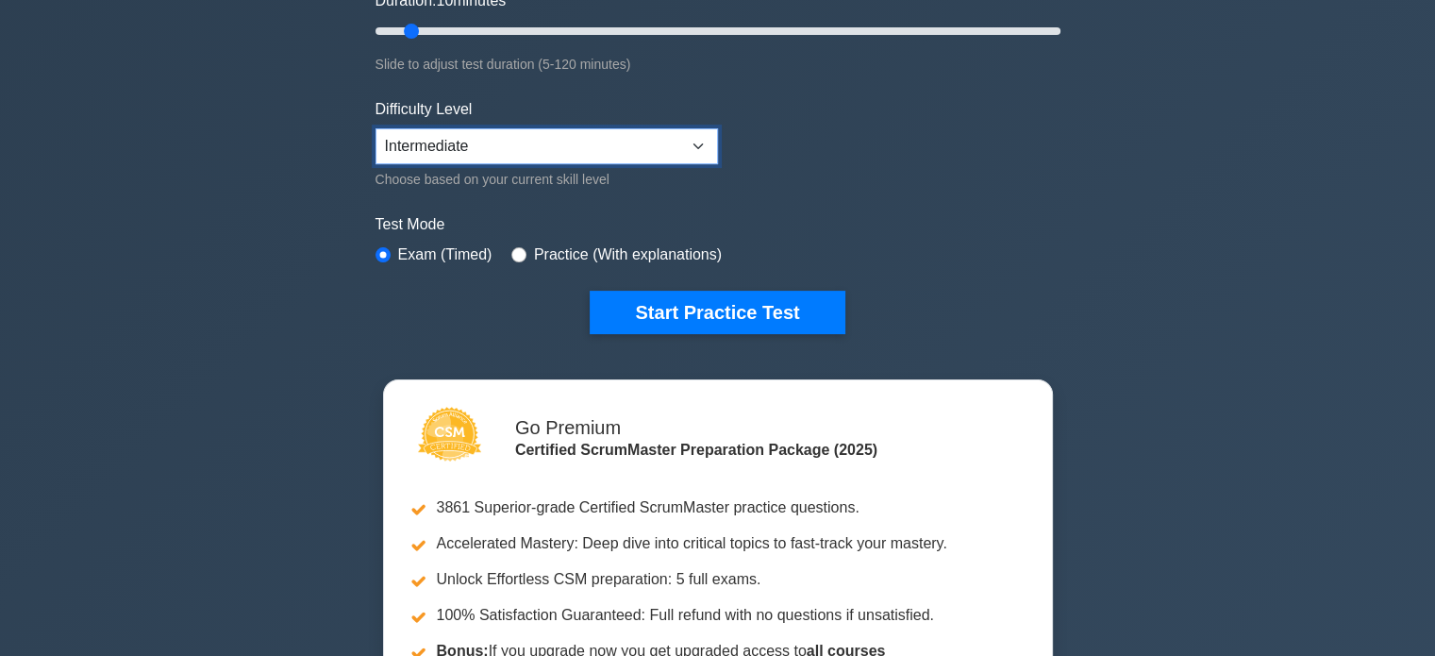
click at [650, 154] on select "Beginner Intermediate Expert" at bounding box center [547, 146] width 343 height 36
select select "expert"
click at [376, 128] on select "Beginner Intermediate Expert" at bounding box center [547, 146] width 343 height 36
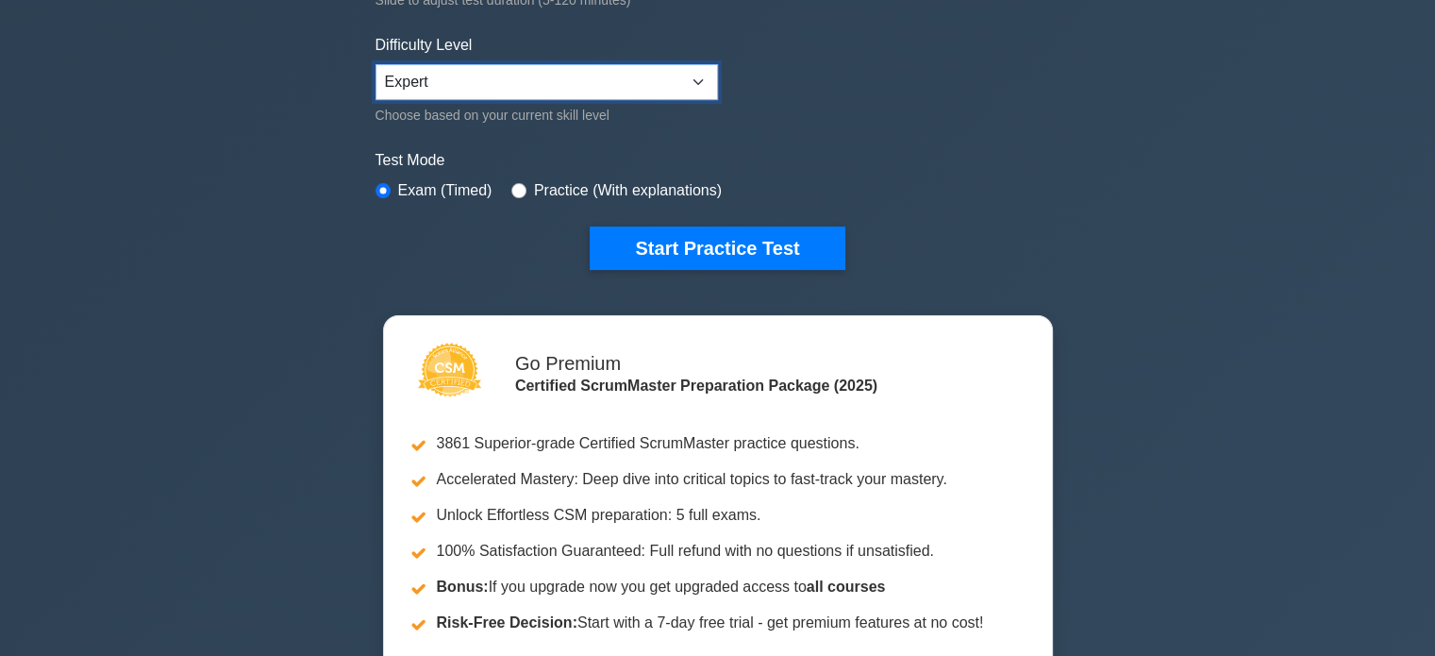
scroll to position [472, 0]
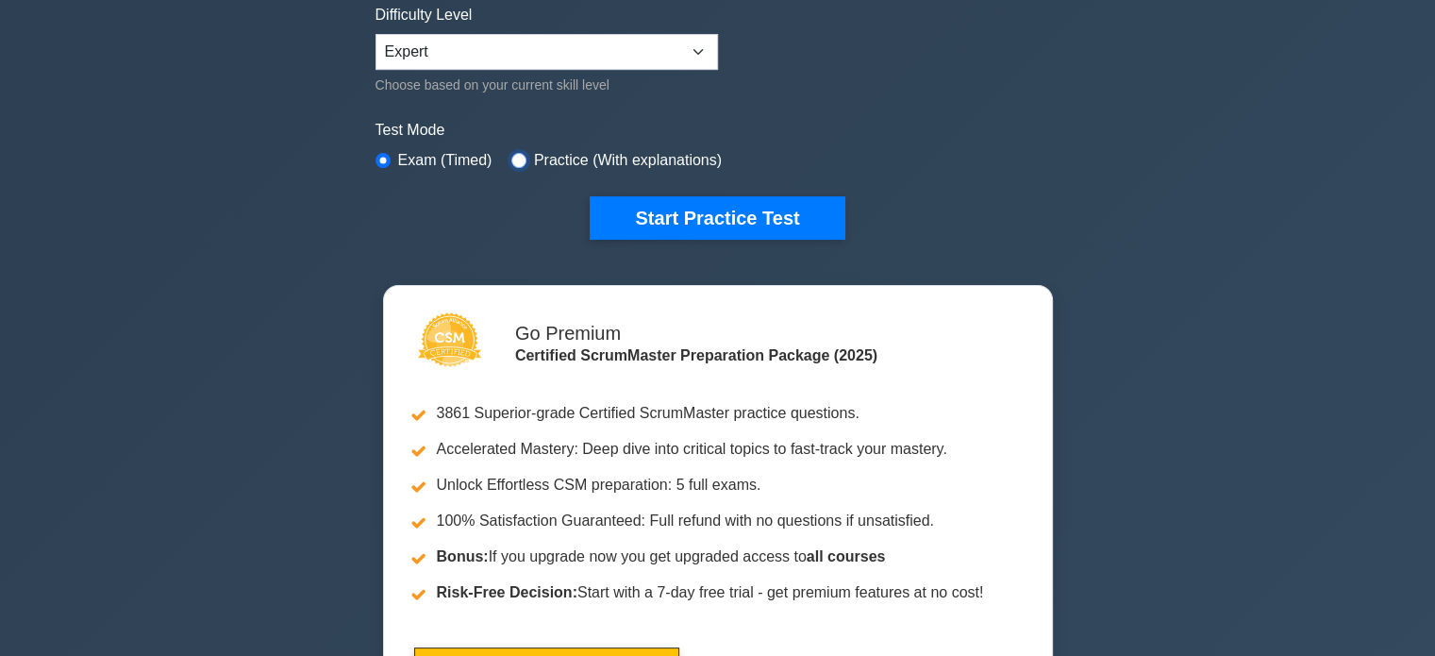
click at [514, 157] on input "radio" at bounding box center [518, 160] width 15 height 15
radio input "true"
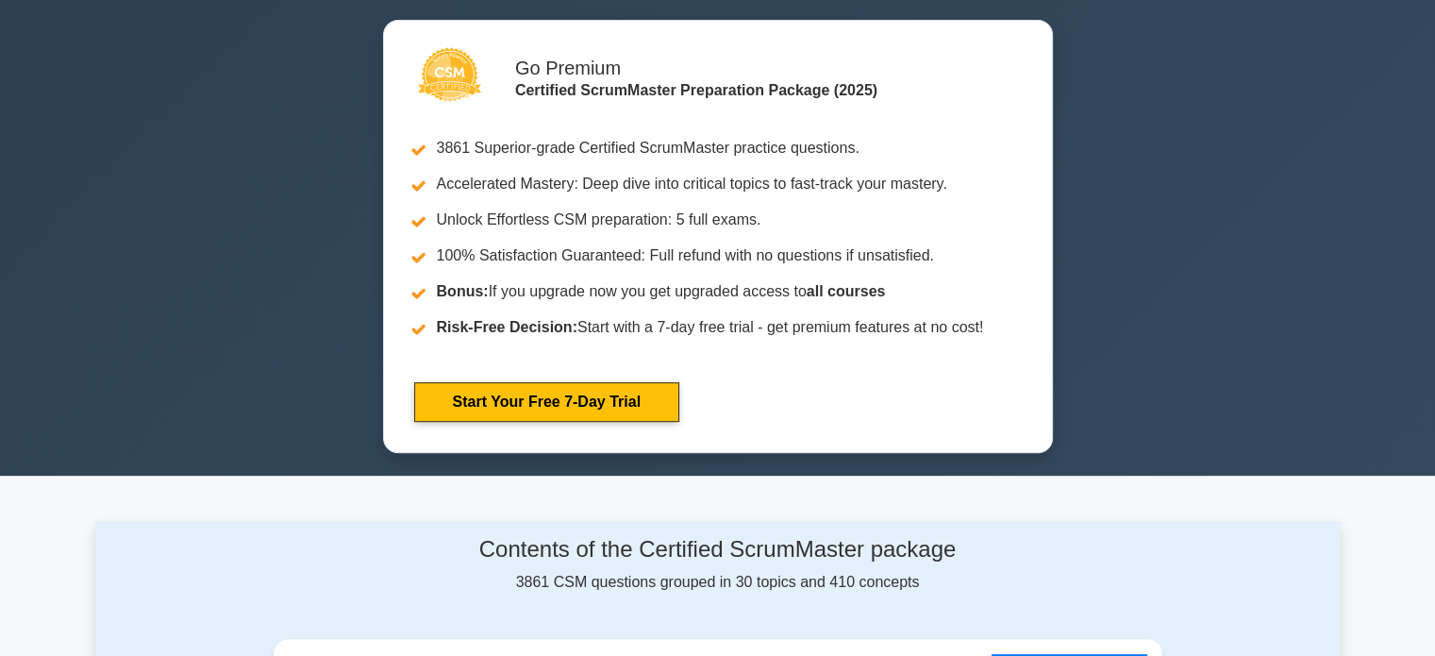
scroll to position [566, 0]
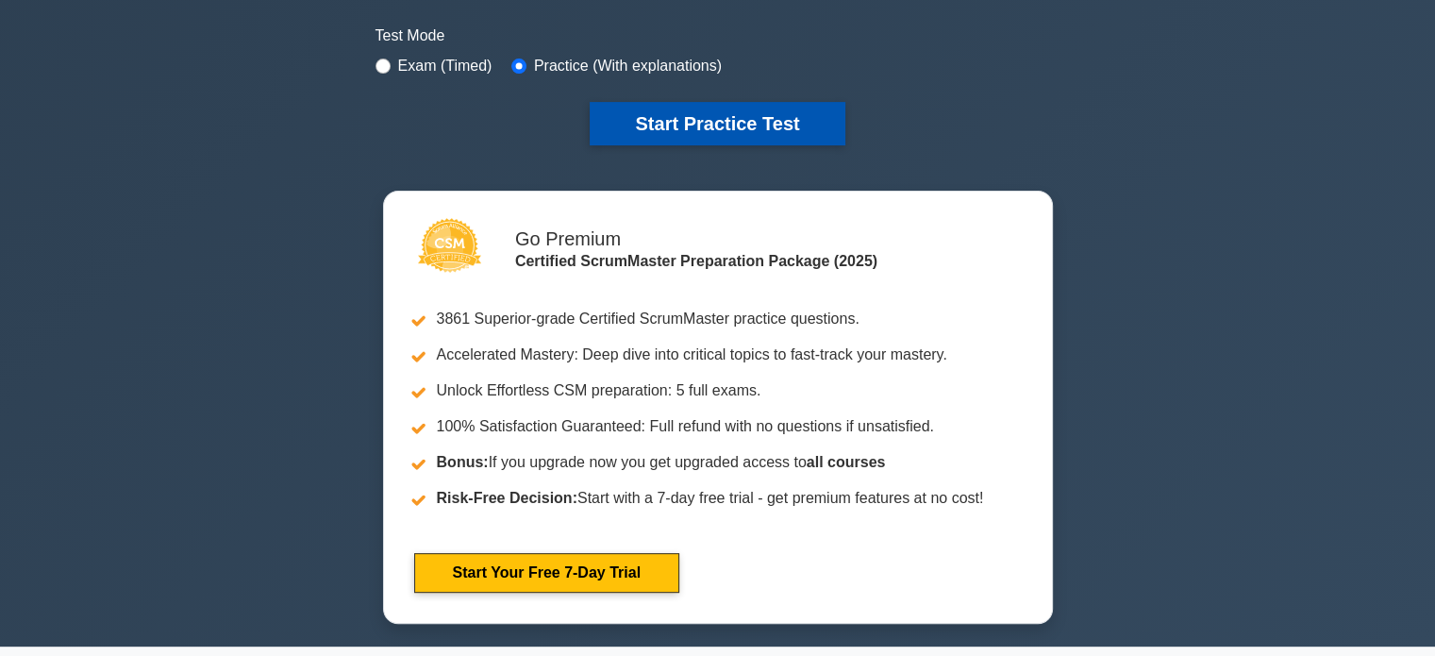
click at [741, 113] on button "Start Practice Test" at bounding box center [717, 123] width 255 height 43
